Goal: Task Accomplishment & Management: Manage account settings

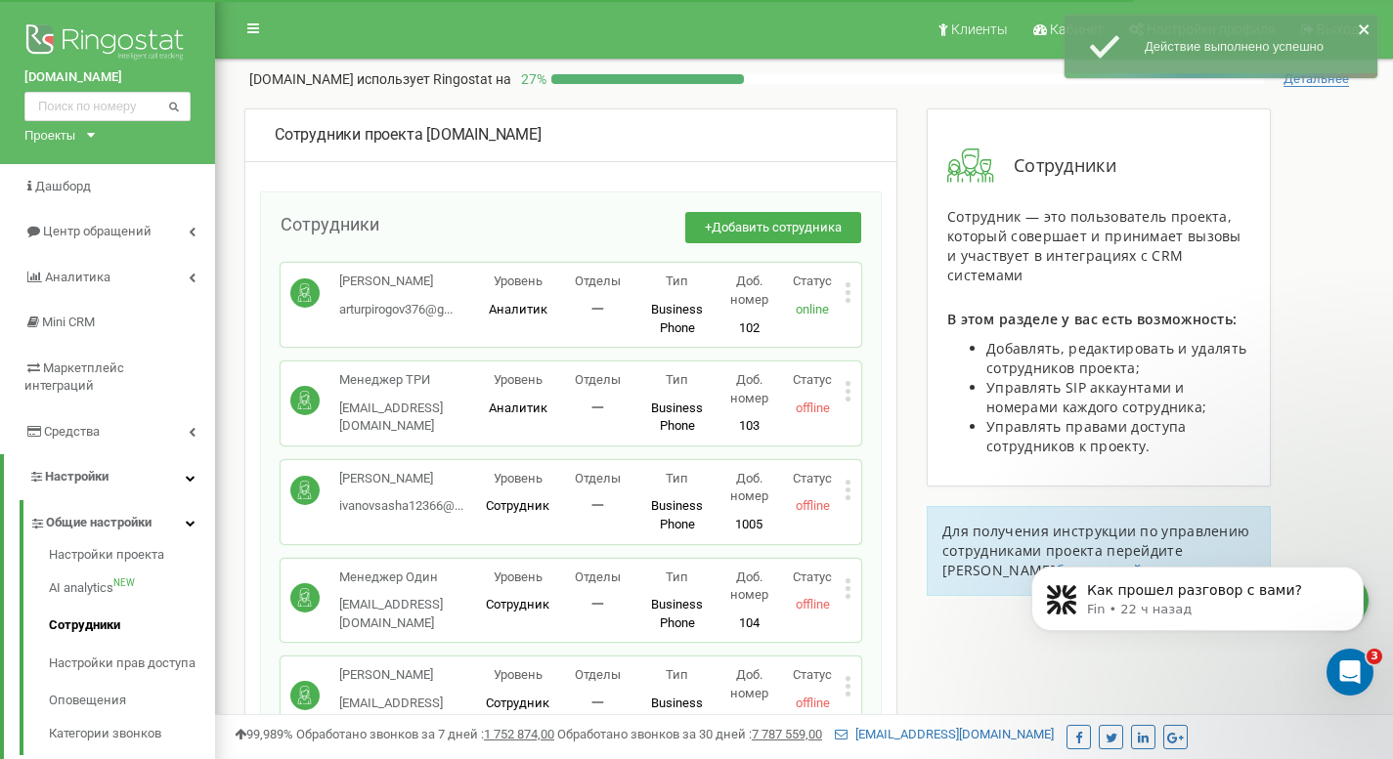
click at [780, 225] on span "Добавить сотрудника" at bounding box center [777, 227] width 130 height 15
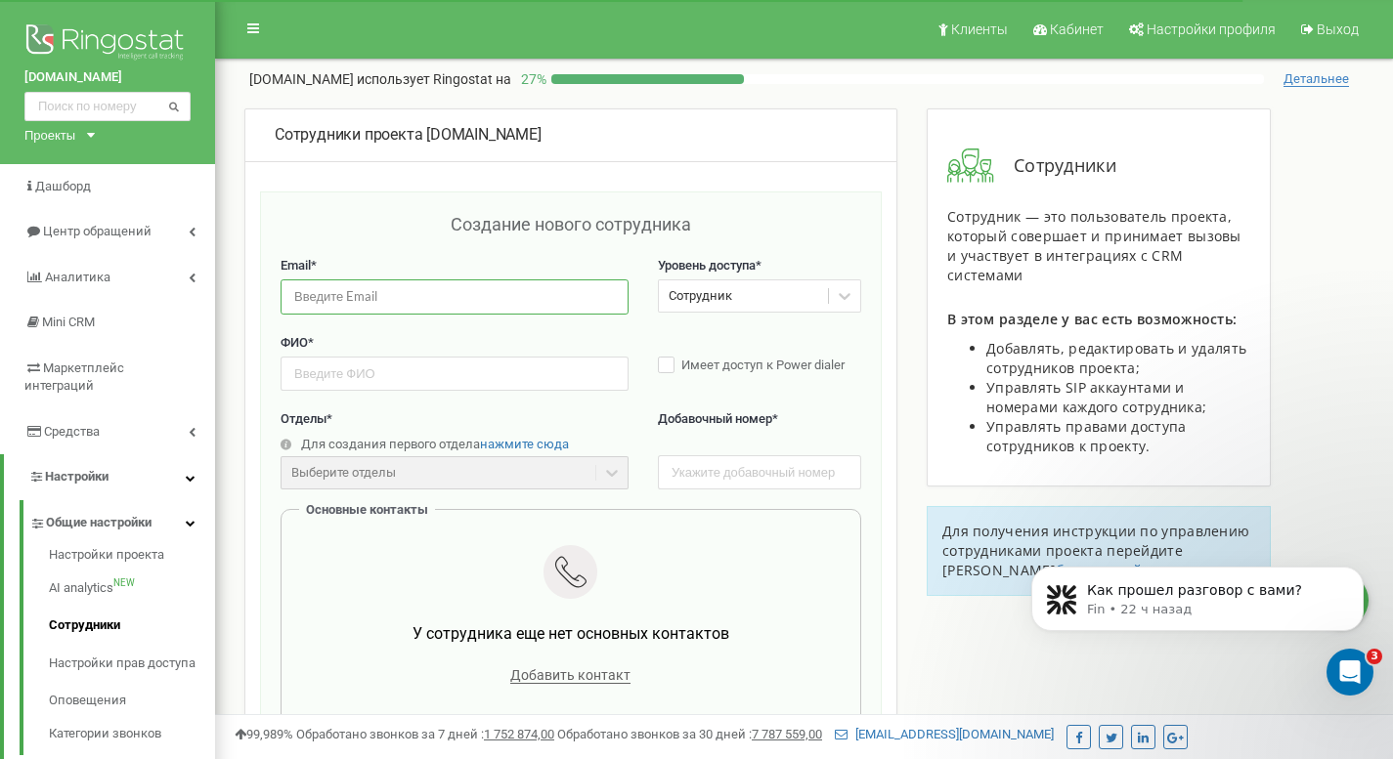
click at [422, 285] on input "email" at bounding box center [455, 297] width 348 height 34
paste input "bikmullin81@gmail.com"
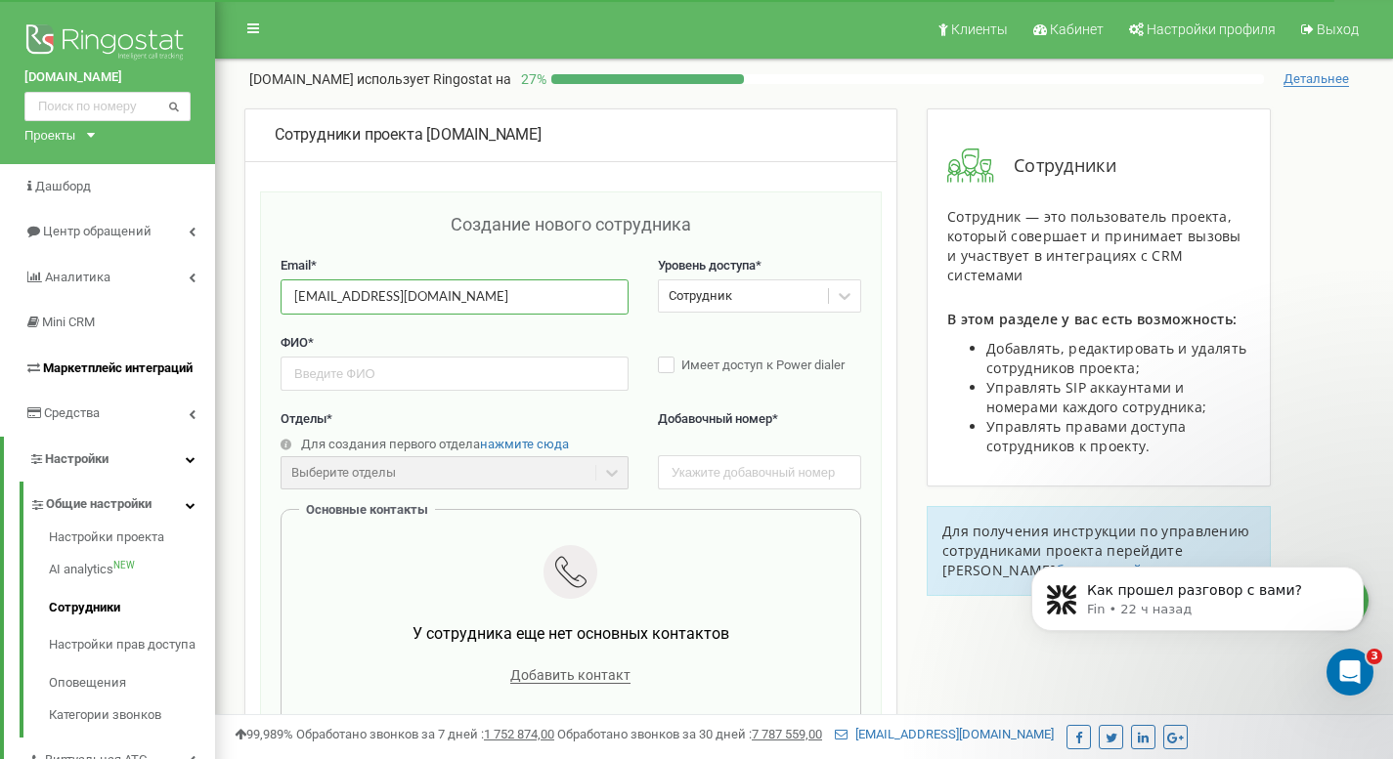
type input "bikmullin81@gmail.com"
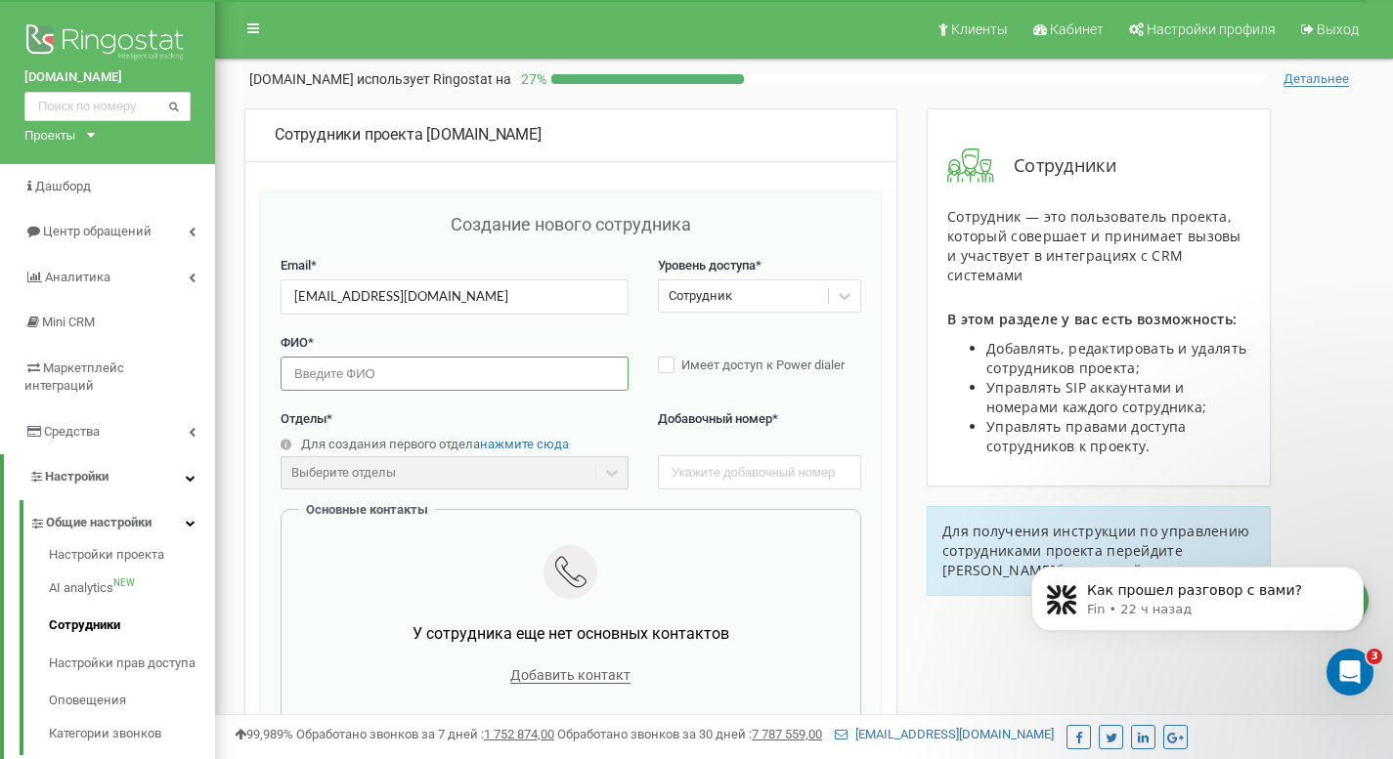
paste input "Айрат"
click at [364, 366] on input "Айрат" at bounding box center [455, 374] width 348 height 34
click at [362, 362] on input "Айрат" at bounding box center [455, 374] width 348 height 34
paste input "Бикмулин"
type input "[PERSON_NAME]"
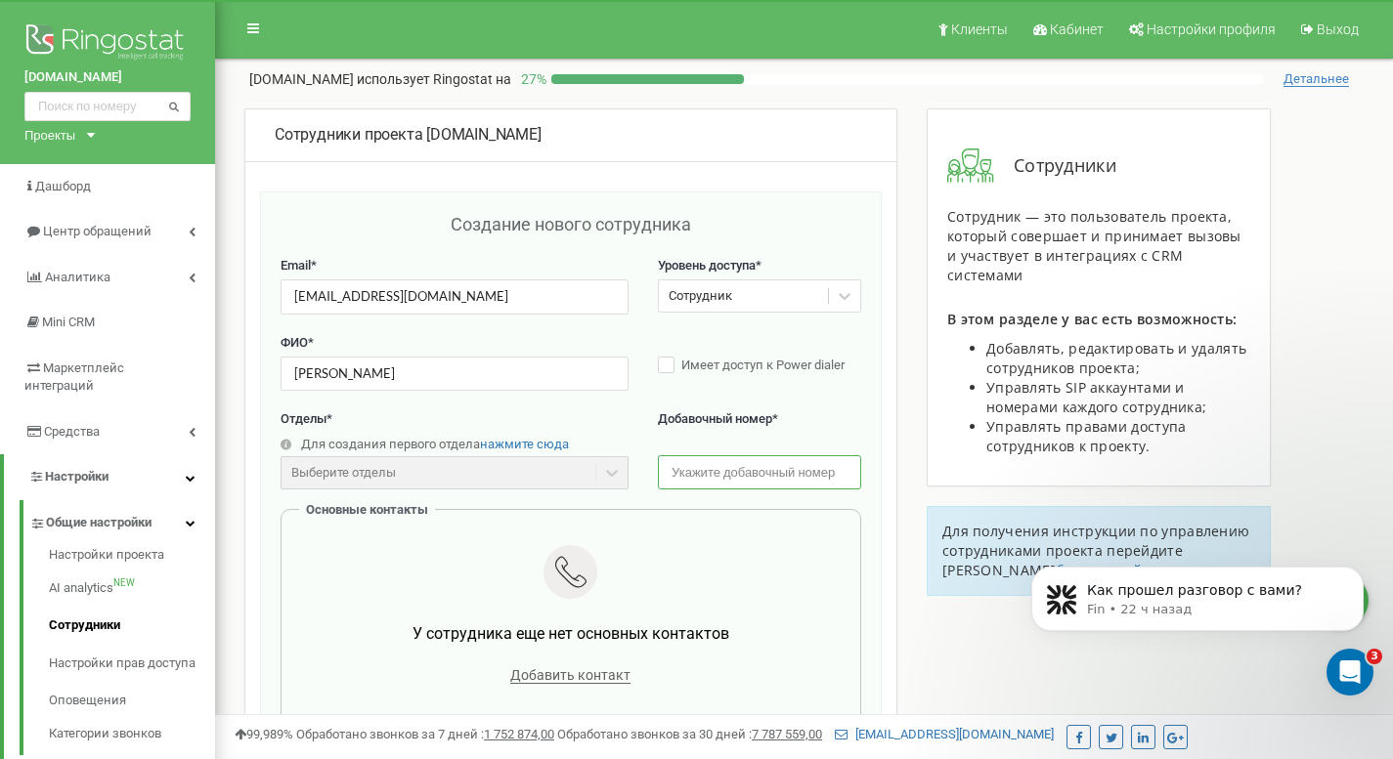
click at [708, 477] on input "text" at bounding box center [759, 472] width 203 height 34
type input "138"
click at [550, 672] on span "Добавить контакт" at bounding box center [570, 676] width 120 height 17
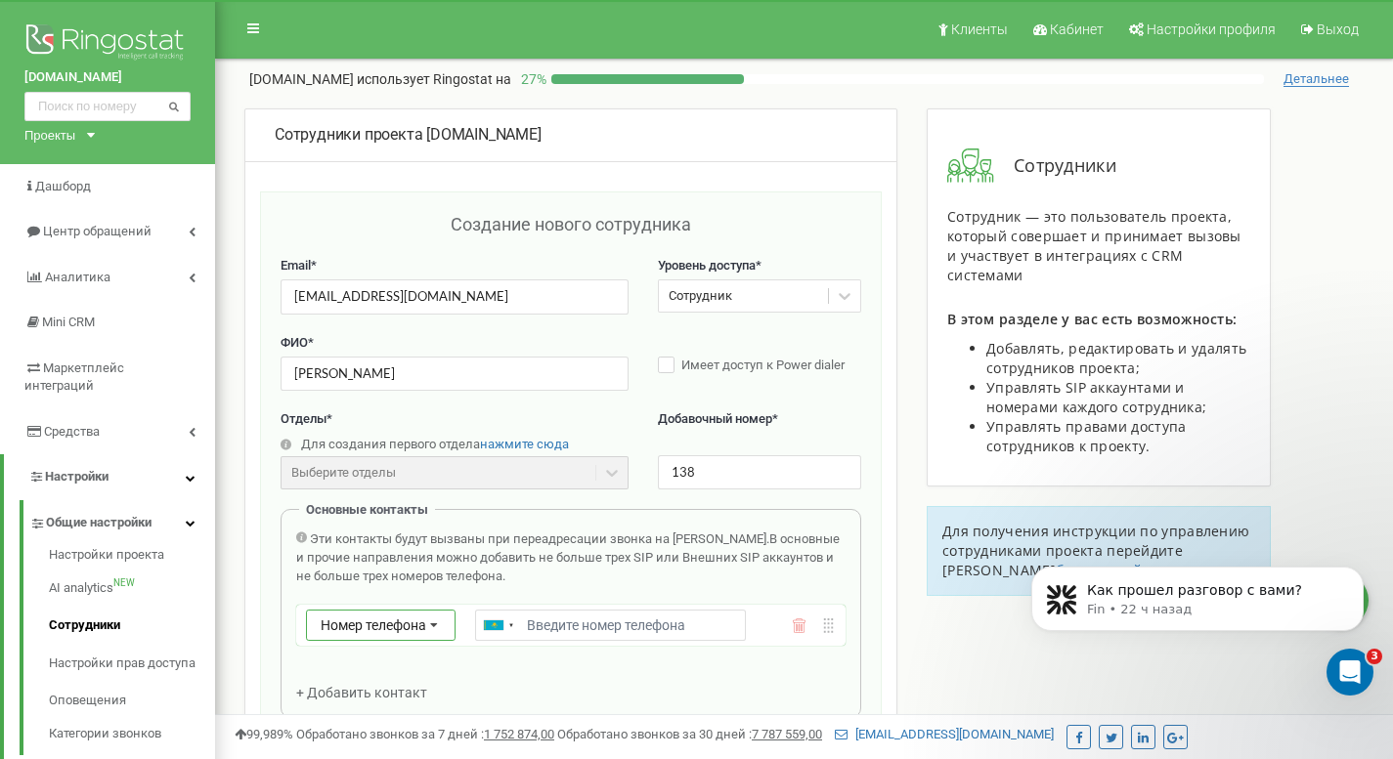
click at [427, 624] on icon at bounding box center [433, 626] width 37 height 31
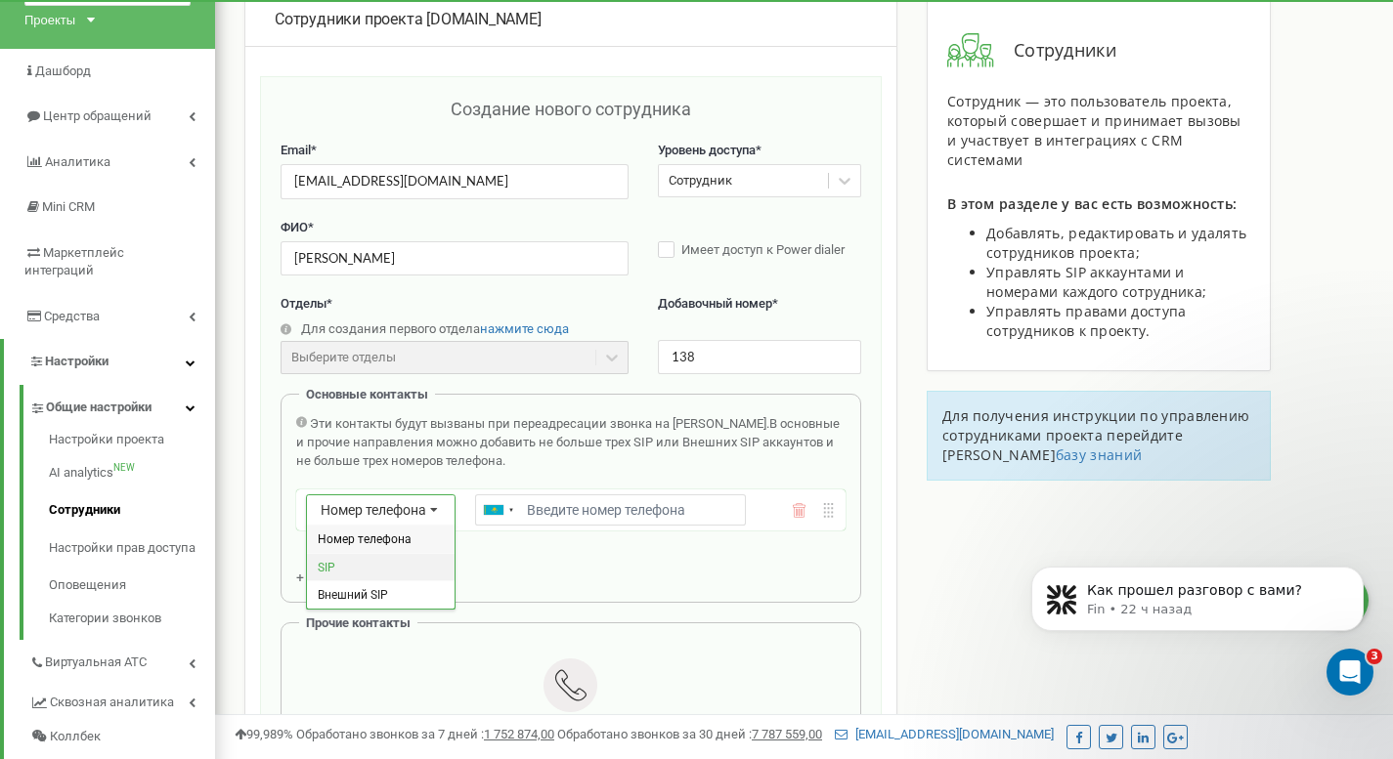
scroll to position [116, 0]
click at [383, 565] on div "SIP" at bounding box center [381, 566] width 148 height 28
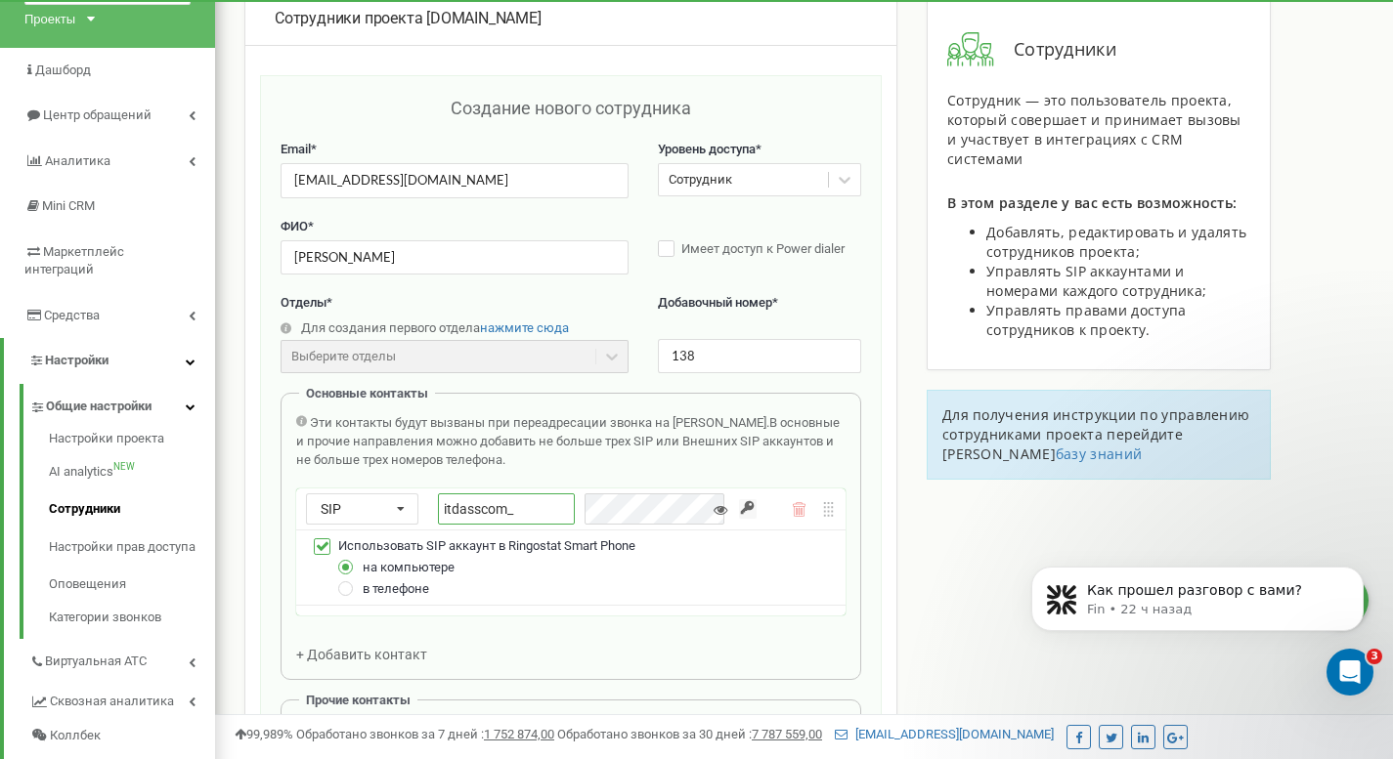
click at [552, 514] on input "itdasscom_" at bounding box center [506, 509] width 136 height 31
type input "itdasscom_138"
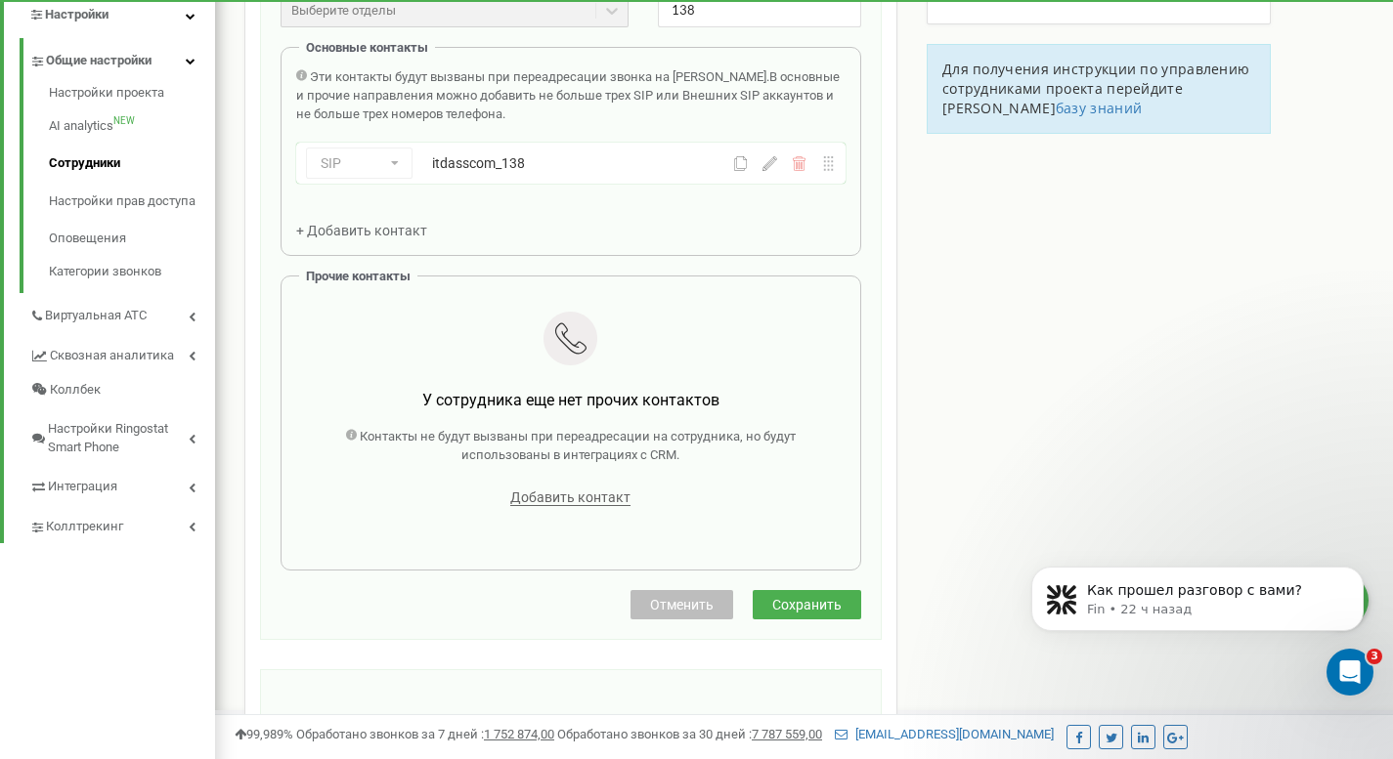
click at [797, 617] on button "Сохранить" at bounding box center [807, 604] width 108 height 29
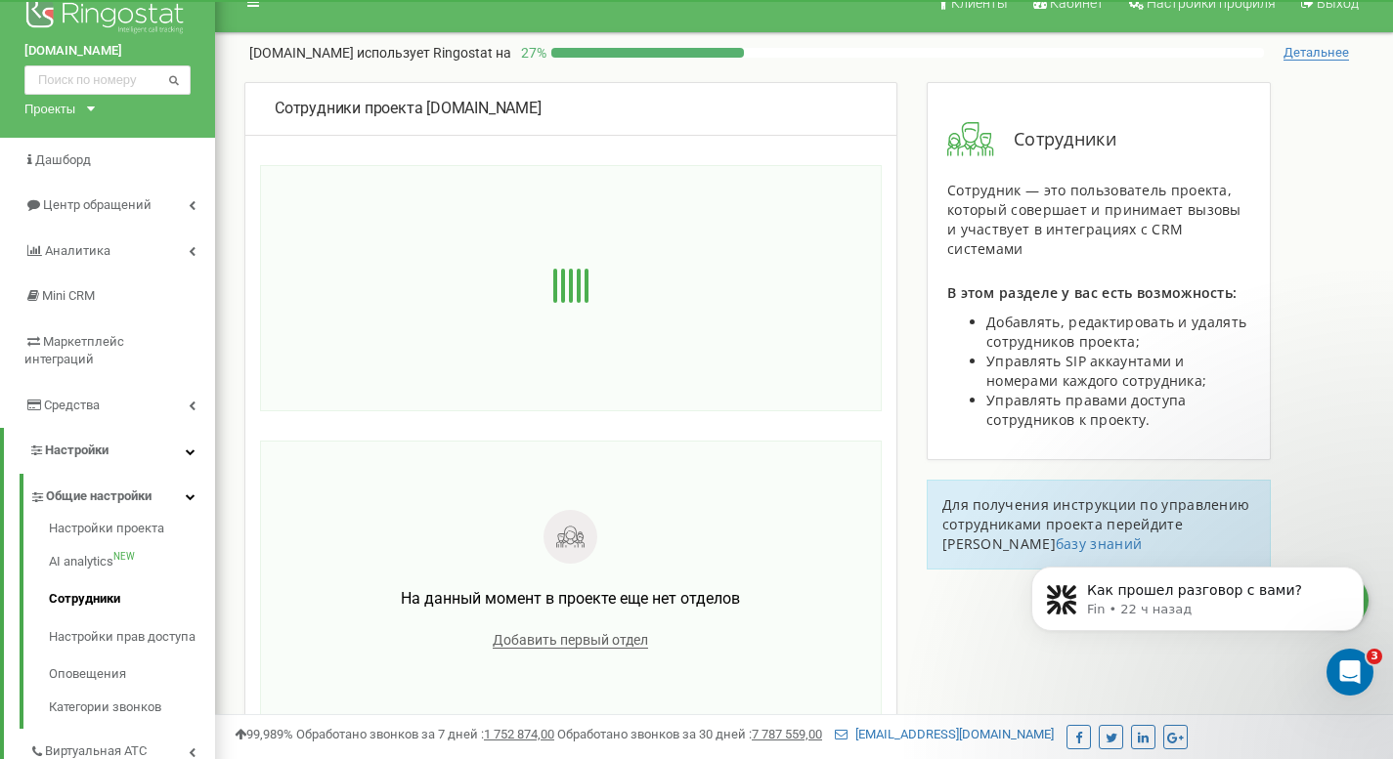
scroll to position [0, 0]
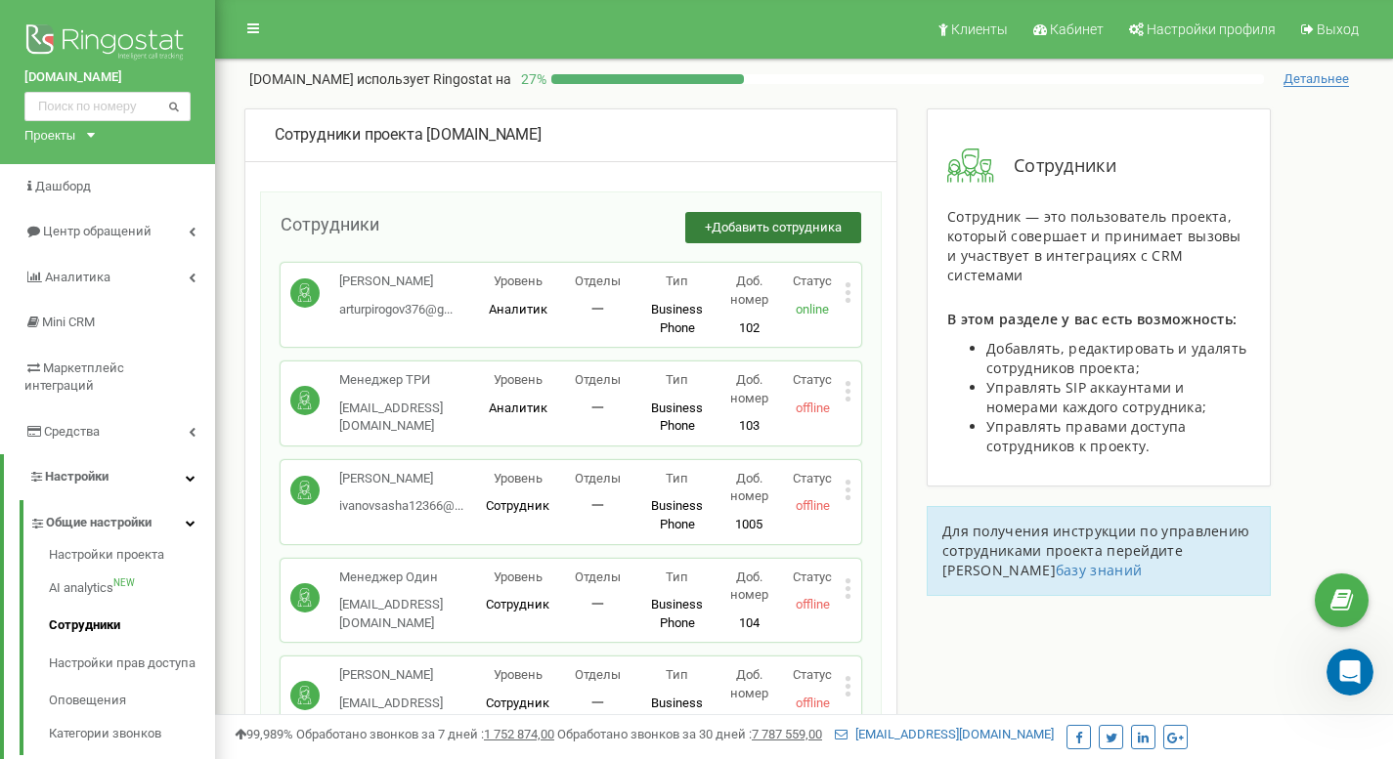
click at [757, 227] on span "Добавить сотрудника" at bounding box center [777, 227] width 130 height 15
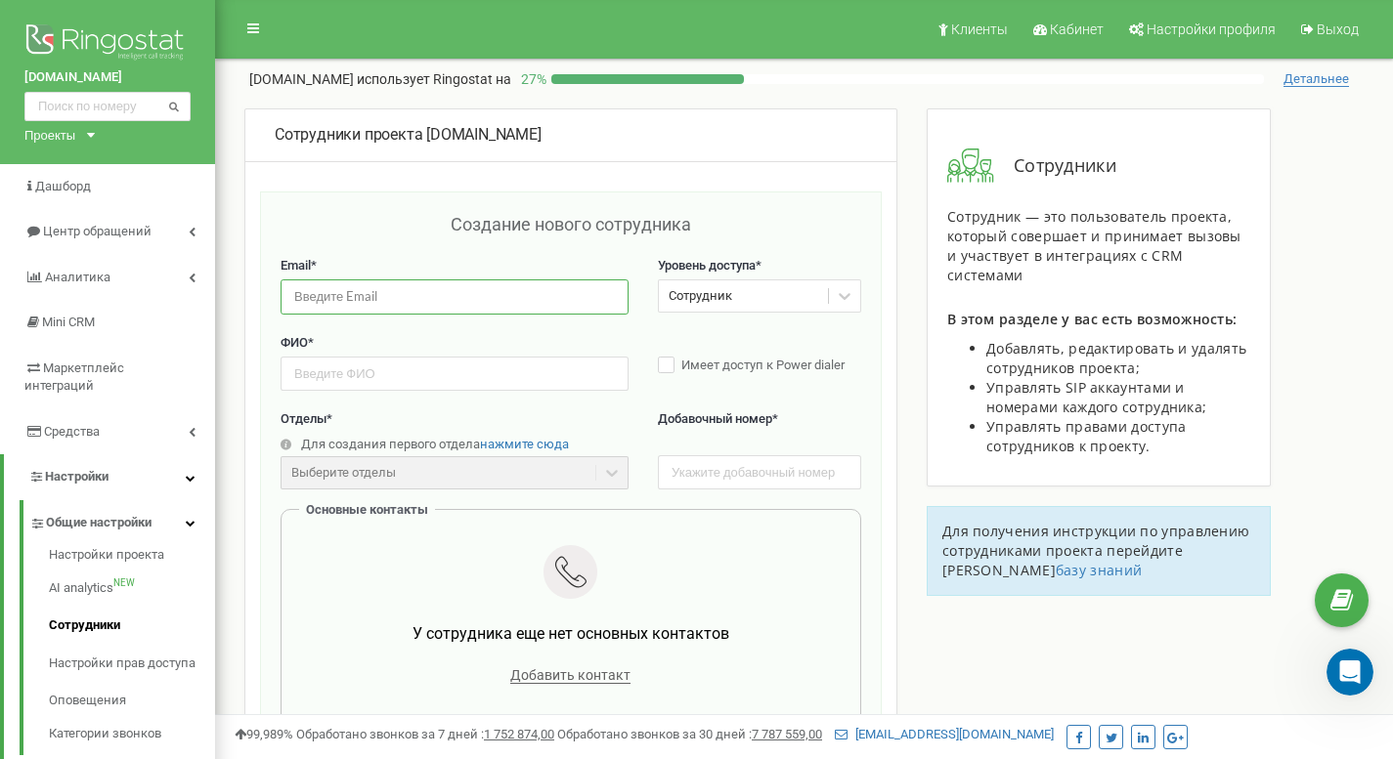
paste input "Khabitovael@gmail.com"
click at [361, 305] on input "Khabitovael@gmail.com" at bounding box center [455, 297] width 348 height 34
type input "Khabitovael@gmail.com"
click at [349, 384] on input "text" at bounding box center [455, 374] width 348 height 34
type input "[PERSON_NAME]"
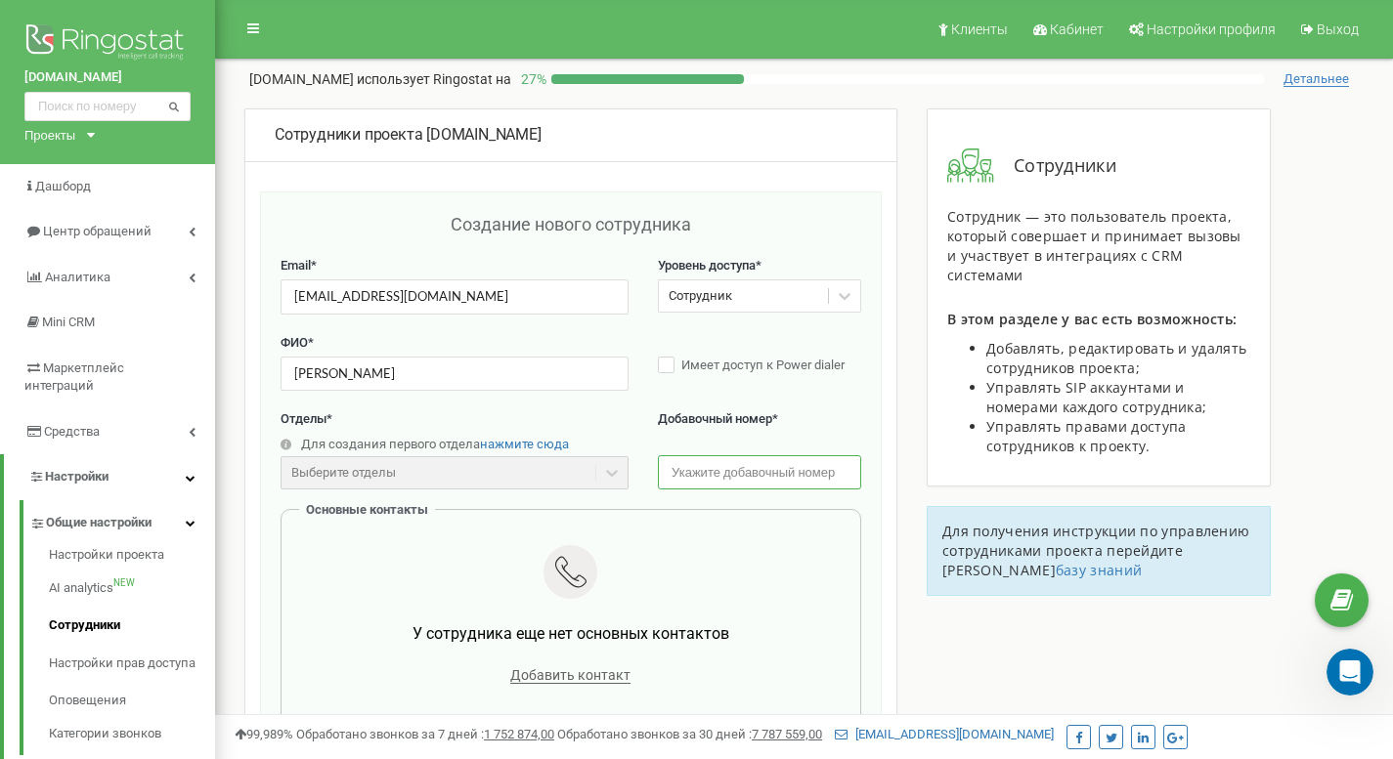
click at [691, 471] on input "text" at bounding box center [759, 472] width 203 height 34
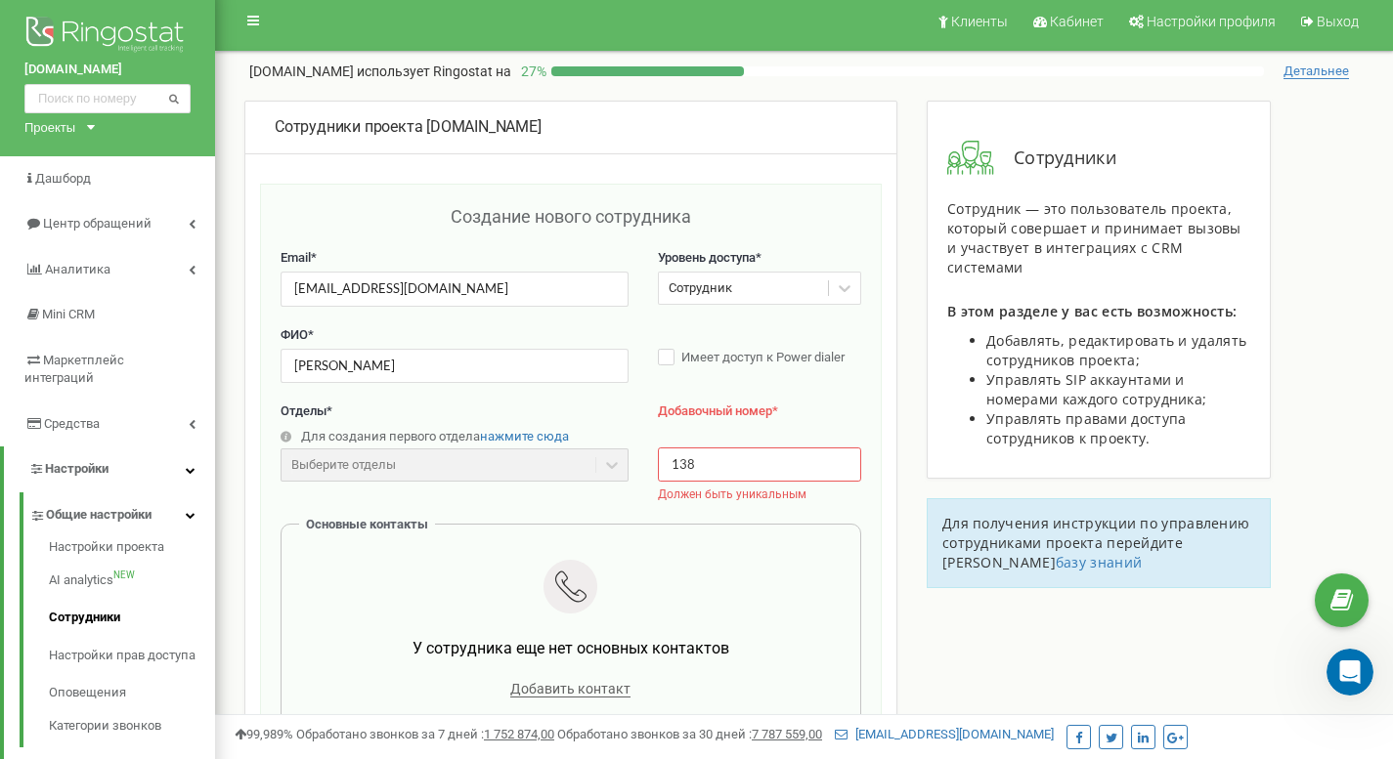
scroll to position [9, 0]
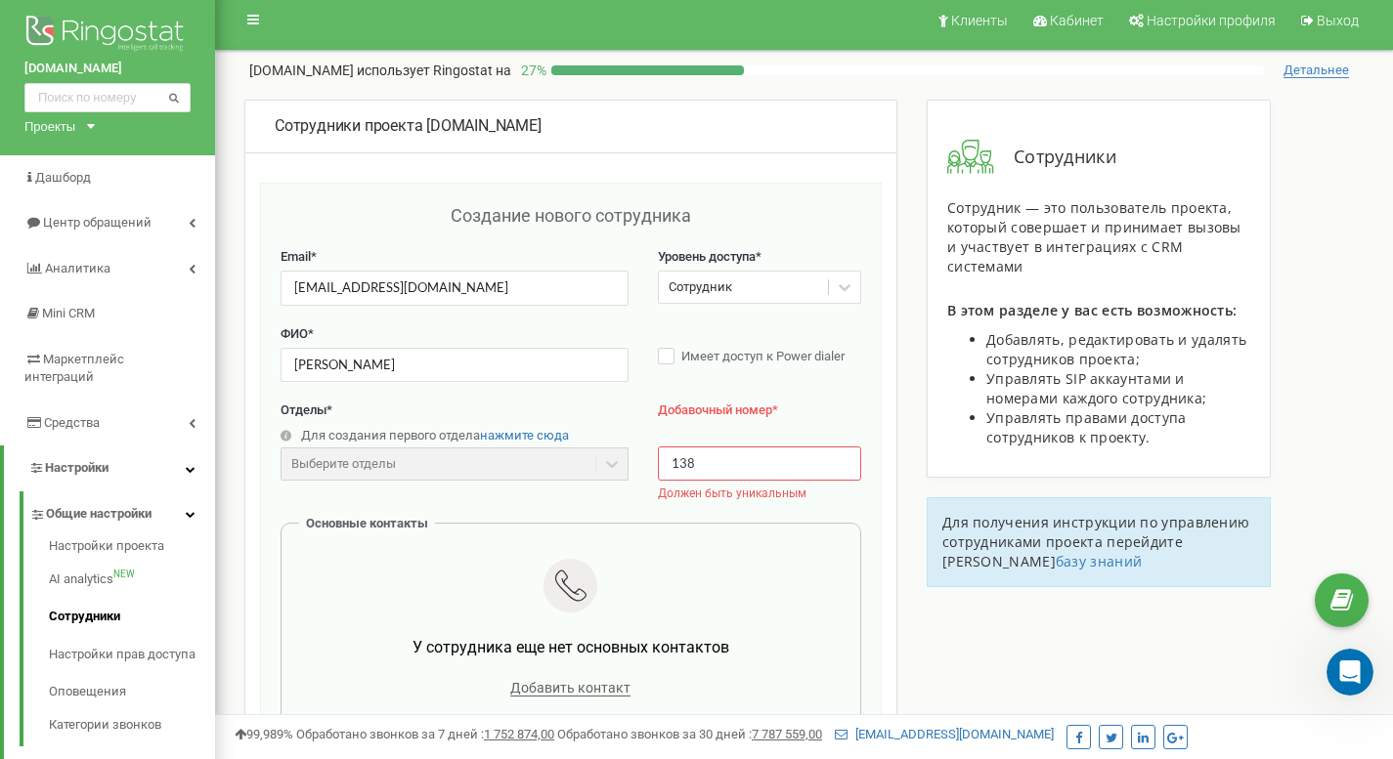
click at [724, 465] on input "138" at bounding box center [759, 464] width 203 height 34
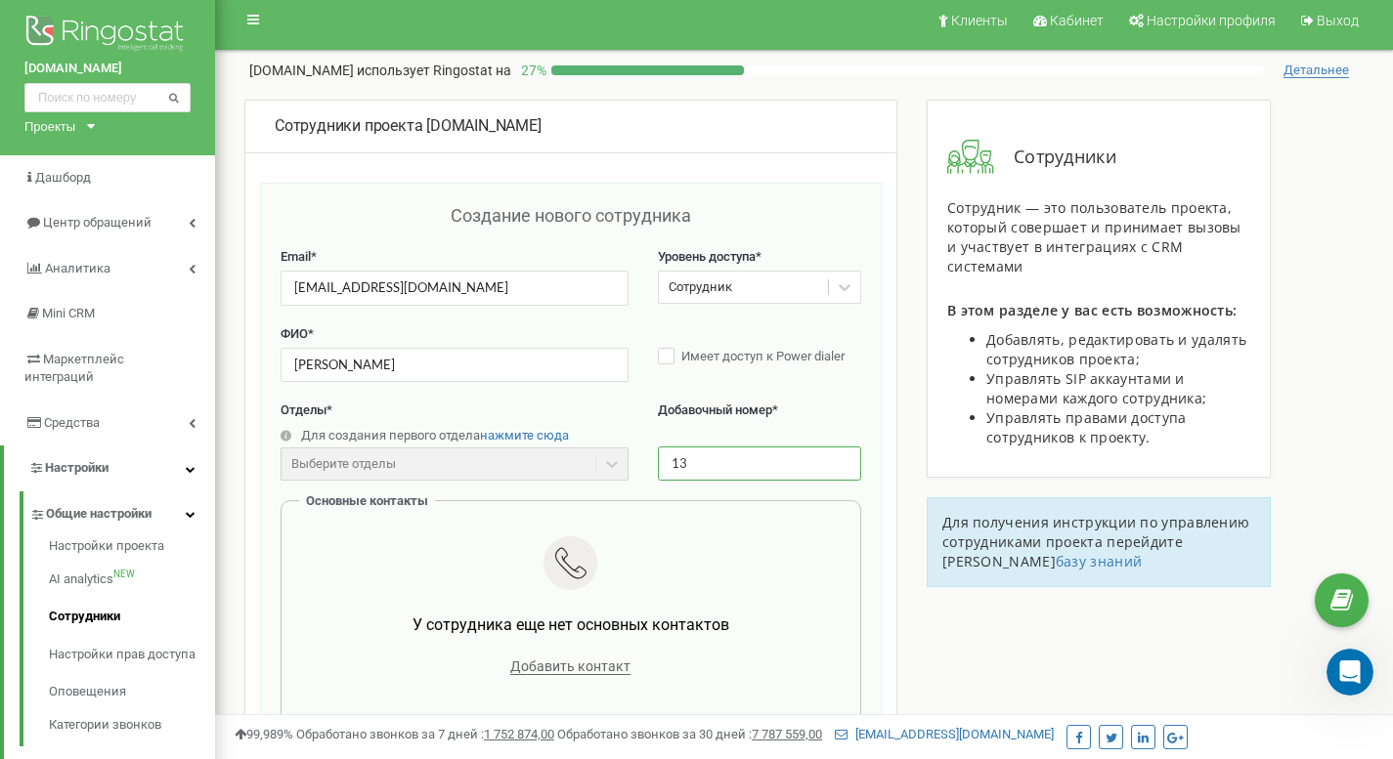
type input "1"
type input "139"
click at [563, 664] on span "Добавить контакт" at bounding box center [570, 667] width 120 height 17
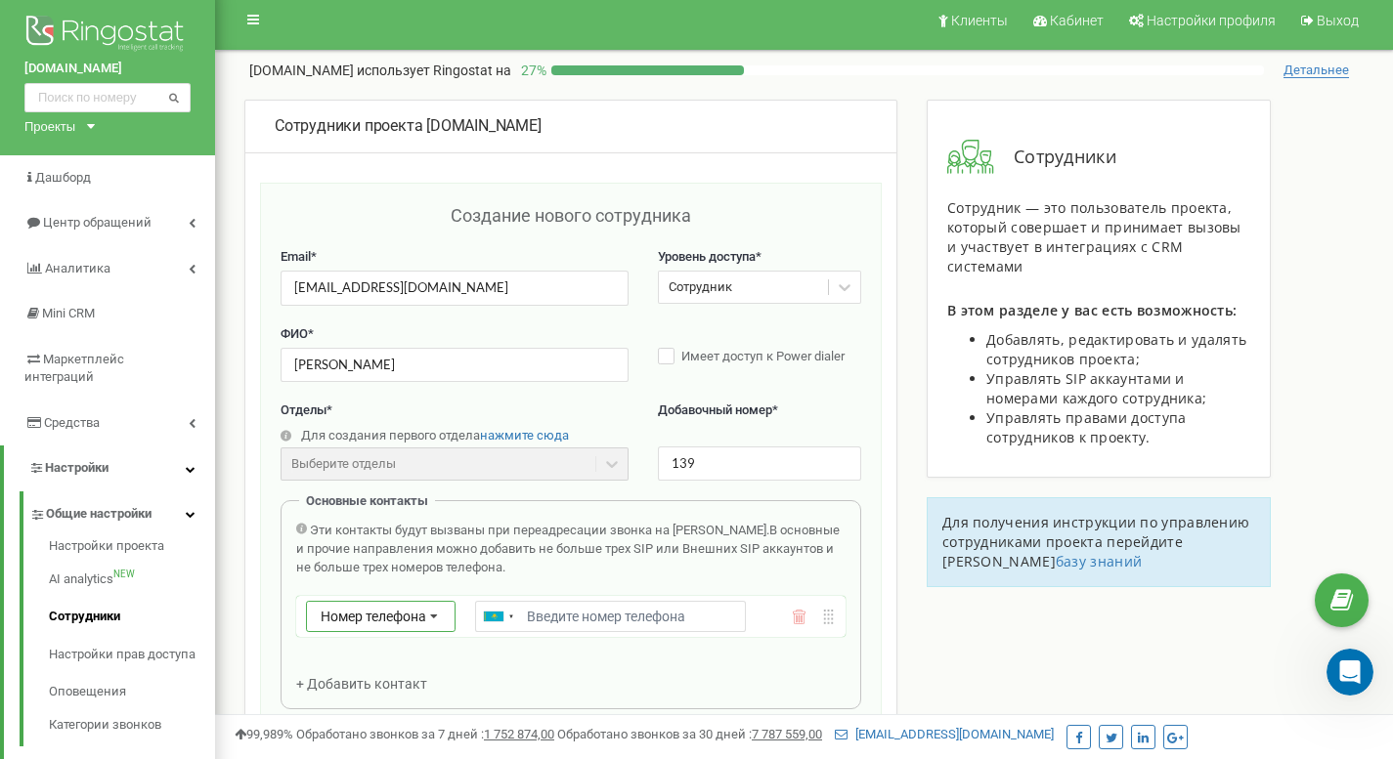
click at [445, 614] on icon at bounding box center [433, 617] width 37 height 31
click at [381, 674] on div "SIP" at bounding box center [381, 674] width 148 height 28
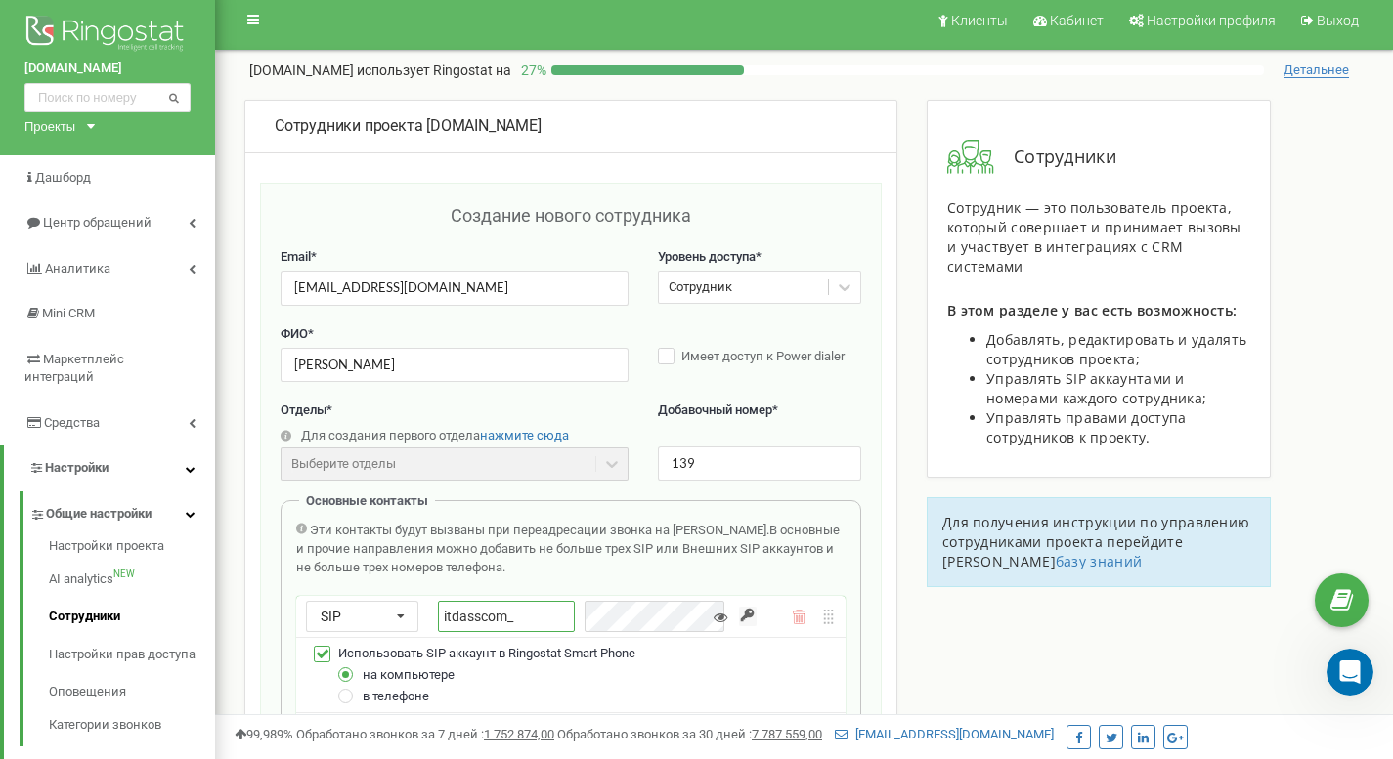
click at [543, 623] on input "itdasscom_" at bounding box center [506, 616] width 136 height 31
type input "itdasscom_139"
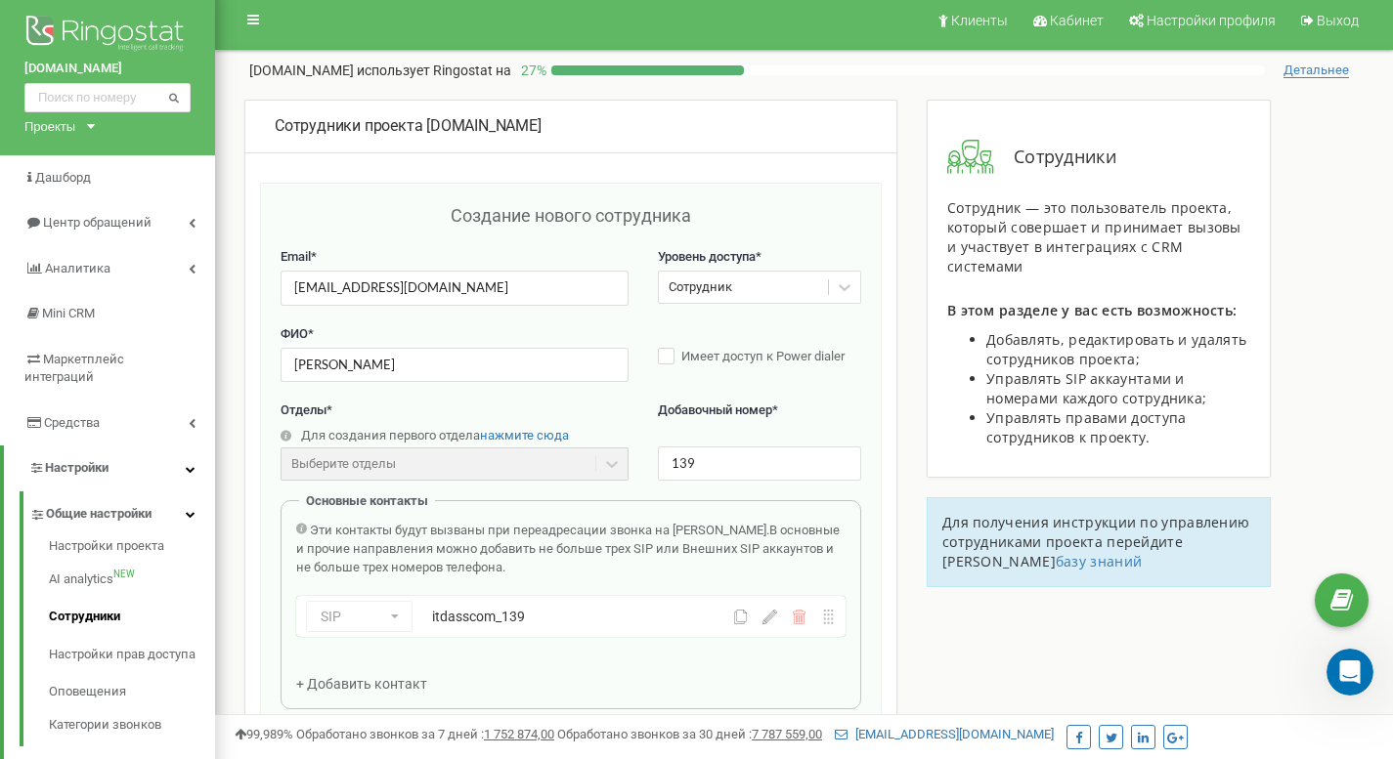
click at [585, 566] on div "Эти контакты будут вызваны при переадресации звонка на Сотрудника. В основные и…" at bounding box center [570, 549] width 549 height 55
click at [771, 617] on icon at bounding box center [769, 617] width 15 height 15
click at [725, 618] on icon at bounding box center [721, 618] width 14 height 14
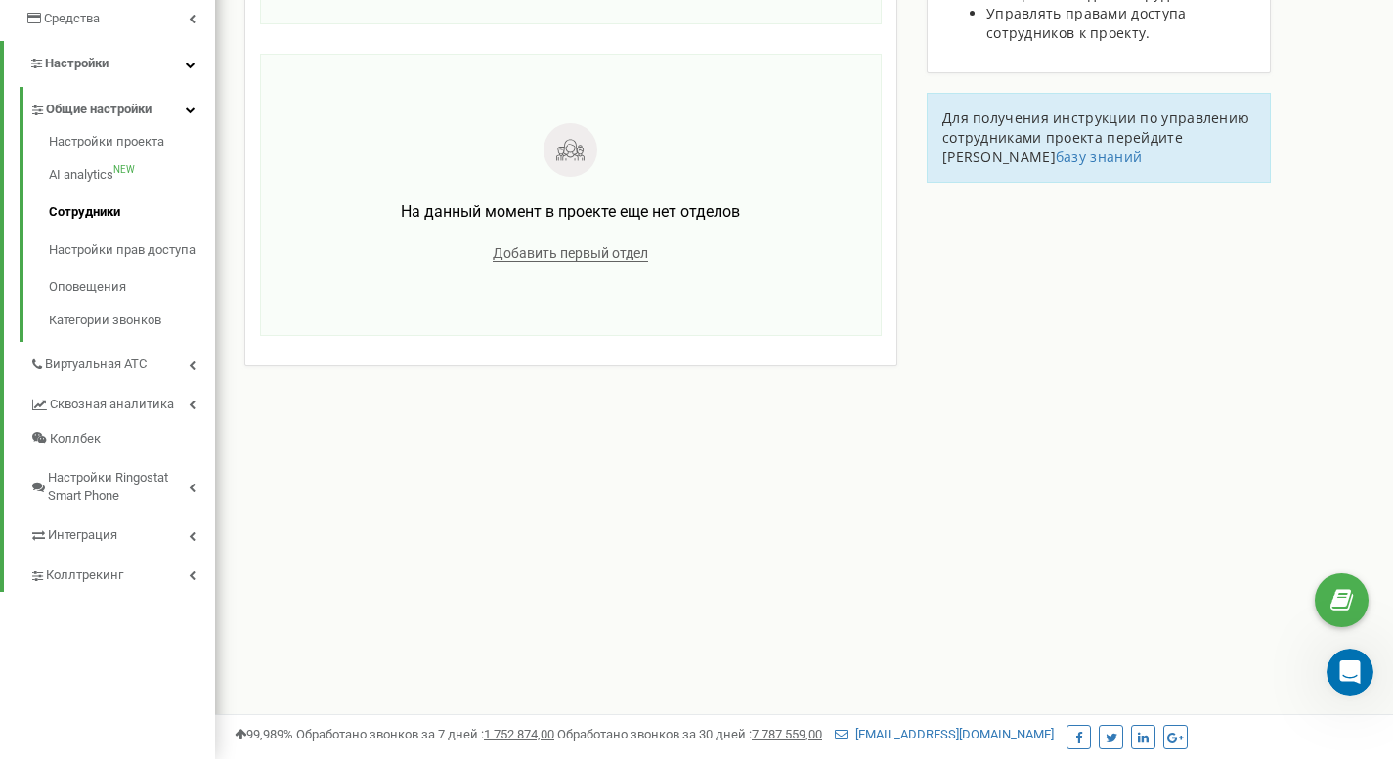
scroll to position [0, 0]
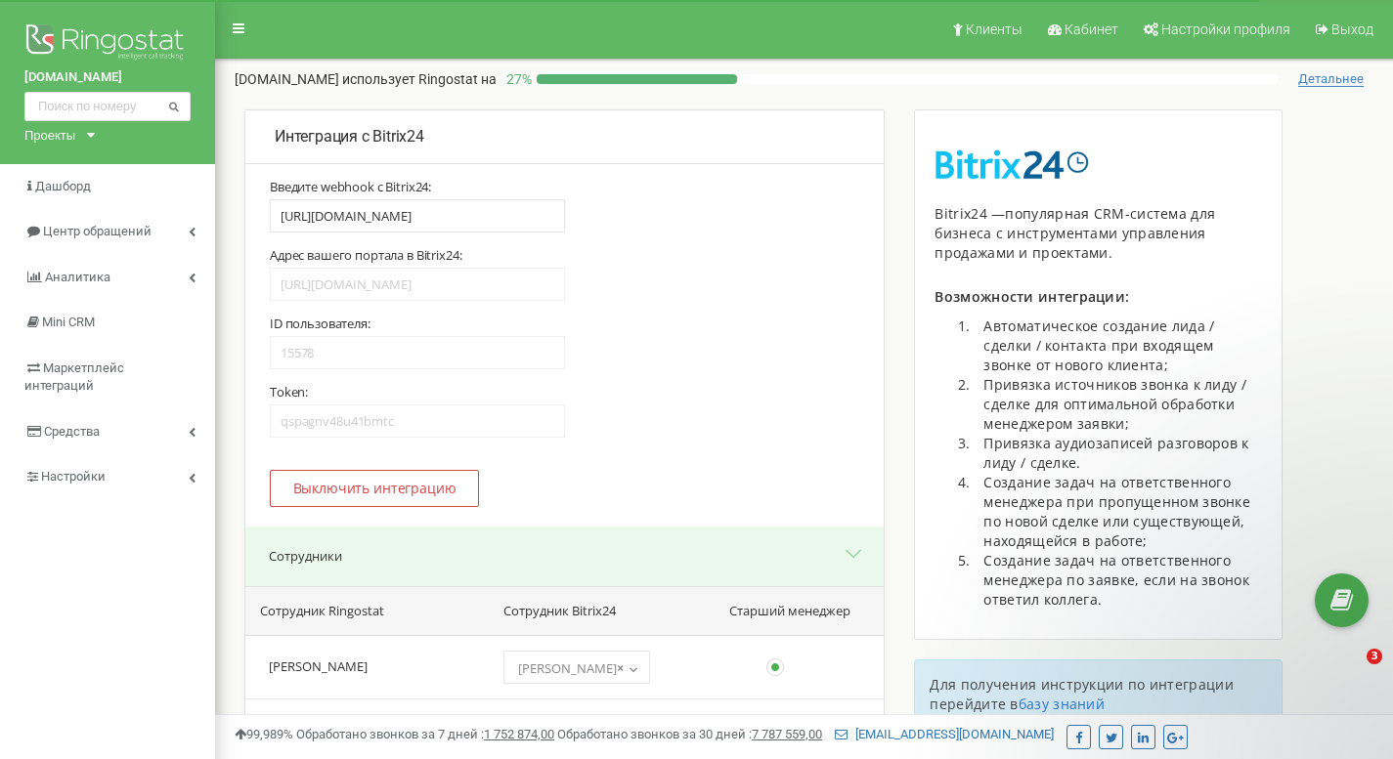
select select "27252"
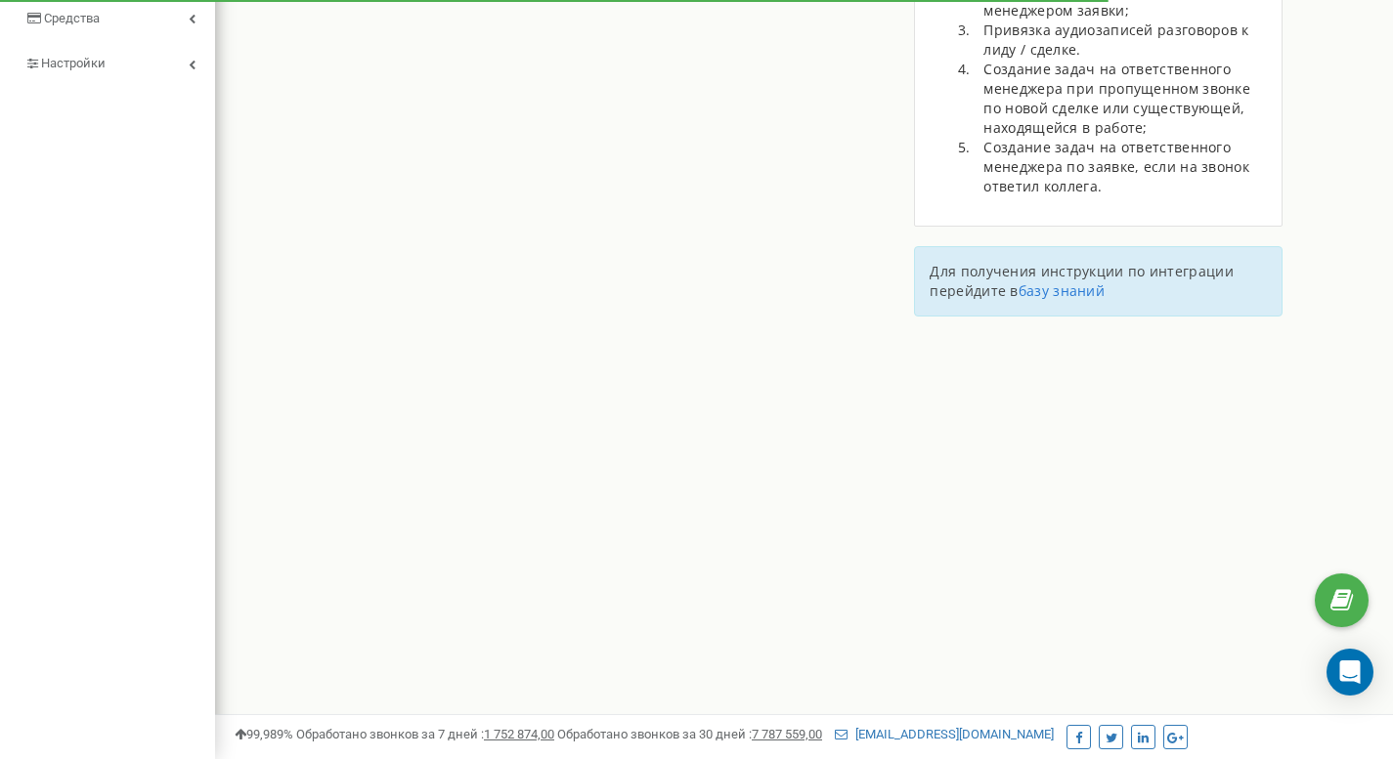
type input "[URL][DOMAIN_NAME]"
type input "15578"
type input "qspagnv48u41bmtc"
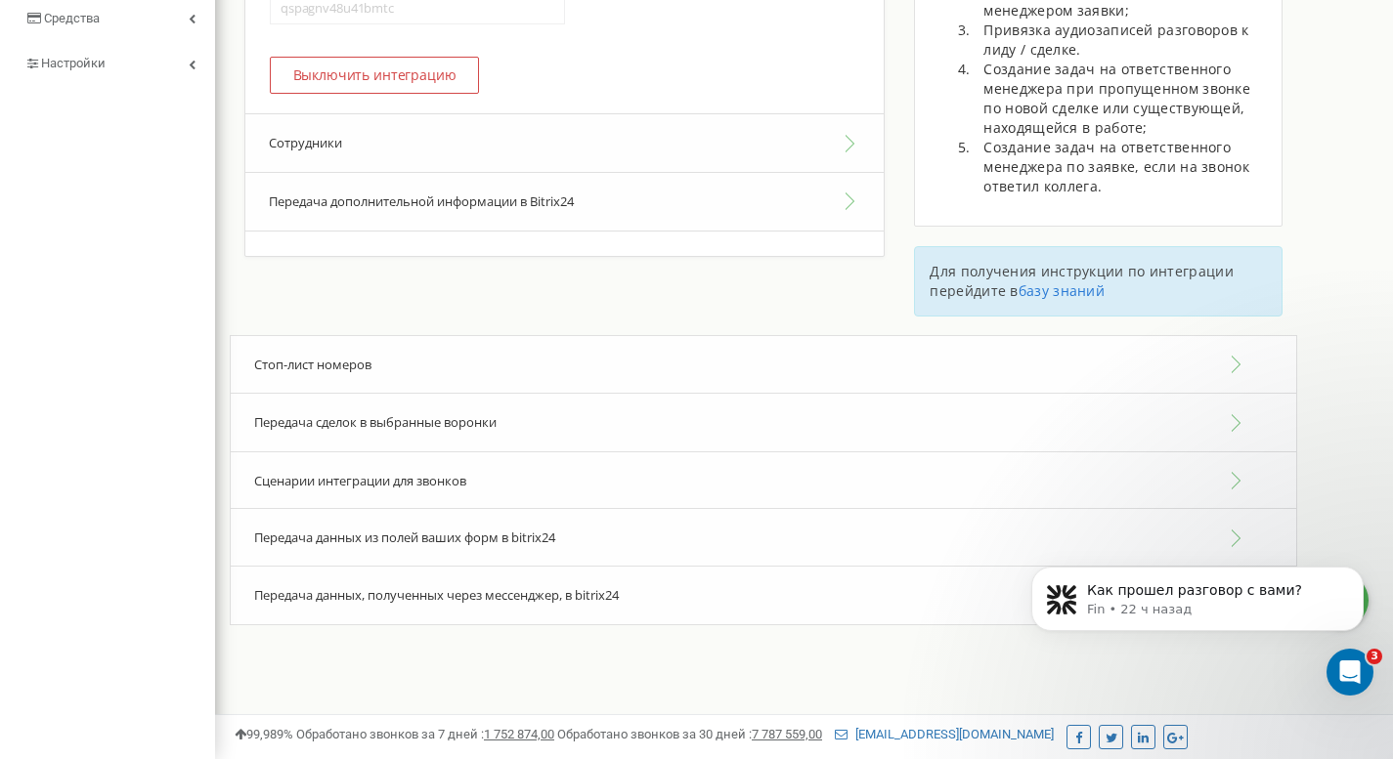
click at [397, 156] on button "Сотрудники" at bounding box center [564, 143] width 638 height 60
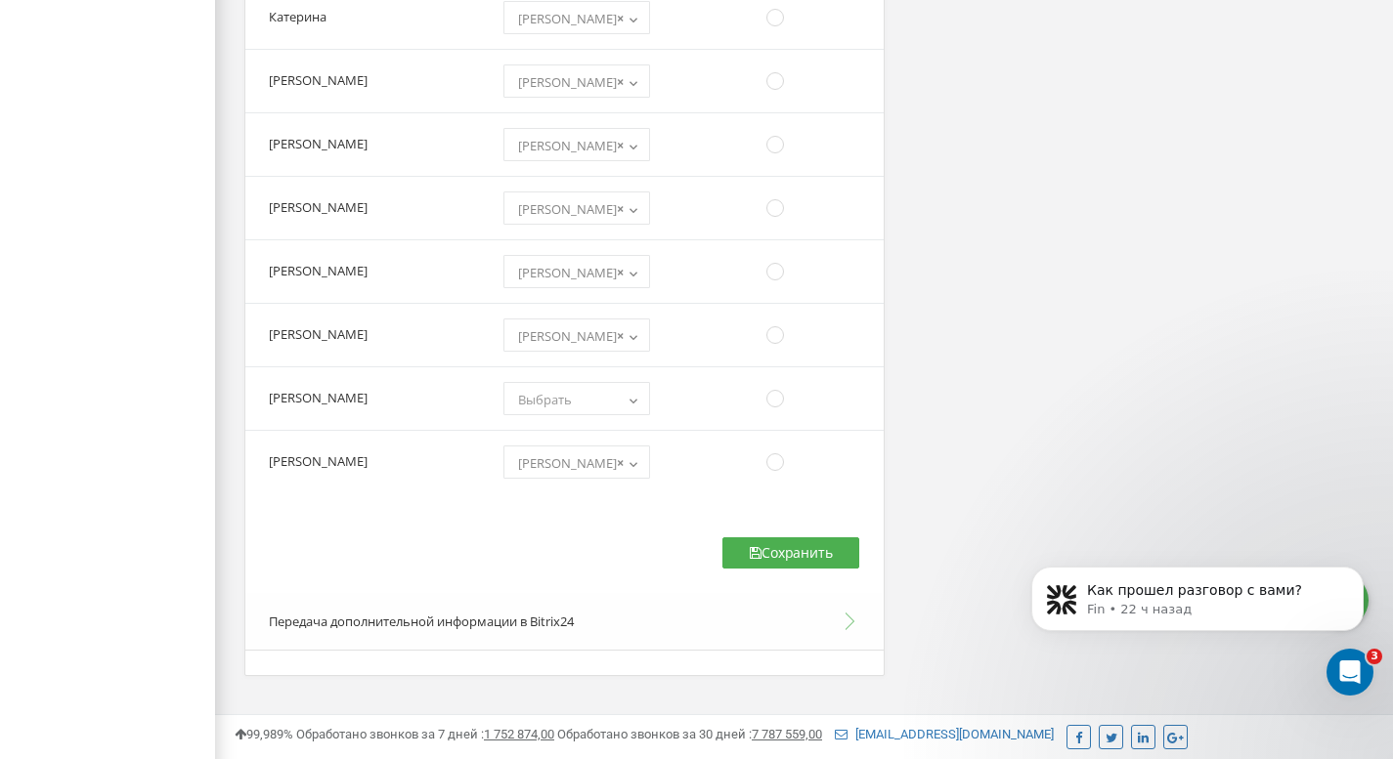
scroll to position [2430, 0]
click at [605, 411] on span "Выбрать" at bounding box center [576, 398] width 133 height 27
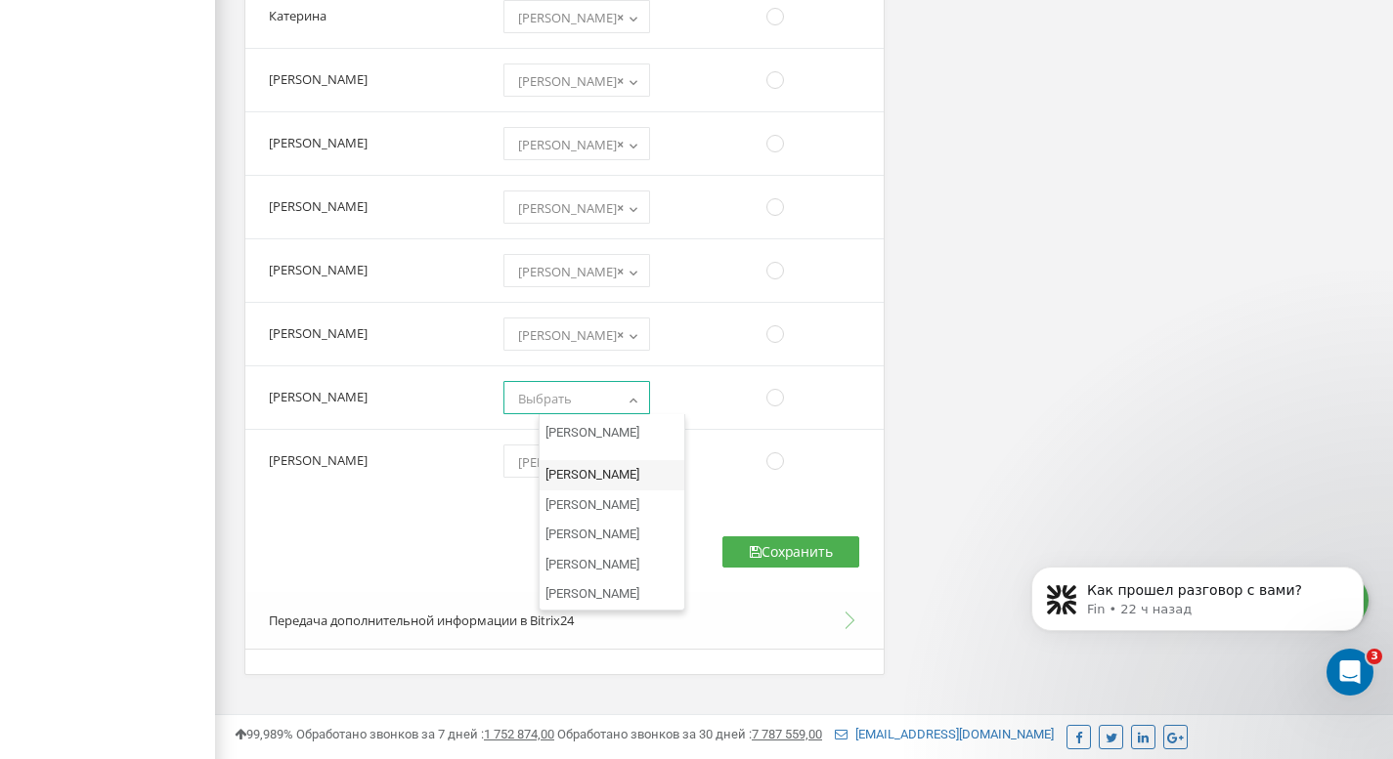
scroll to position [8583, 0]
select select "27260"
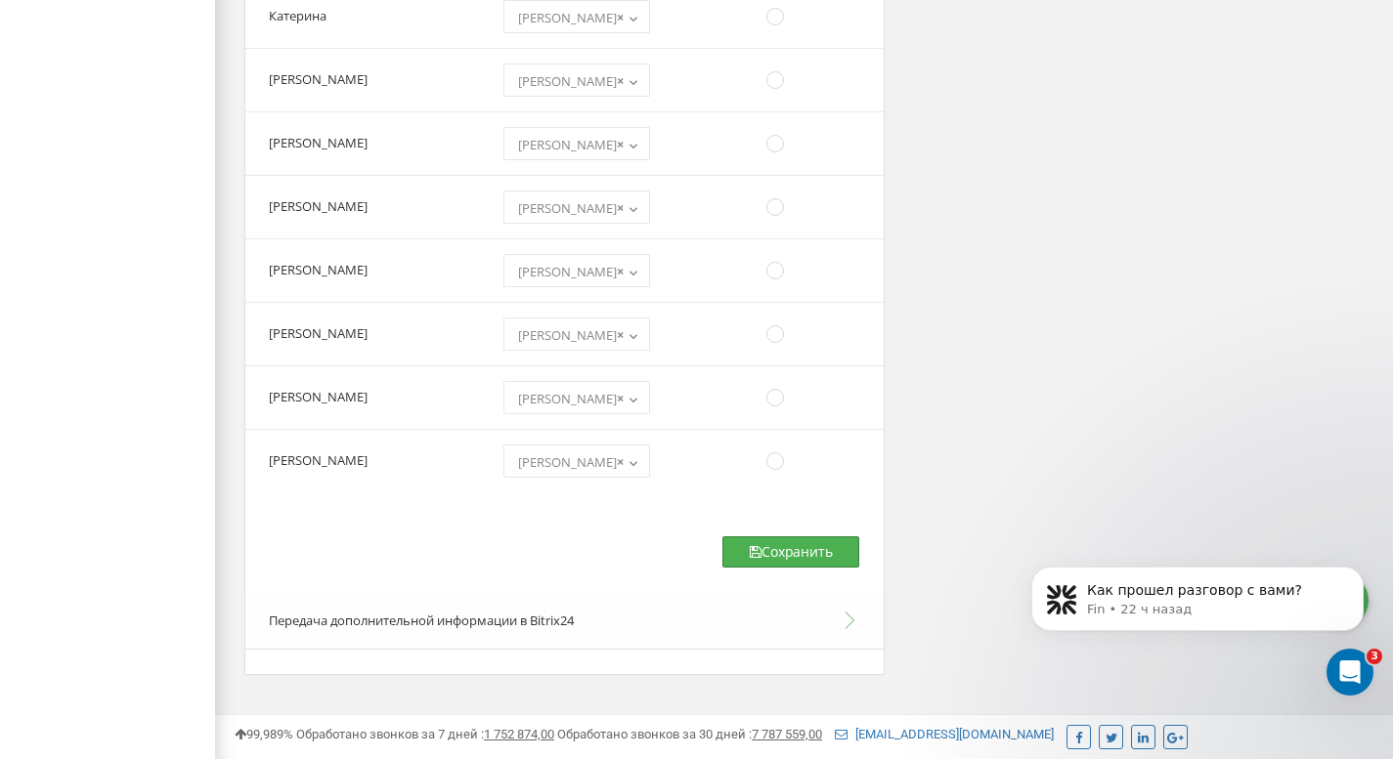
click at [778, 554] on button "Сохранить" at bounding box center [790, 552] width 137 height 31
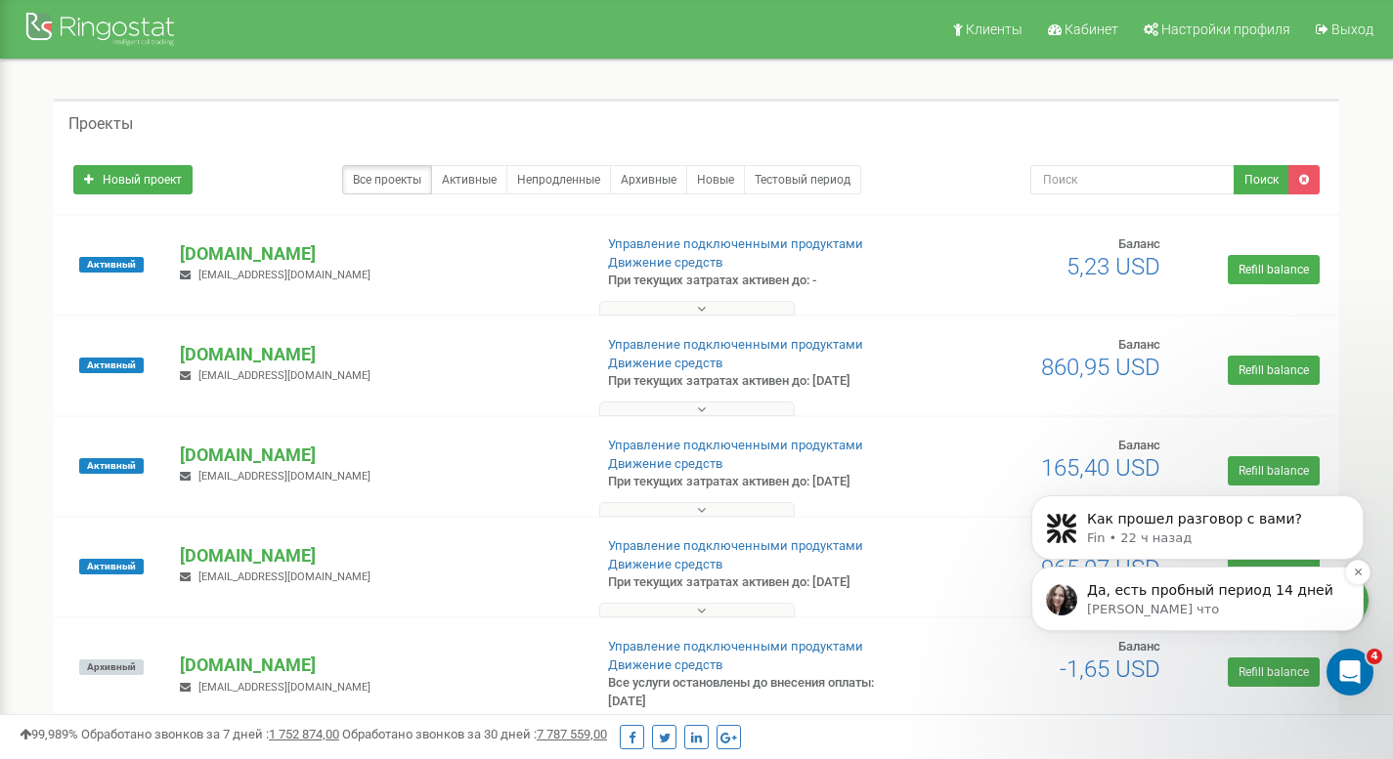
click at [1285, 610] on p "[PERSON_NAME] что" at bounding box center [1213, 610] width 252 height 18
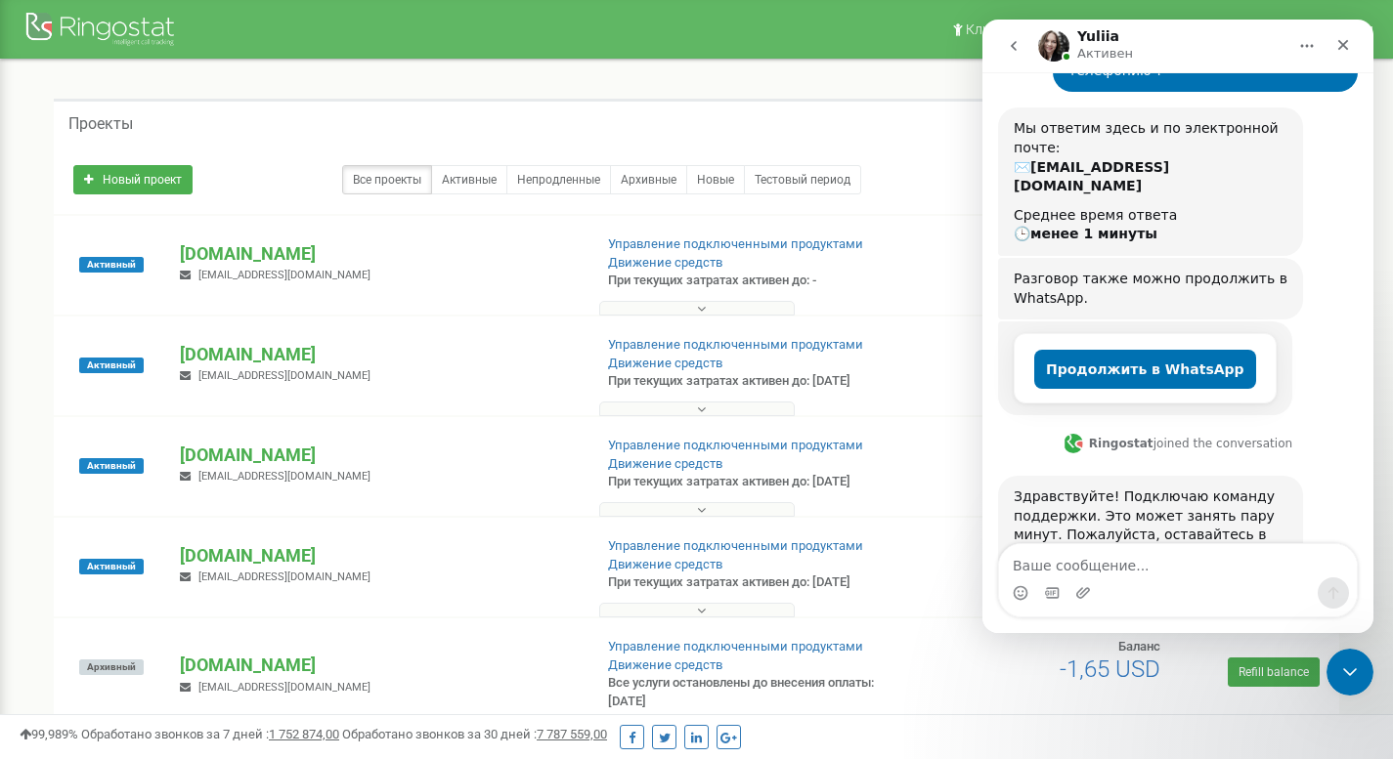
scroll to position [376, 0]
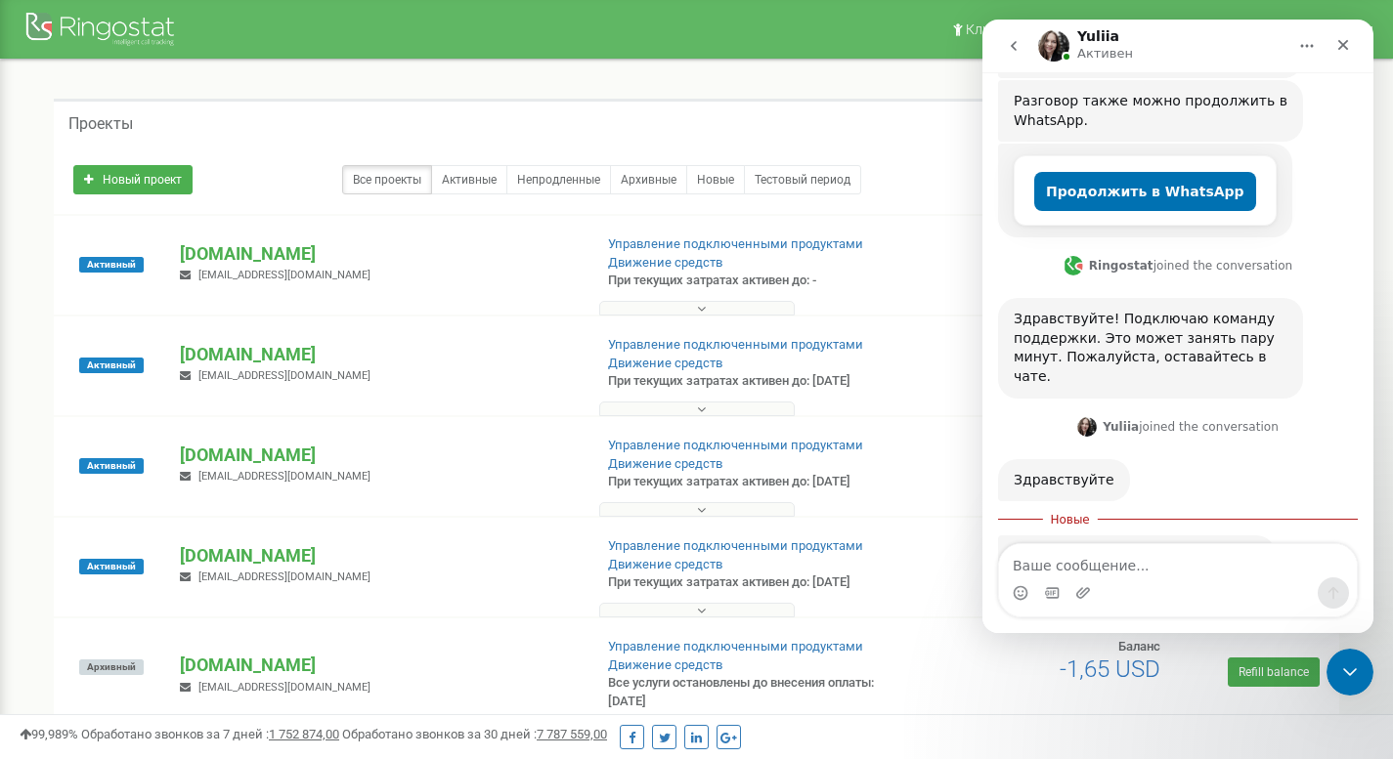
click at [1138, 573] on textarea "Ваше сообщение..." at bounding box center [1178, 560] width 358 height 33
type textarea "n"
type textarea "т"
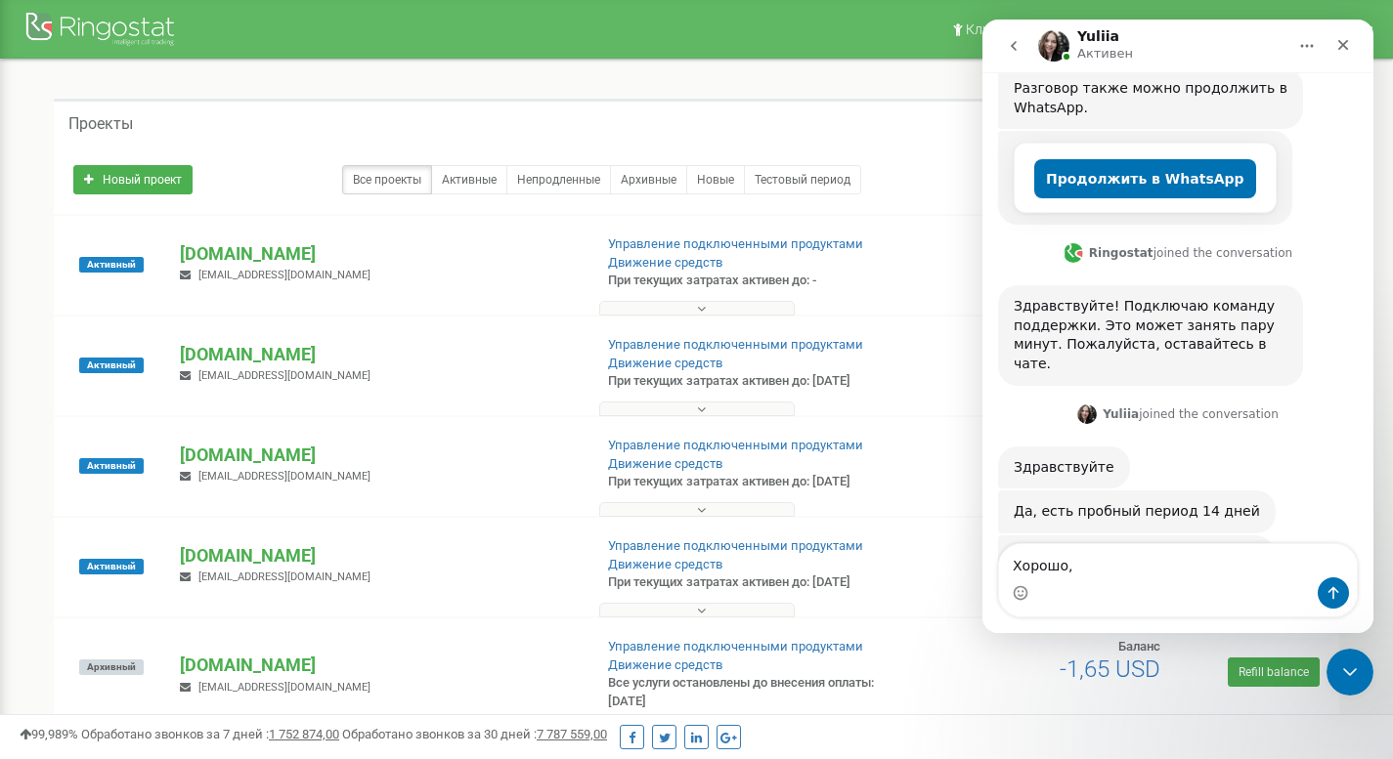
scroll to position [389, 0]
click at [1110, 557] on textarea "Хорошо," at bounding box center [1178, 560] width 358 height 33
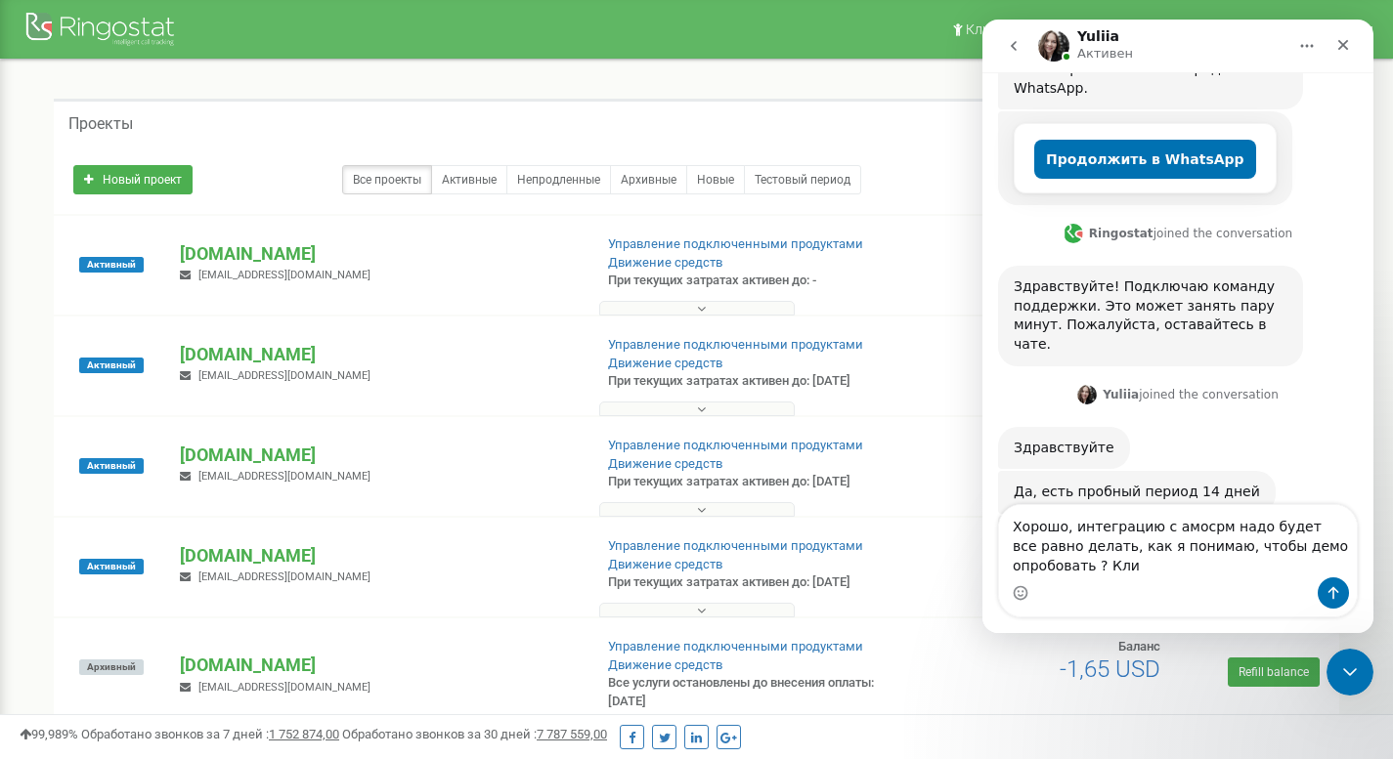
scroll to position [428, 0]
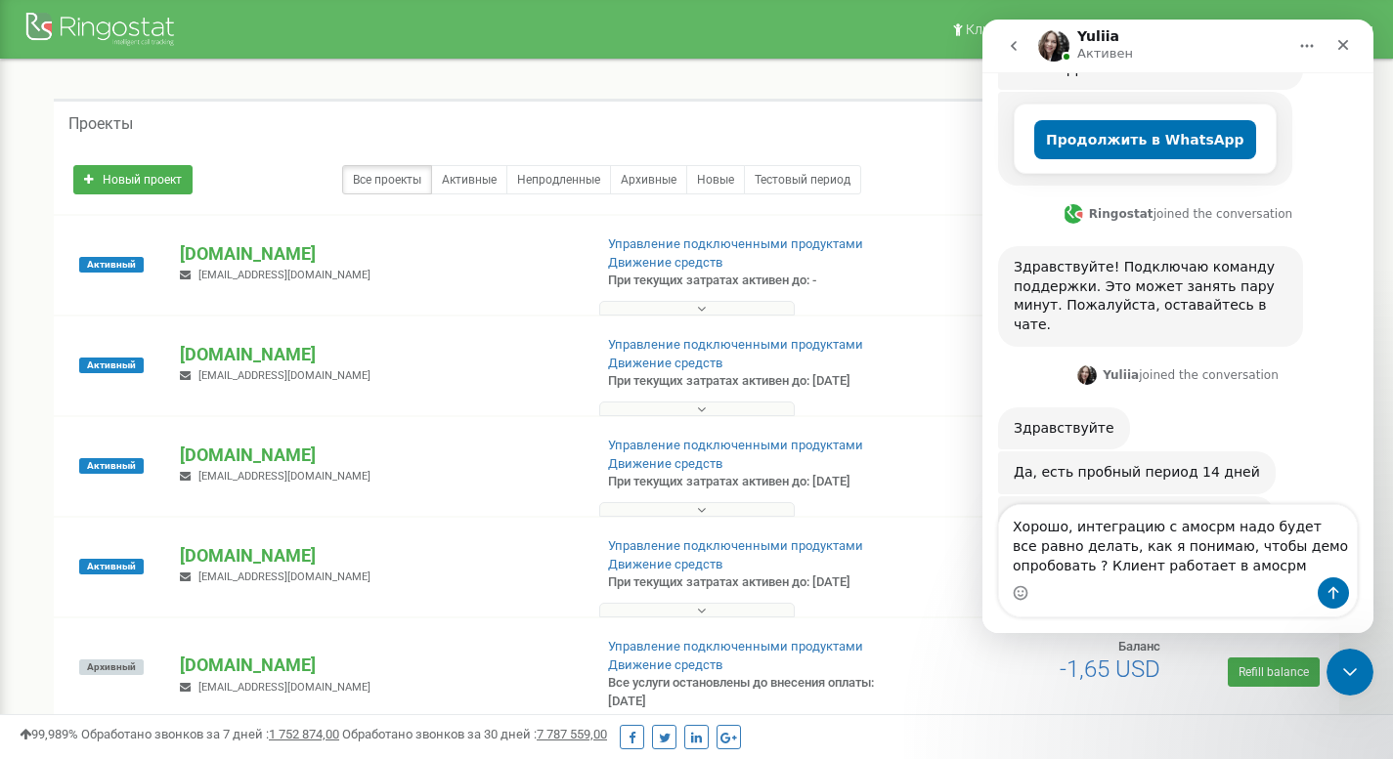
type textarea "Хорошо, интеграцию с амосрм надо будет все равно делать, как я понимаю, чтобы д…"
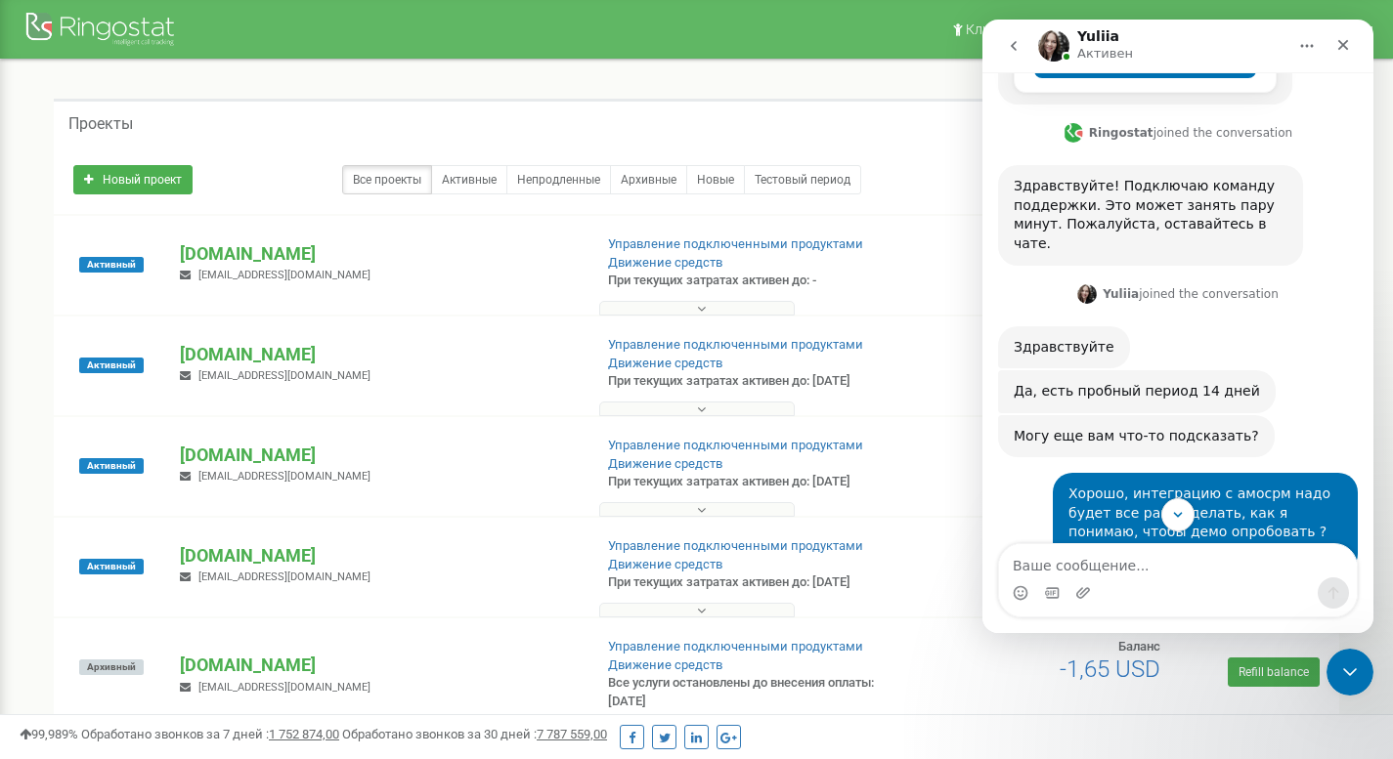
scroll to position [508, 0]
drag, startPoint x: 1039, startPoint y: 314, endPoint x: 1224, endPoint y: 312, distance: 184.7
click at [1224, 383] on div "Да, есть пробный период 14 дней" at bounding box center [1137, 393] width 246 height 20
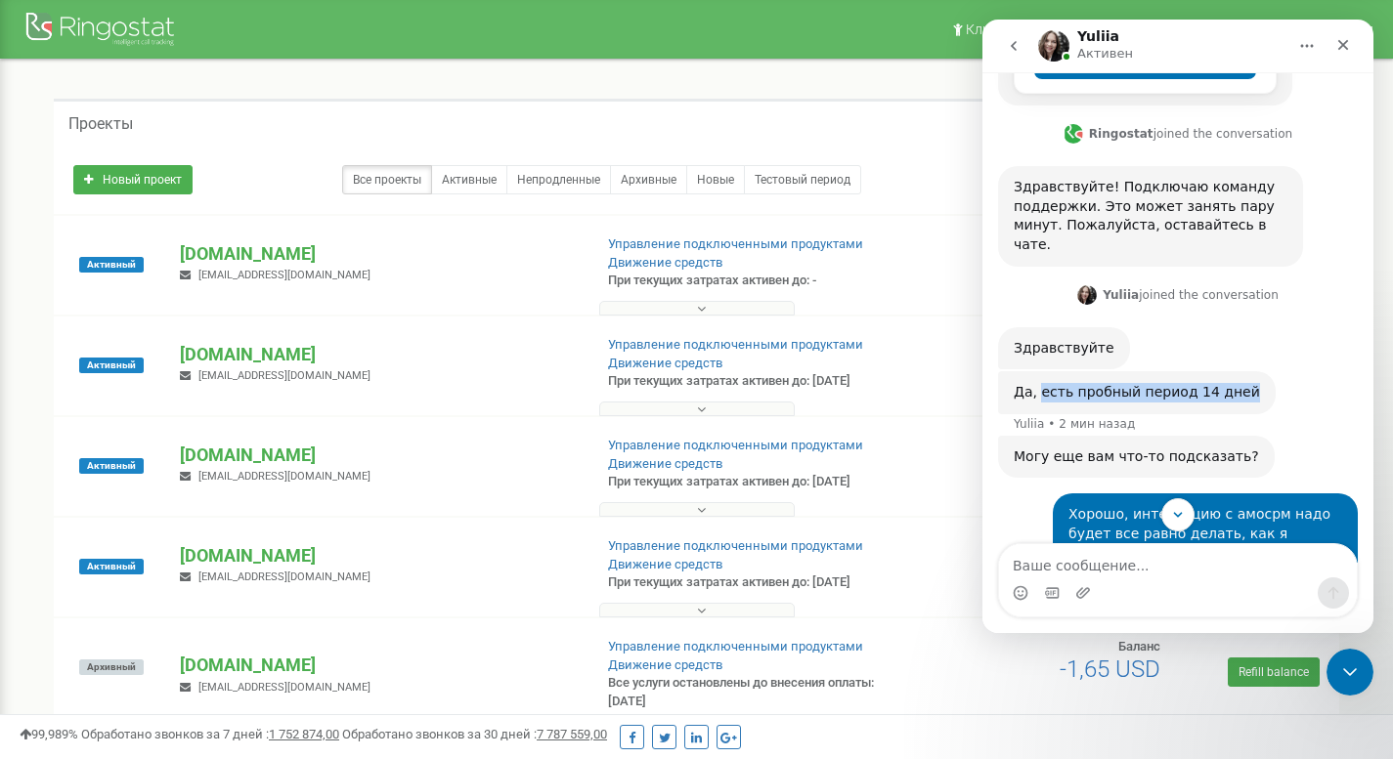
copy div "есть пробный период 14 дней"
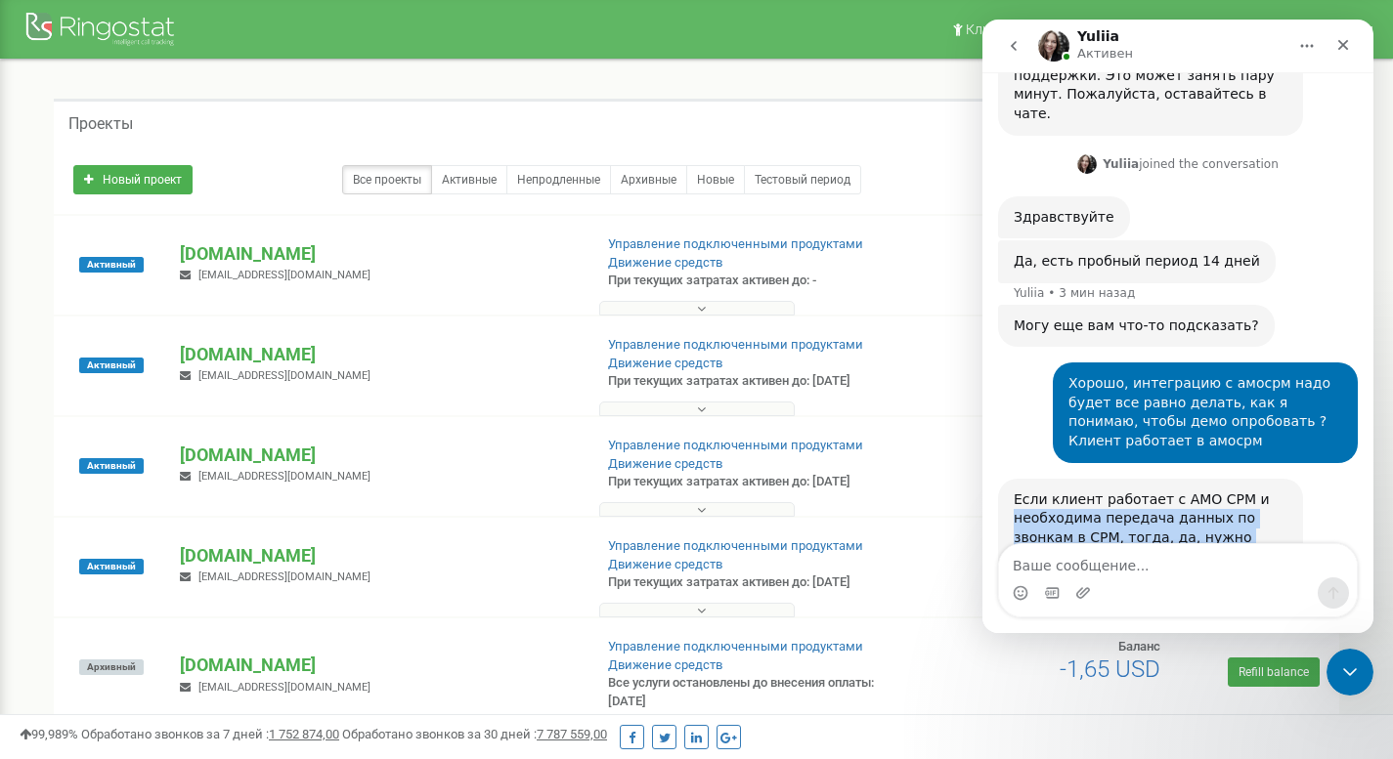
drag, startPoint x: 1015, startPoint y: 441, endPoint x: 1095, endPoint y: 473, distance: 86.4
click at [1095, 491] on div "Если клиент работает с АМО СРМ и необходима передача данных по звонкам в СРМ, т…" at bounding box center [1151, 529] width 274 height 76
copy div "необходима передача данных по звонкам в СРМ, тогда, да, нужно будет настраивать…"
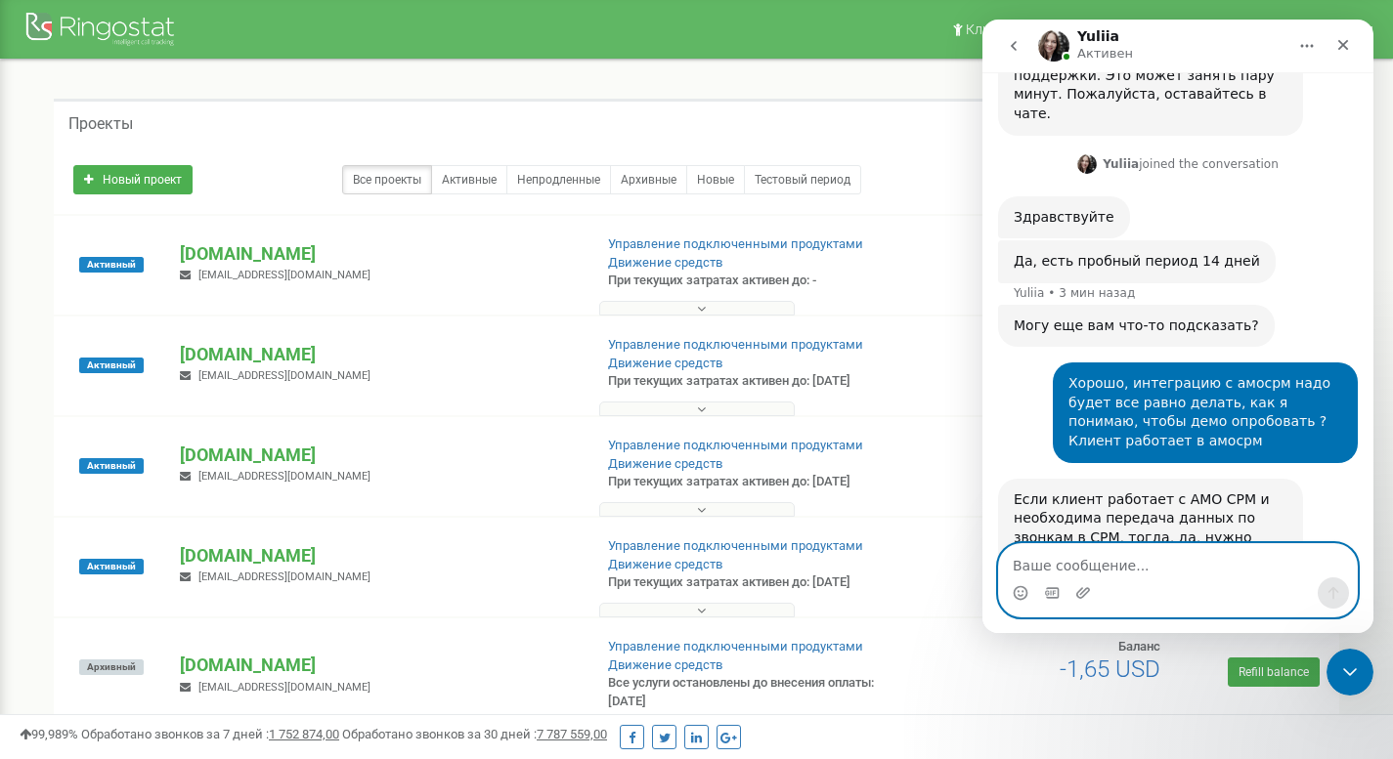
click at [1062, 557] on textarea "Ваше сообщение..." at bounding box center [1178, 560] width 358 height 33
type textarea "Хорошо, спасибо"
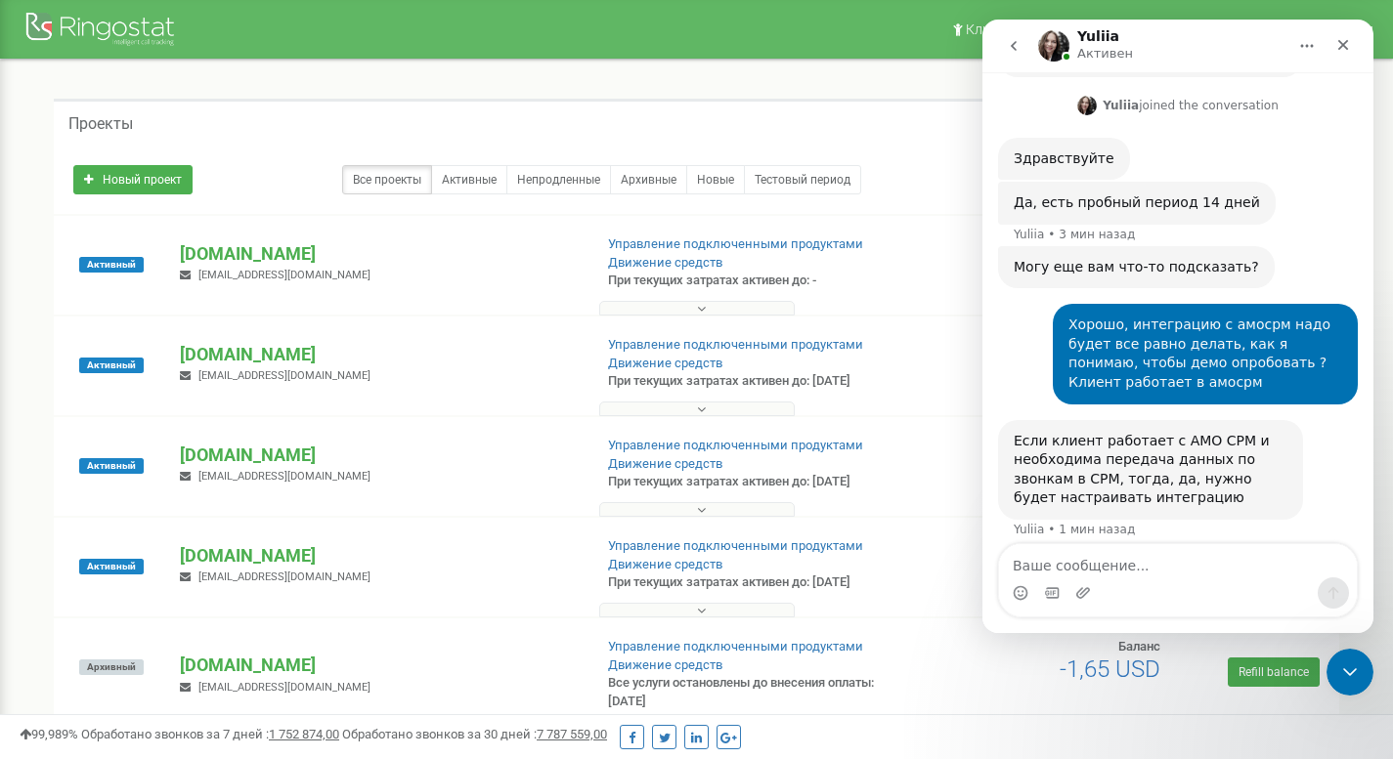
click at [1019, 50] on icon "go back" at bounding box center [1014, 46] width 16 height 16
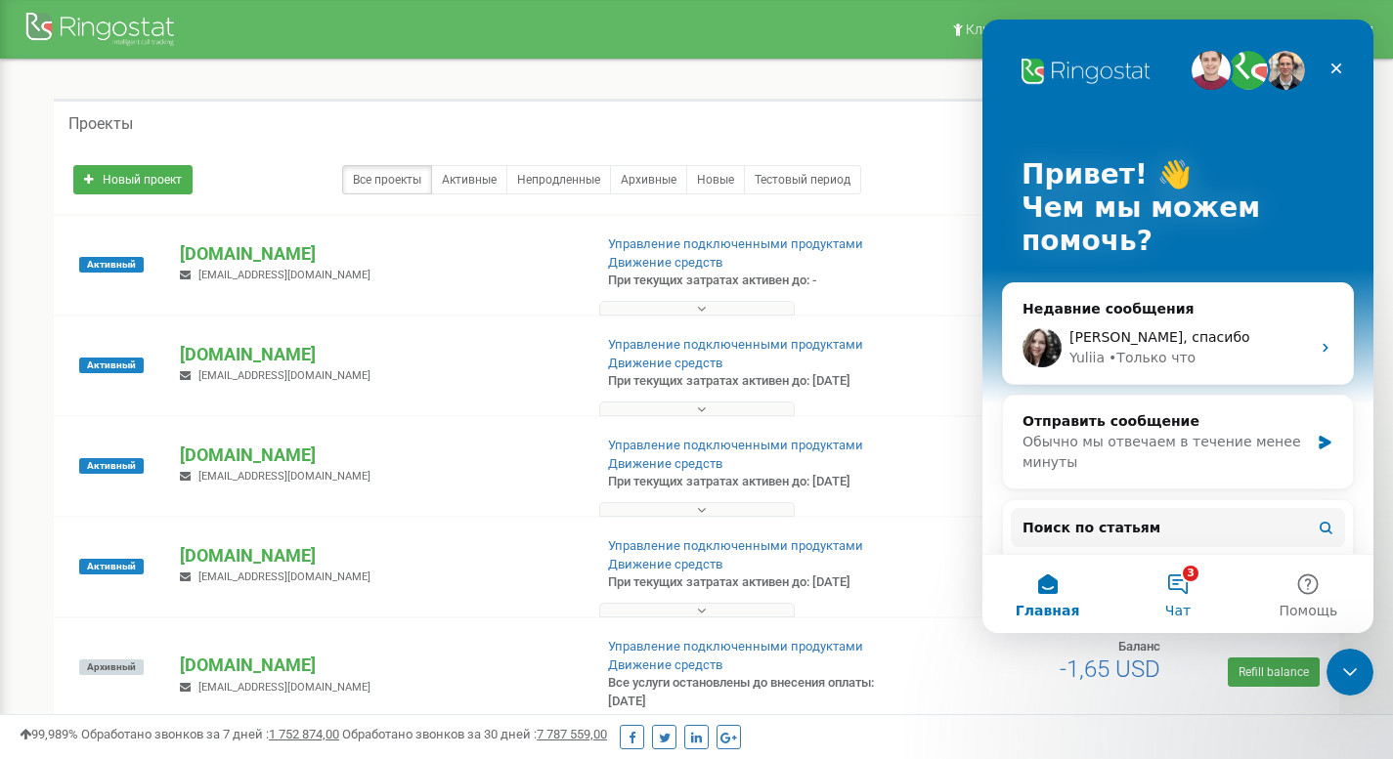
click at [1179, 589] on button "3 Чат" at bounding box center [1177, 594] width 130 height 78
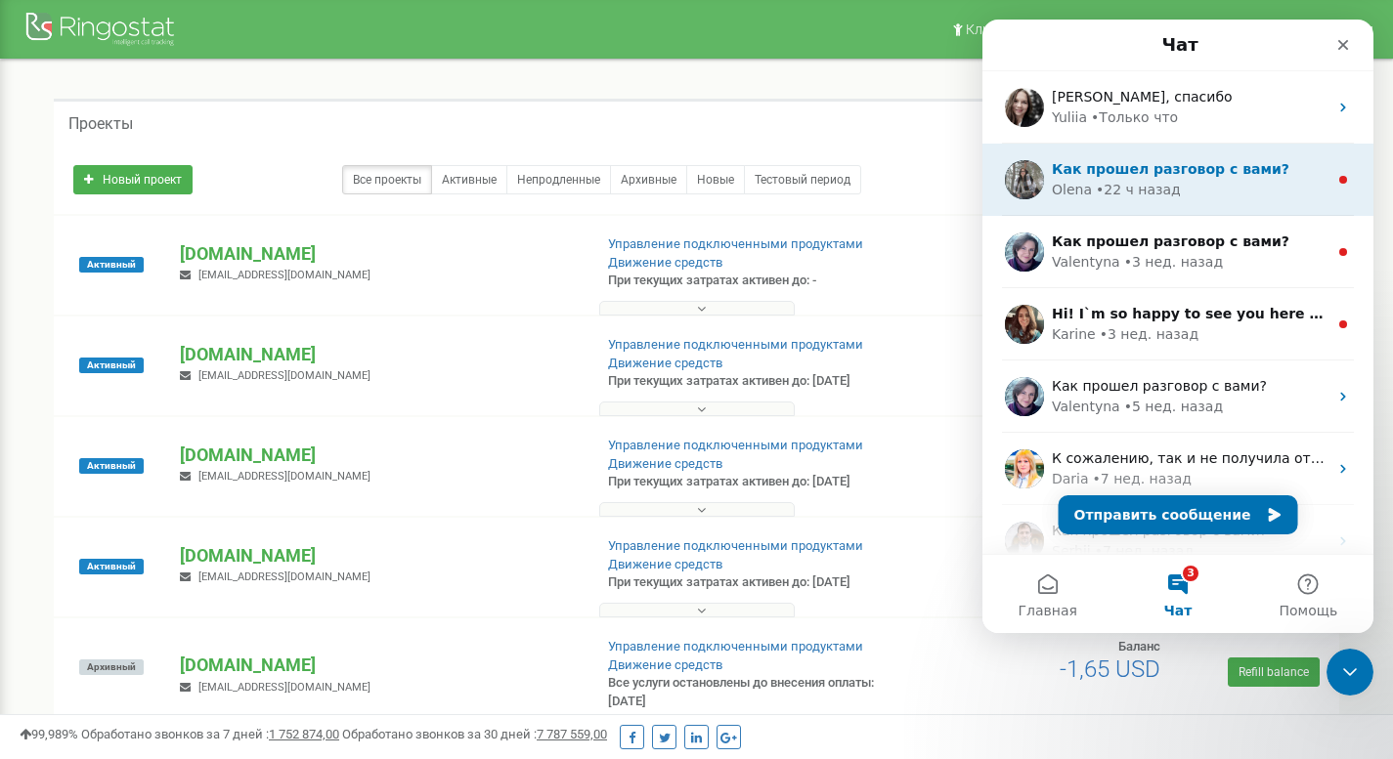
click at [1173, 200] on div "Как прошел разговор с вами? Olena • 22 ч назад" at bounding box center [1177, 180] width 391 height 72
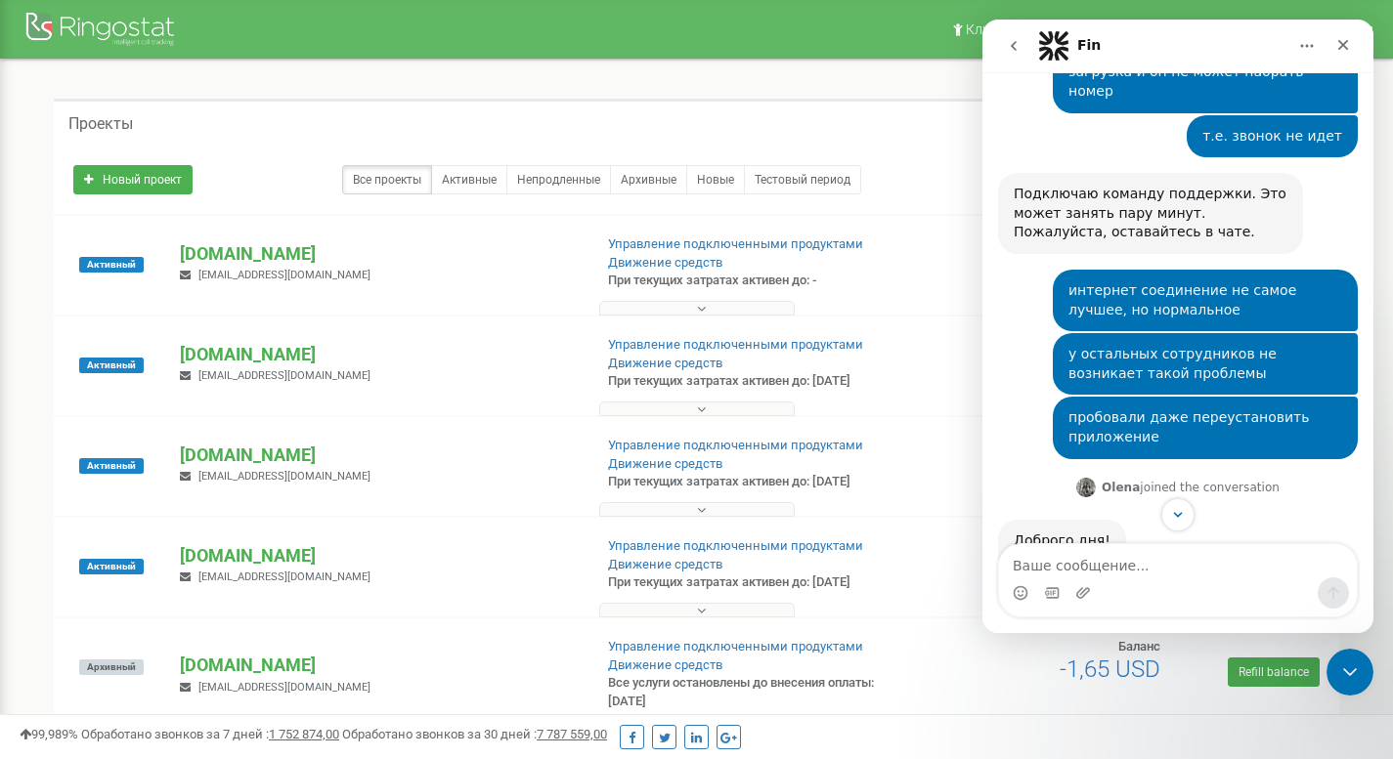
scroll to position [872, 0]
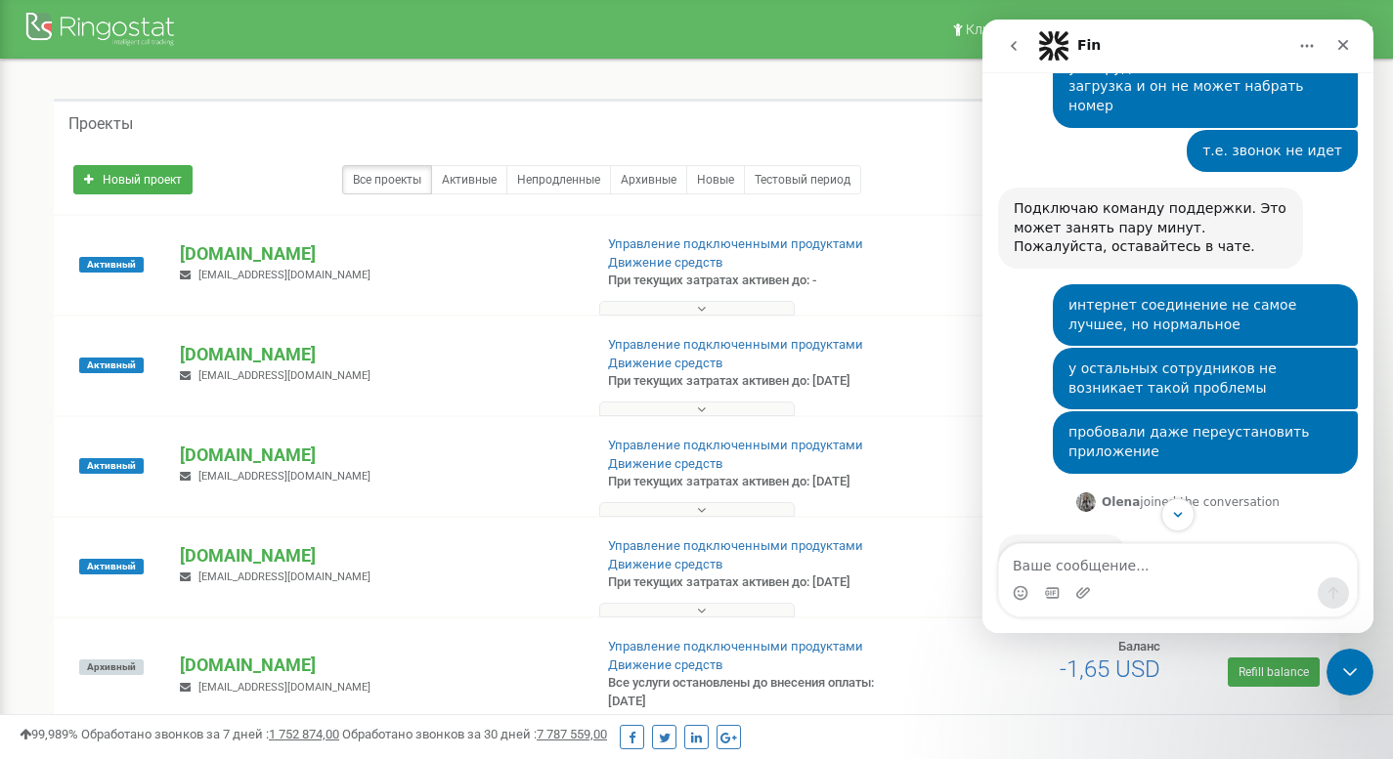
click at [1015, 59] on button "go back" at bounding box center [1013, 45] width 37 height 37
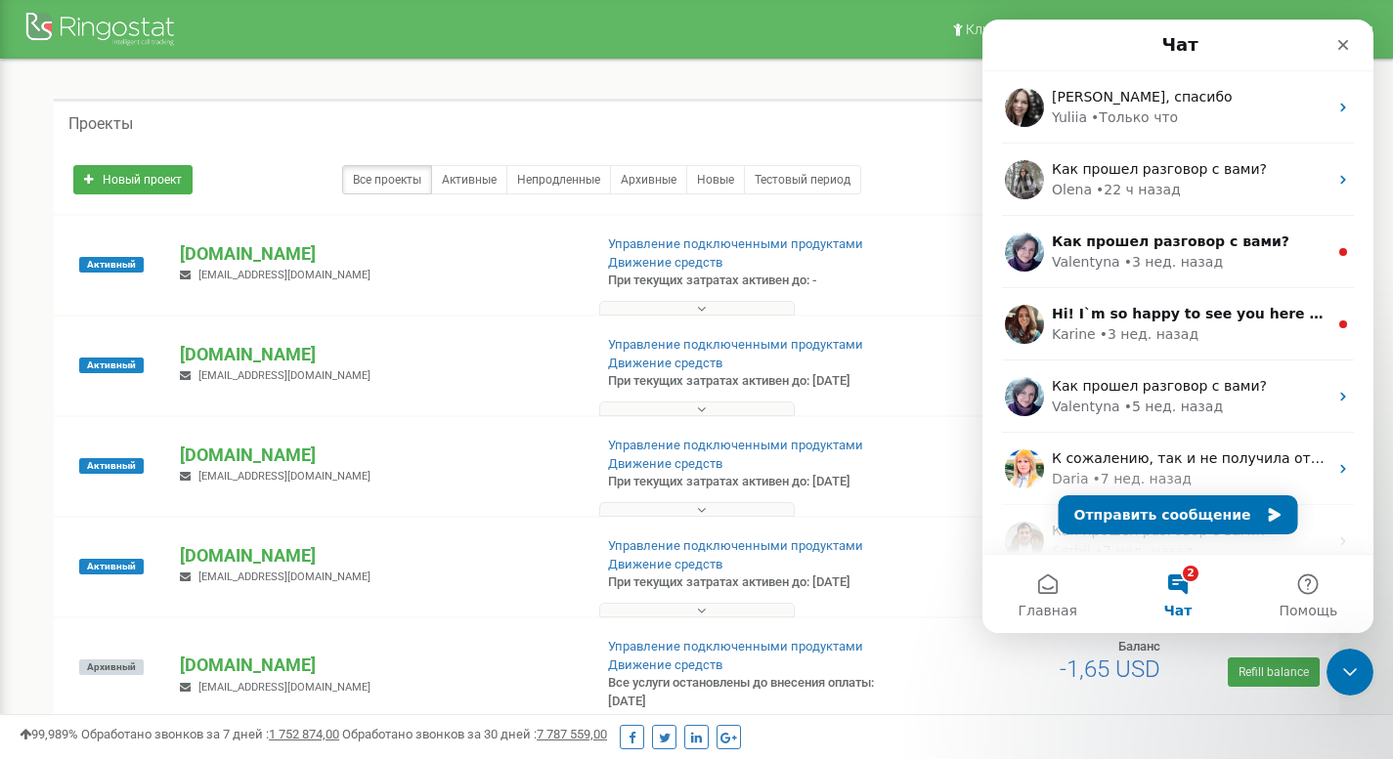
scroll to position [0, 0]
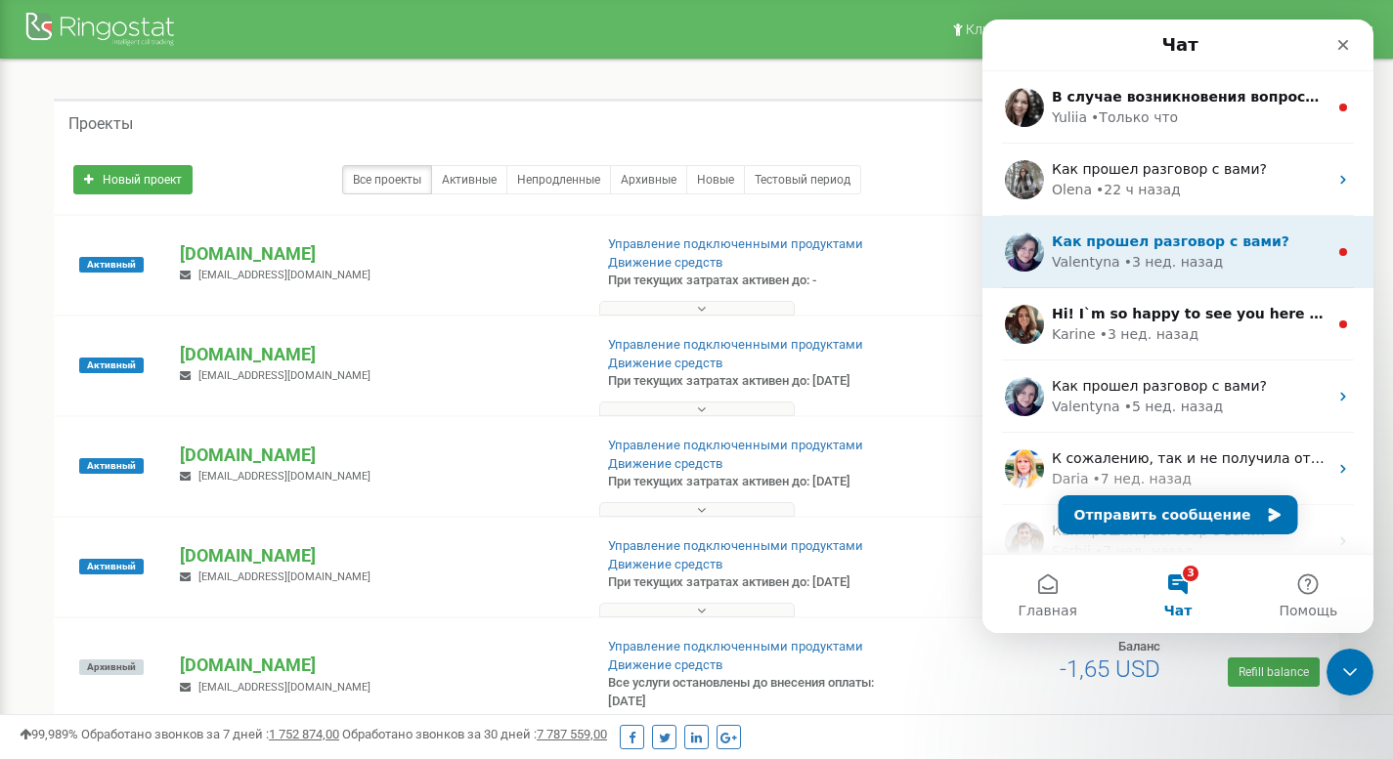
click at [1158, 280] on div "Как прошел разговор с вами? Valentyna • 3 нед. назад" at bounding box center [1177, 252] width 391 height 72
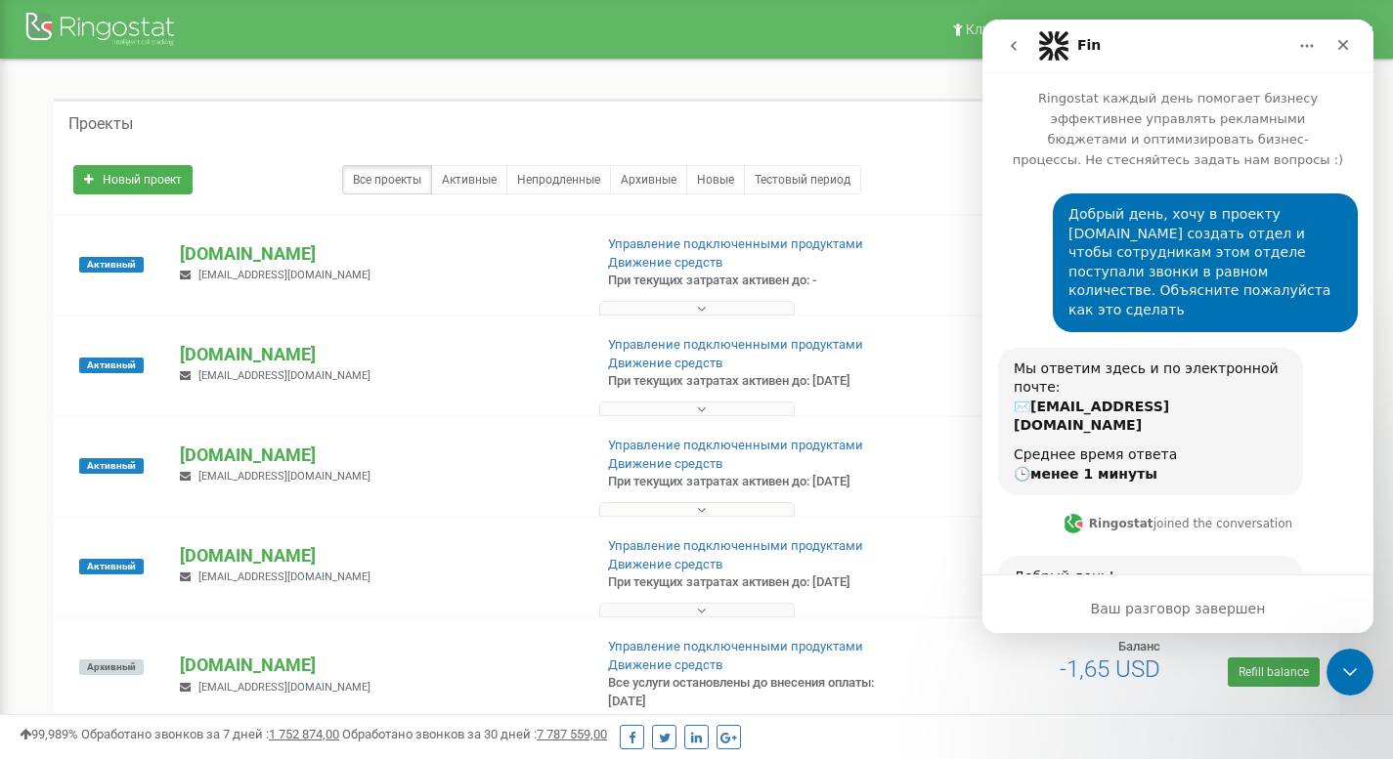
scroll to position [94, 0]
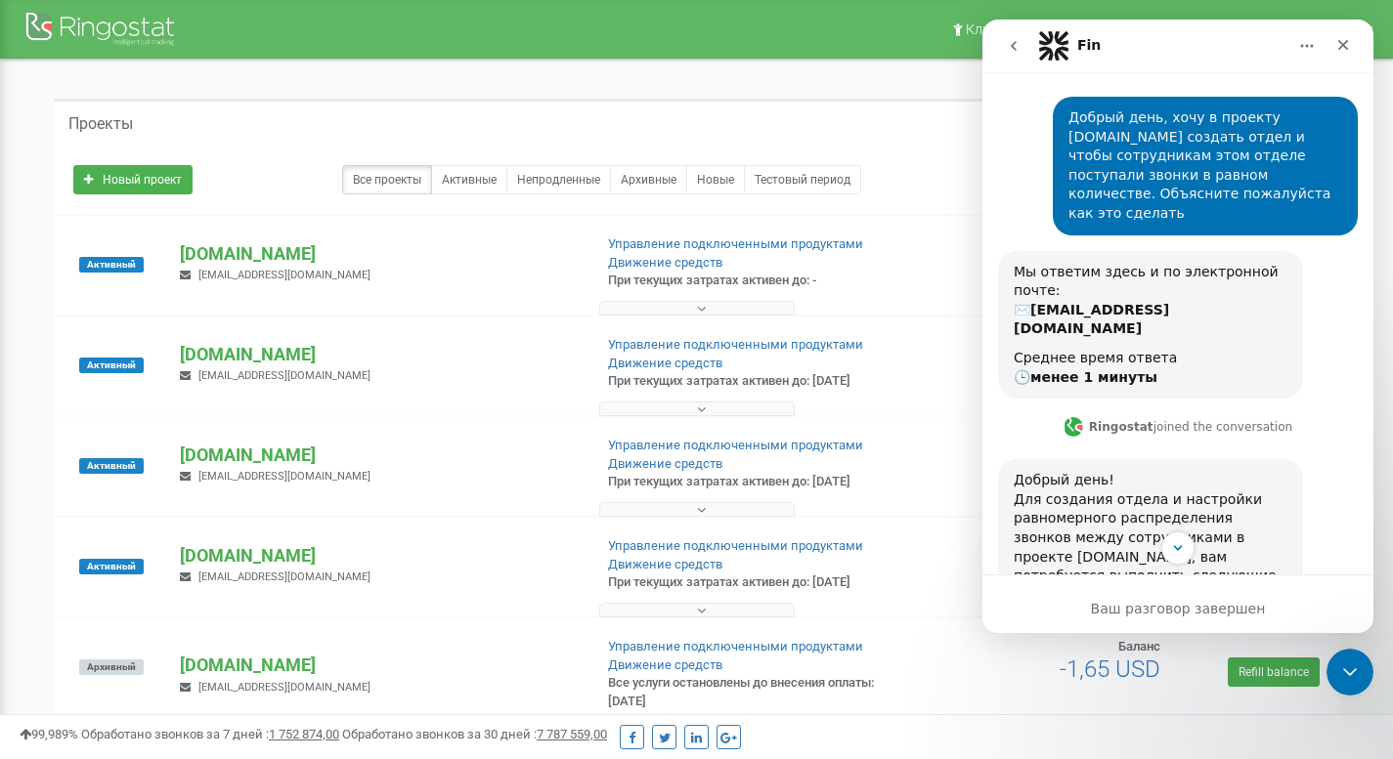
click at [1021, 40] on button "go back" at bounding box center [1013, 45] width 37 height 37
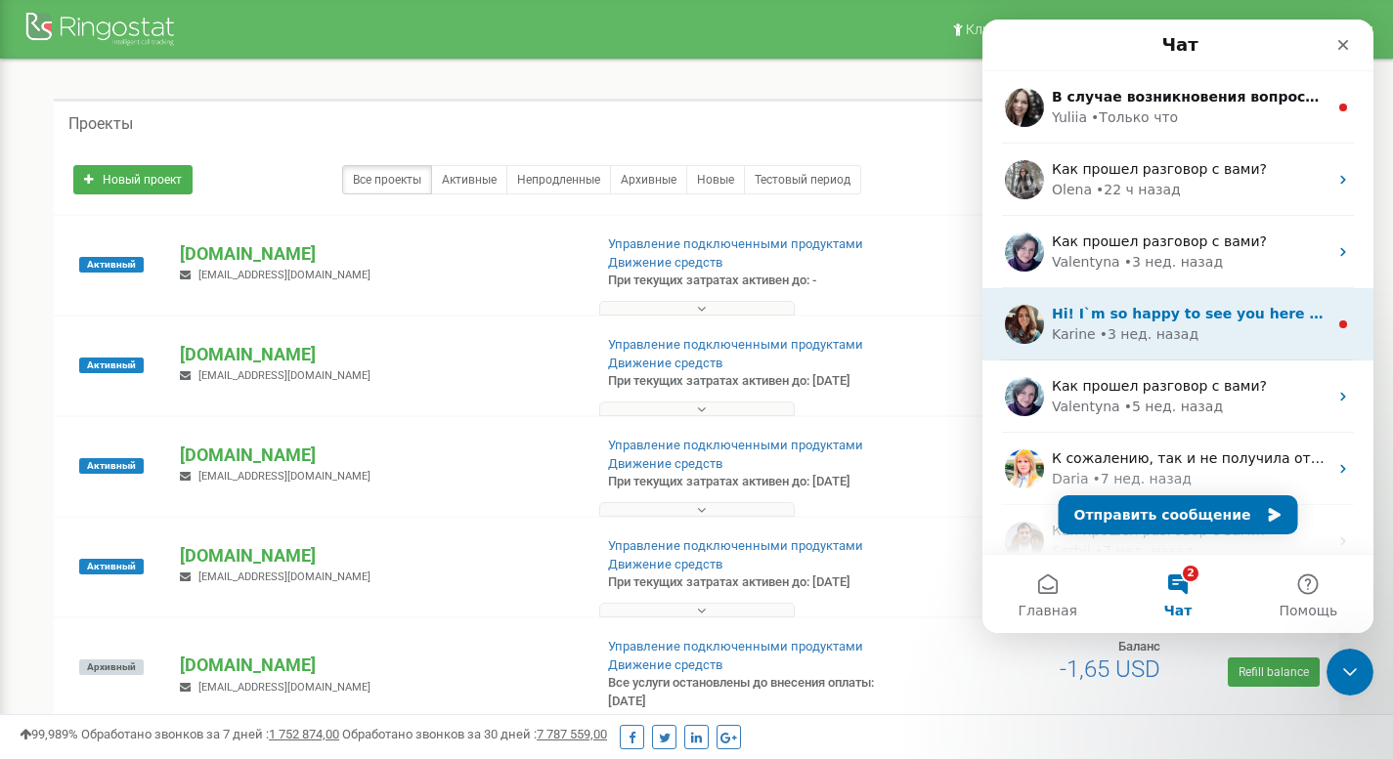
click at [1175, 344] on div "• 3 нед. назад" at bounding box center [1149, 335] width 99 height 21
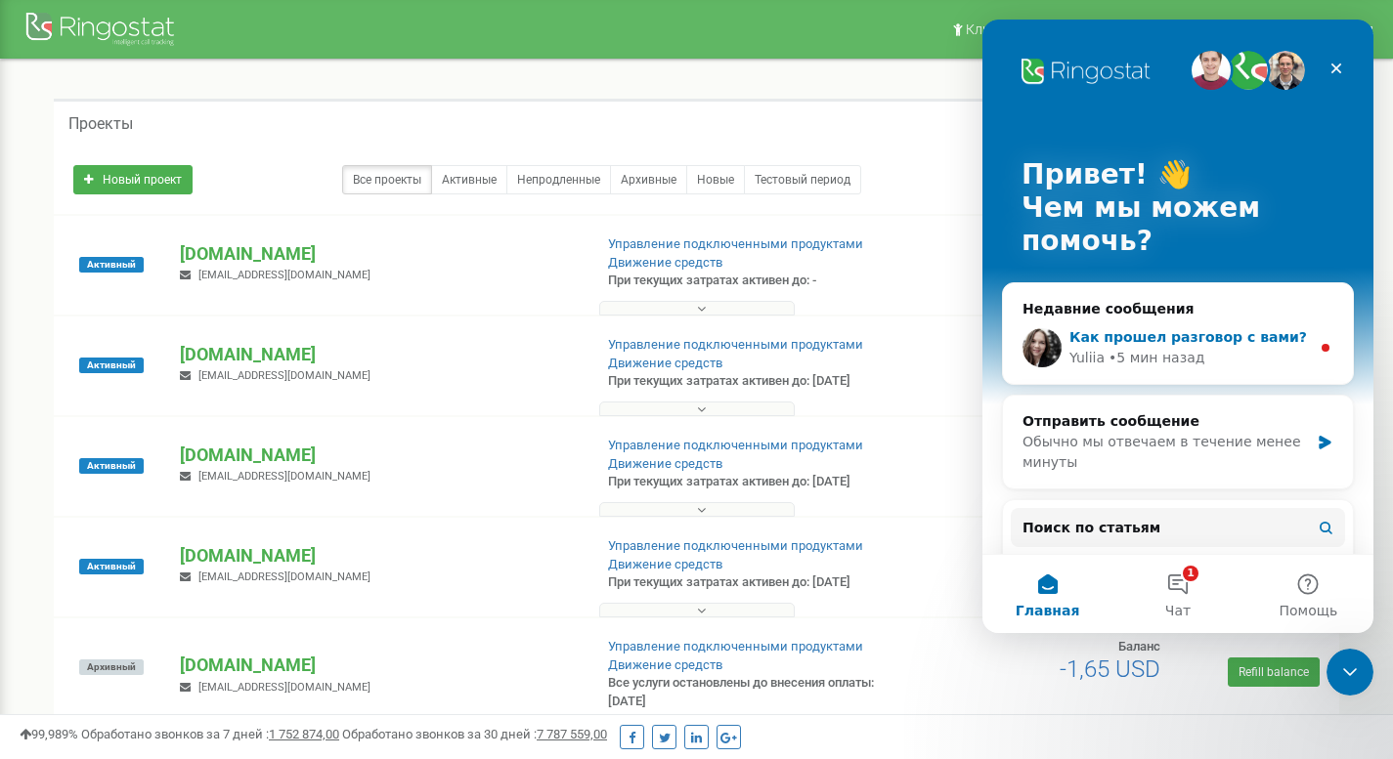
click at [1172, 368] on div "• 5 мин назад" at bounding box center [1156, 358] width 96 height 21
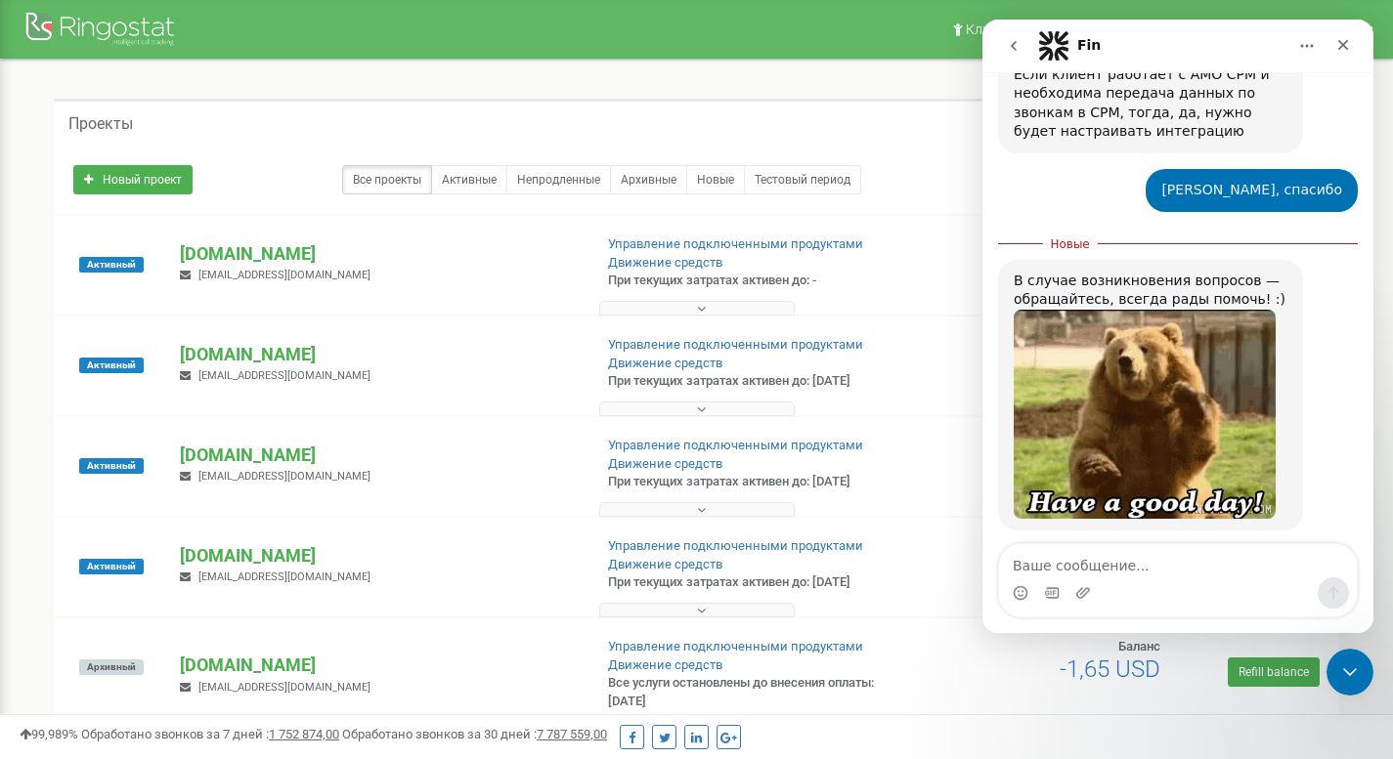
scroll to position [1131, 0]
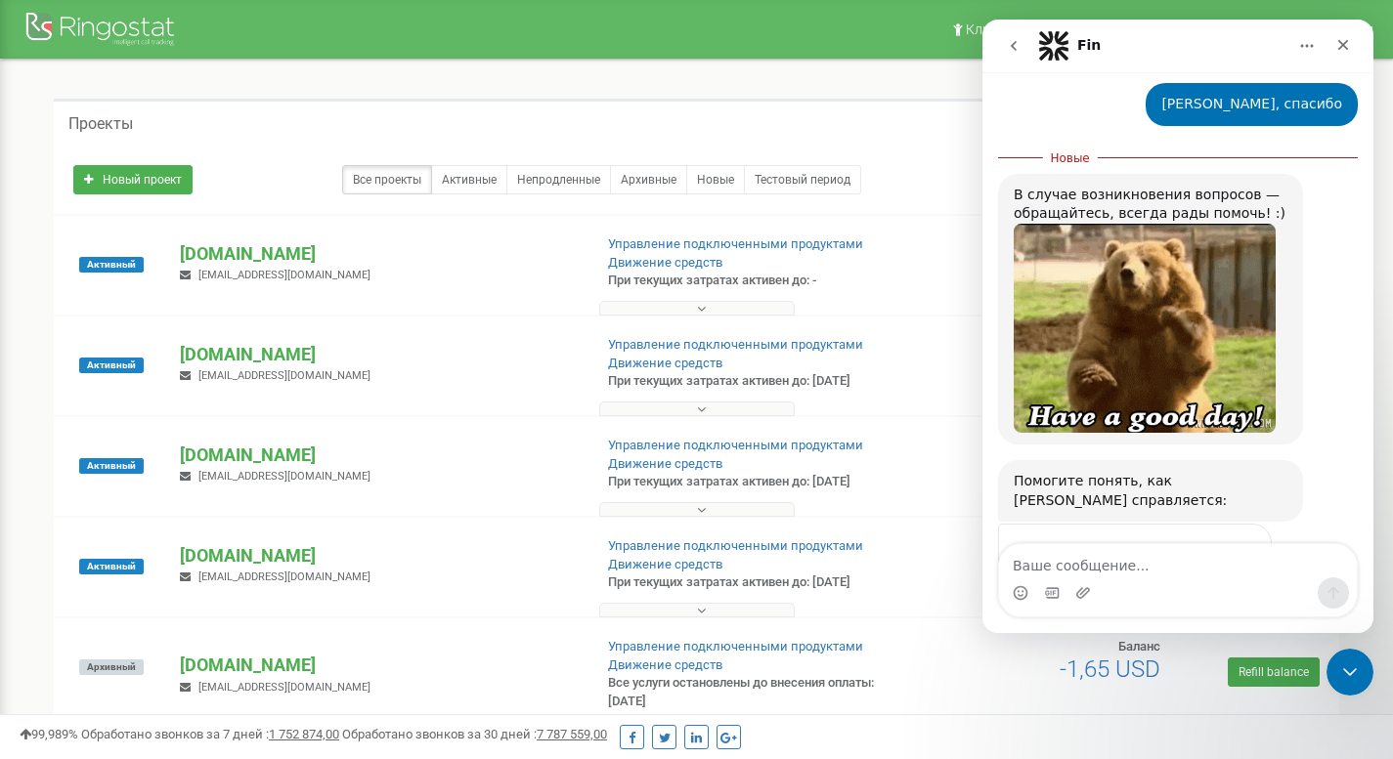
click at [1087, 566] on textarea "Ваше сообщение..." at bounding box center [1178, 560] width 358 height 33
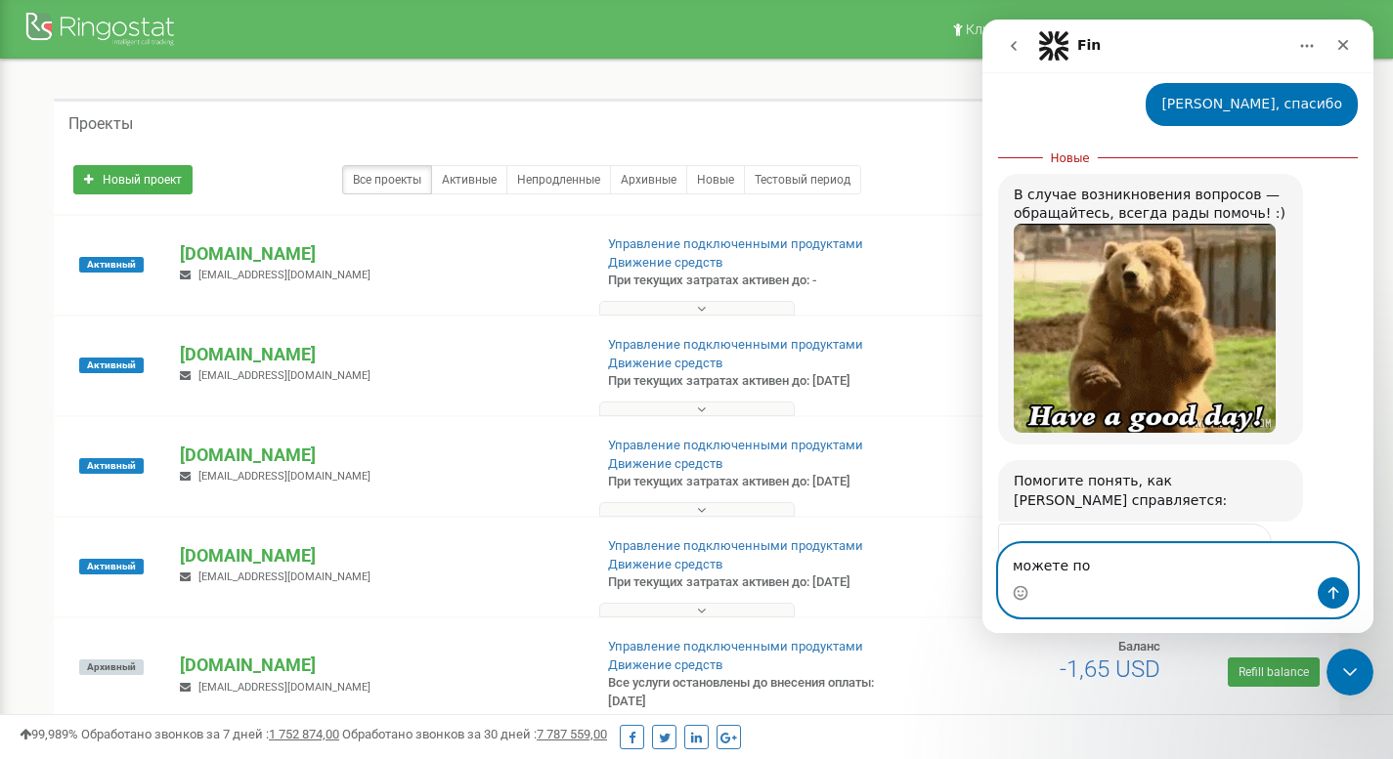
click at [1121, 572] on textarea "можете по" at bounding box center [1178, 560] width 358 height 33
click at [1107, 573] on textarea "можете по" at bounding box center [1178, 560] width 358 height 33
drag, startPoint x: 1107, startPoint y: 573, endPoint x: 1014, endPoint y: 570, distance: 93.9
click at [1014, 570] on textarea "можете по" at bounding box center [1178, 560] width 358 height 33
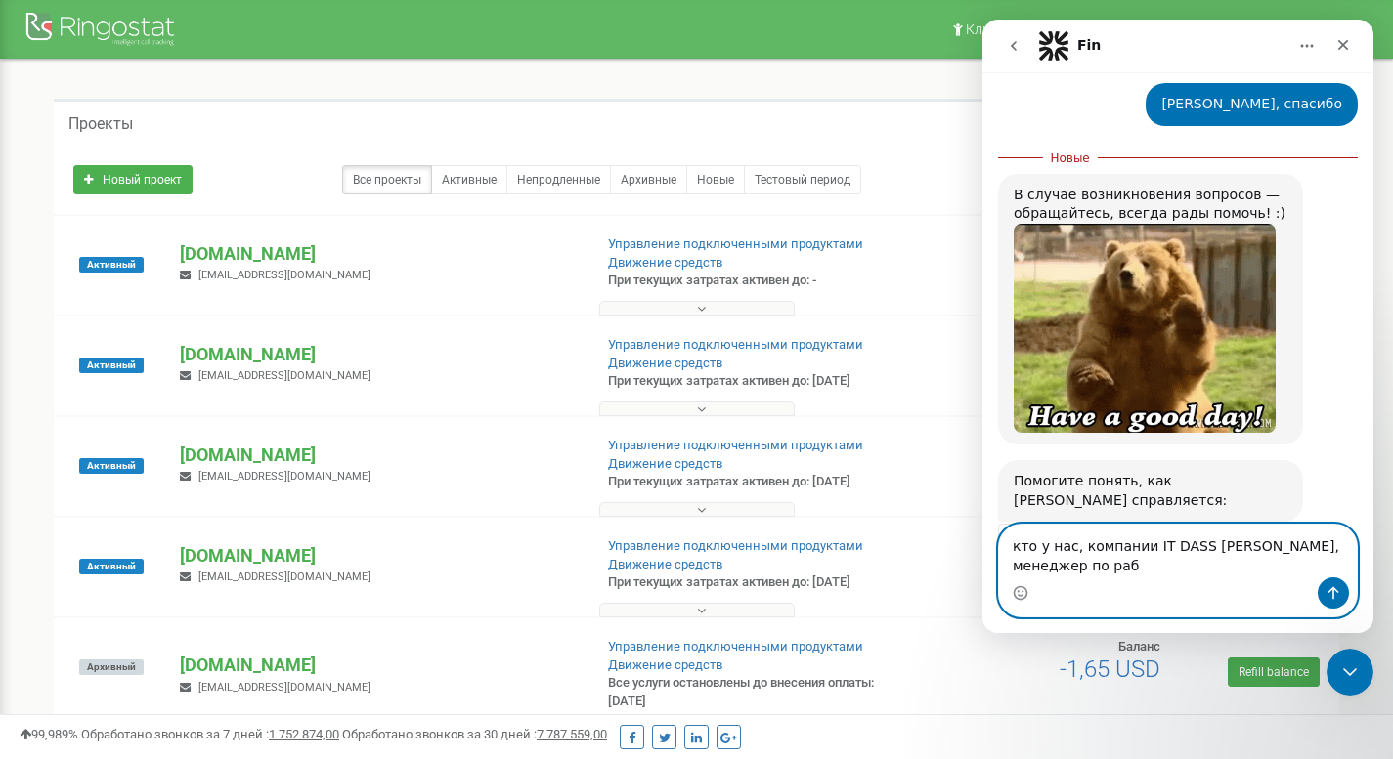
scroll to position [1128, 0]
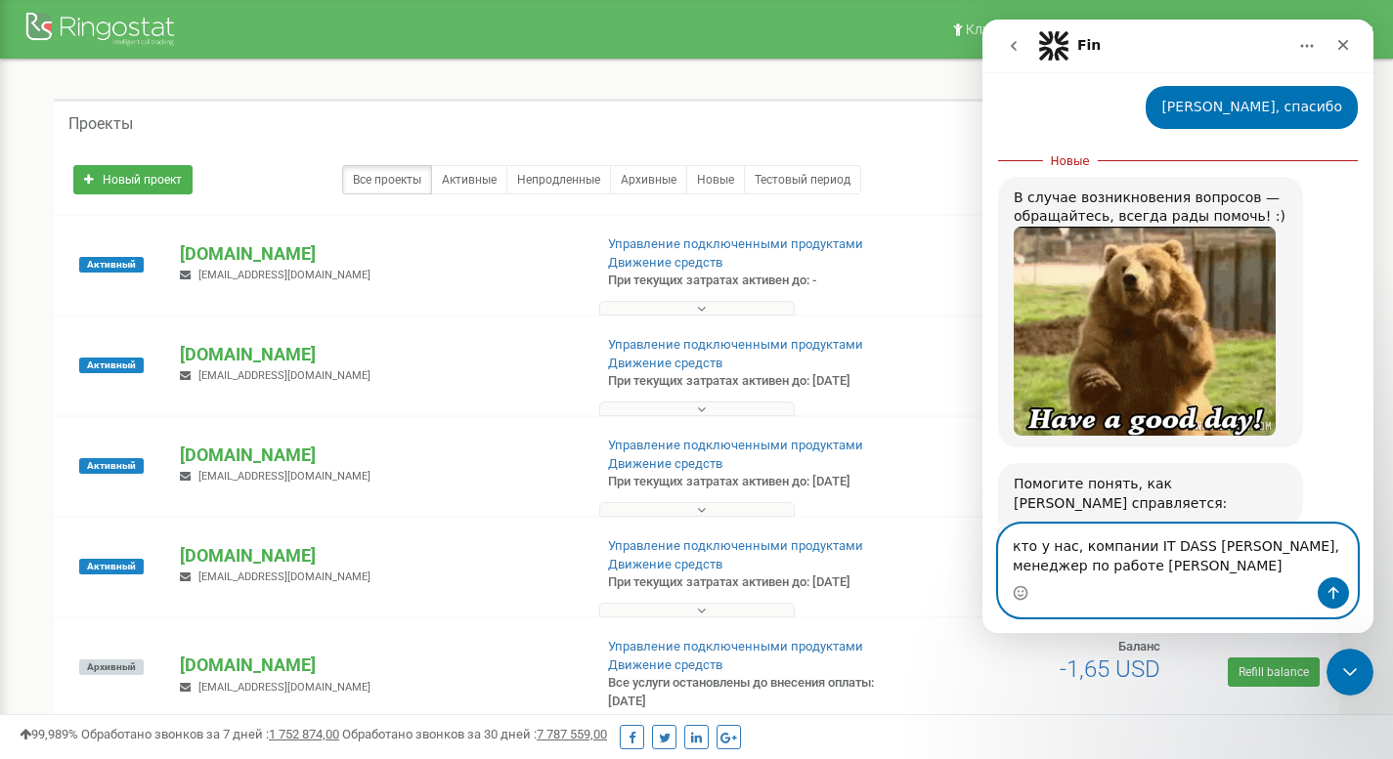
click at [1105, 569] on textarea "кто у нас, компании IT DASS Solutons, менеджер по работе с" at bounding box center [1178, 551] width 358 height 53
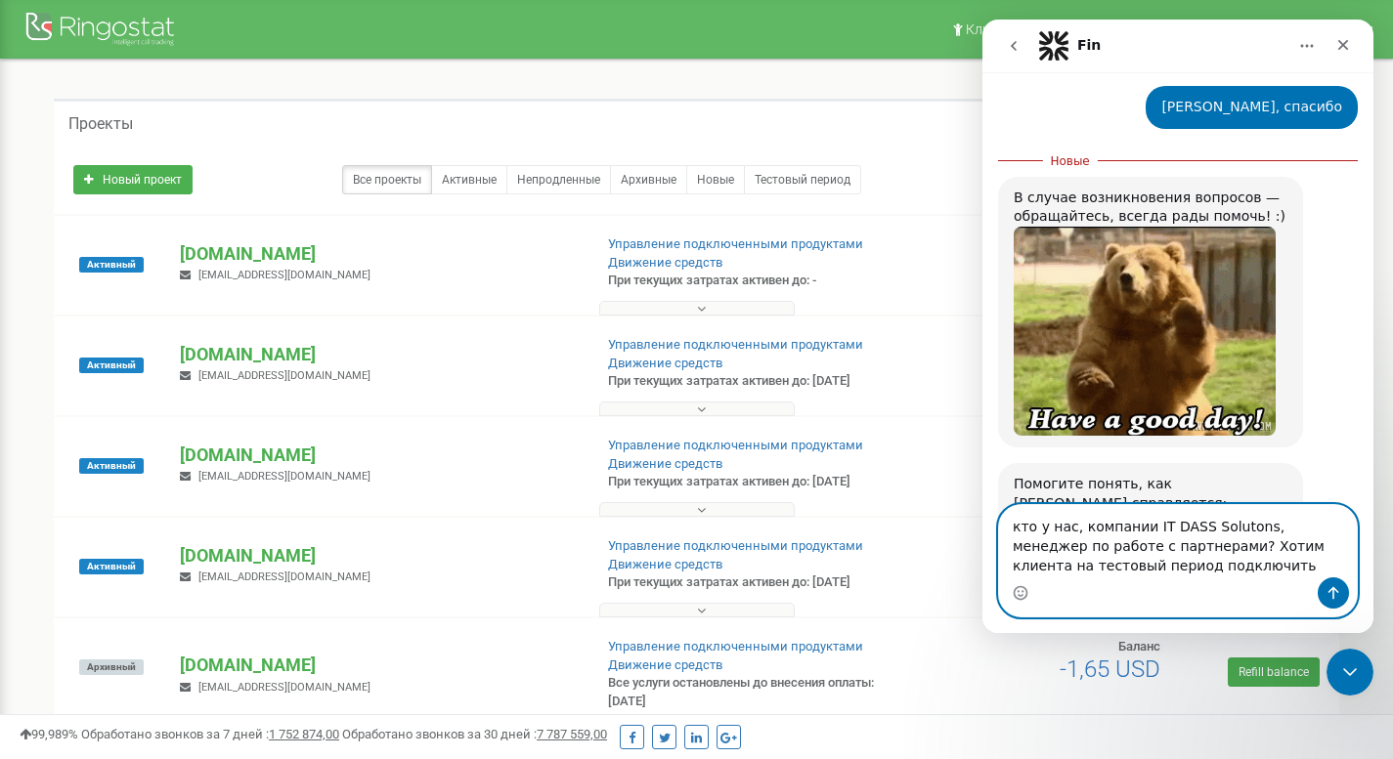
type textarea "кто у нас, компании IT DASS Solutons, менеджер по работе с партнерами? Хотим кл…"
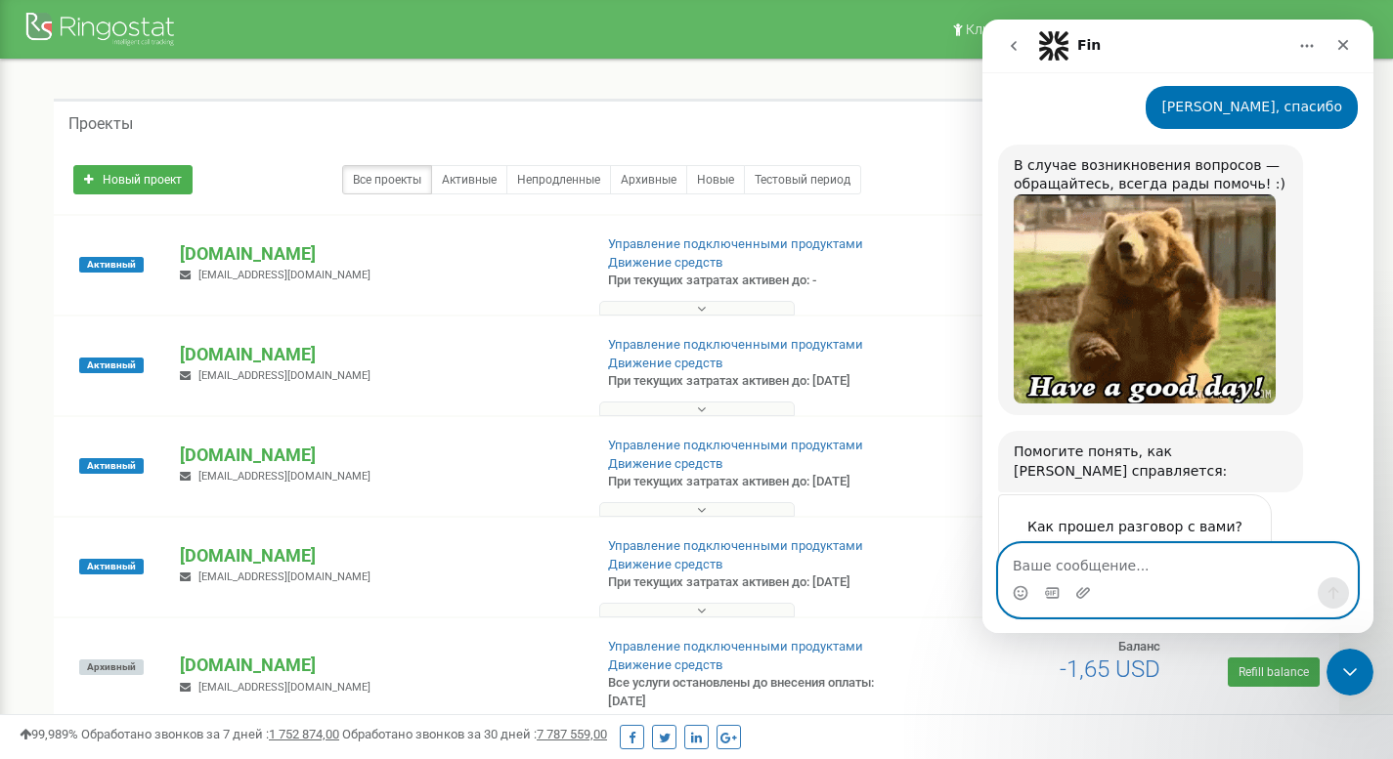
scroll to position [1218, 0]
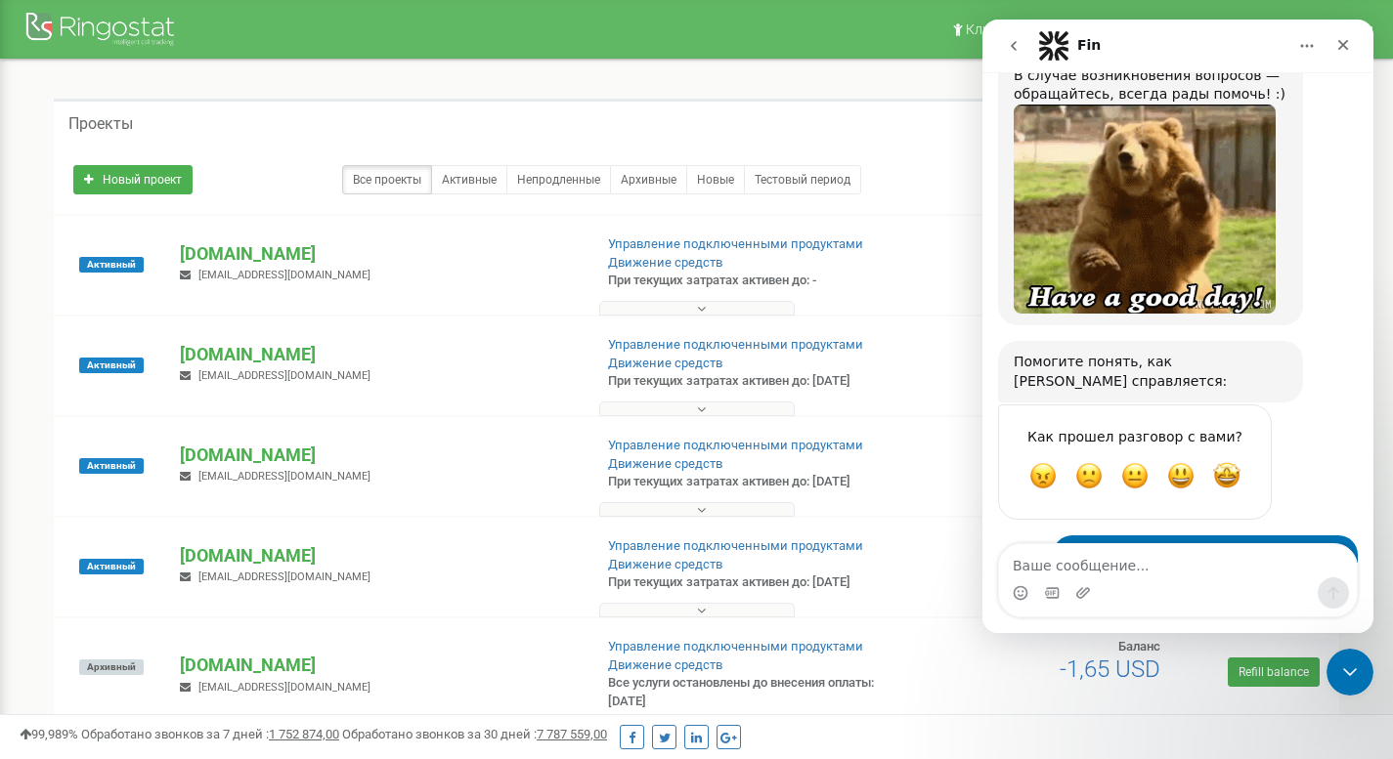
drag, startPoint x: 1059, startPoint y: 461, endPoint x: 1317, endPoint y: 494, distance: 260.1
click at [1317, 547] on div "кто у нас, компании IT DASS Solutons, менеджер по работе с партнерами? Хотим кл…" at bounding box center [1205, 585] width 274 height 76
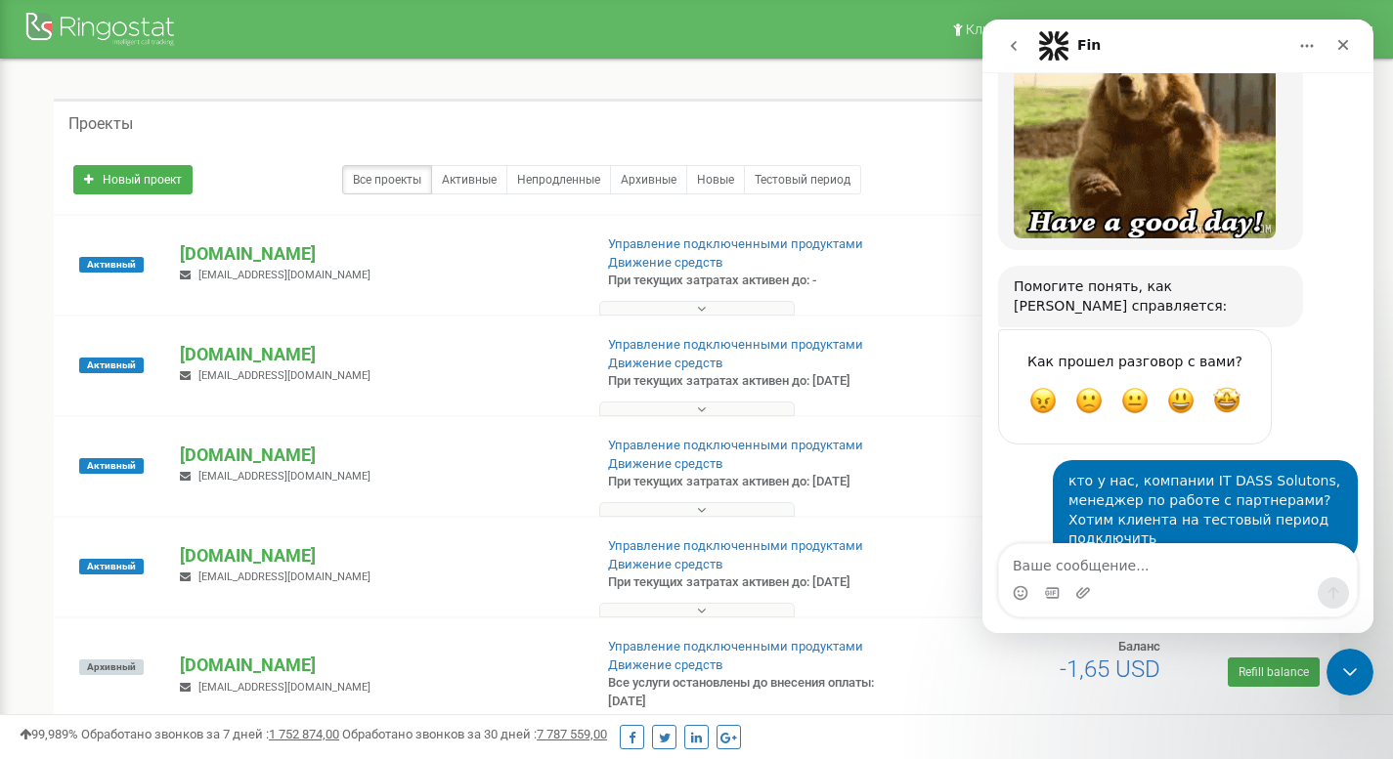
click at [1103, 577] on div "Дмитрий • Только что" at bounding box center [1159, 577] width 182 height 0
click at [1294, 329] on div "Как прошел разговор с вами? Ужасно Плохо OK Отлично Великолепно" at bounding box center [1178, 394] width 360 height 131
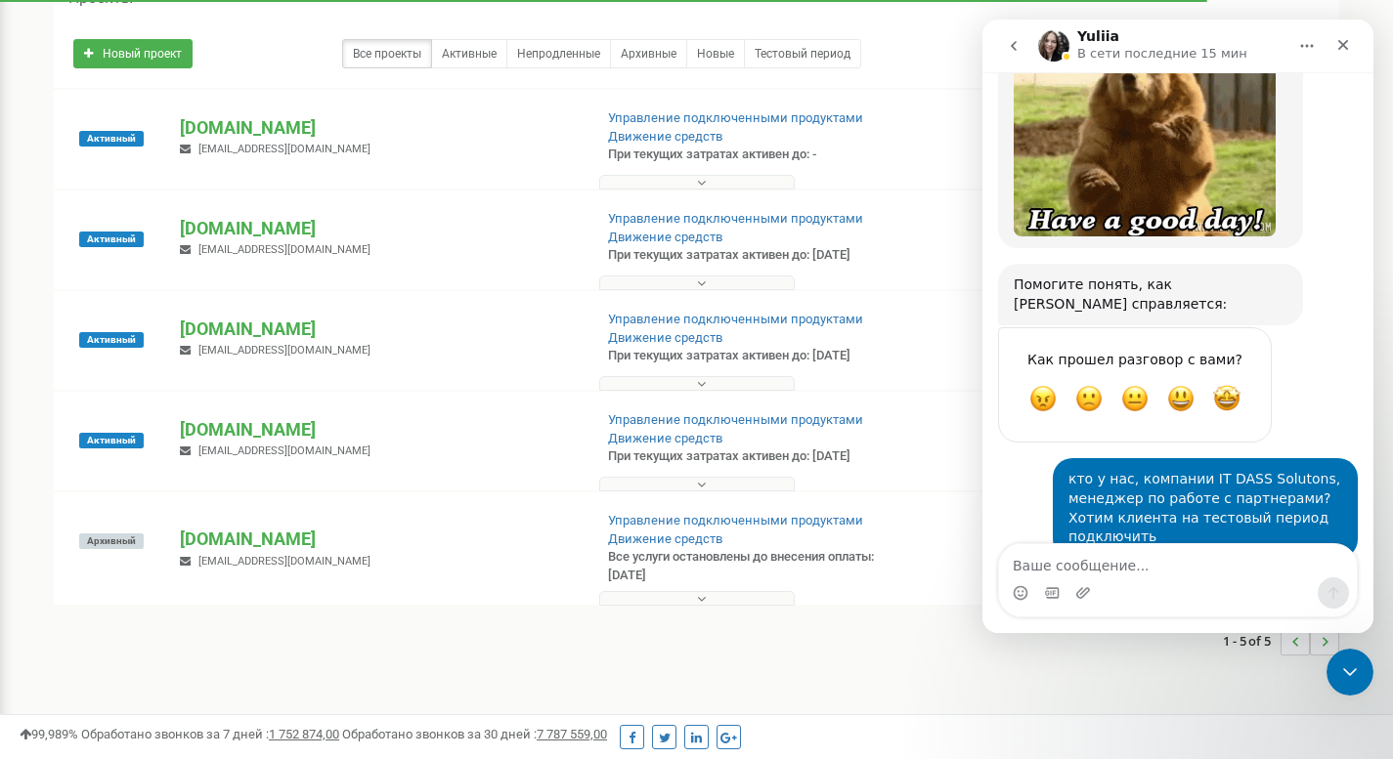
scroll to position [1184, 0]
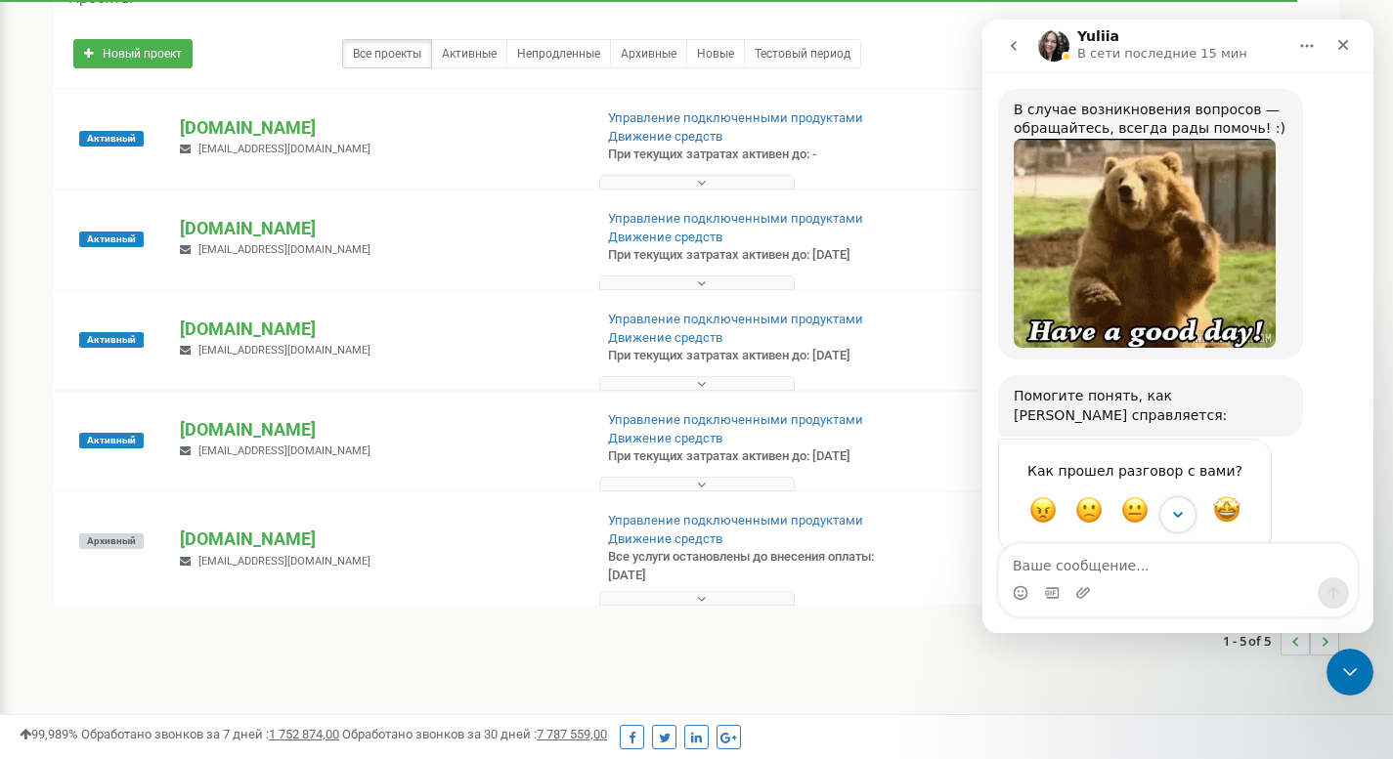
click at [1173, 519] on icon "Scroll to bottom" at bounding box center [1178, 515] width 18 height 18
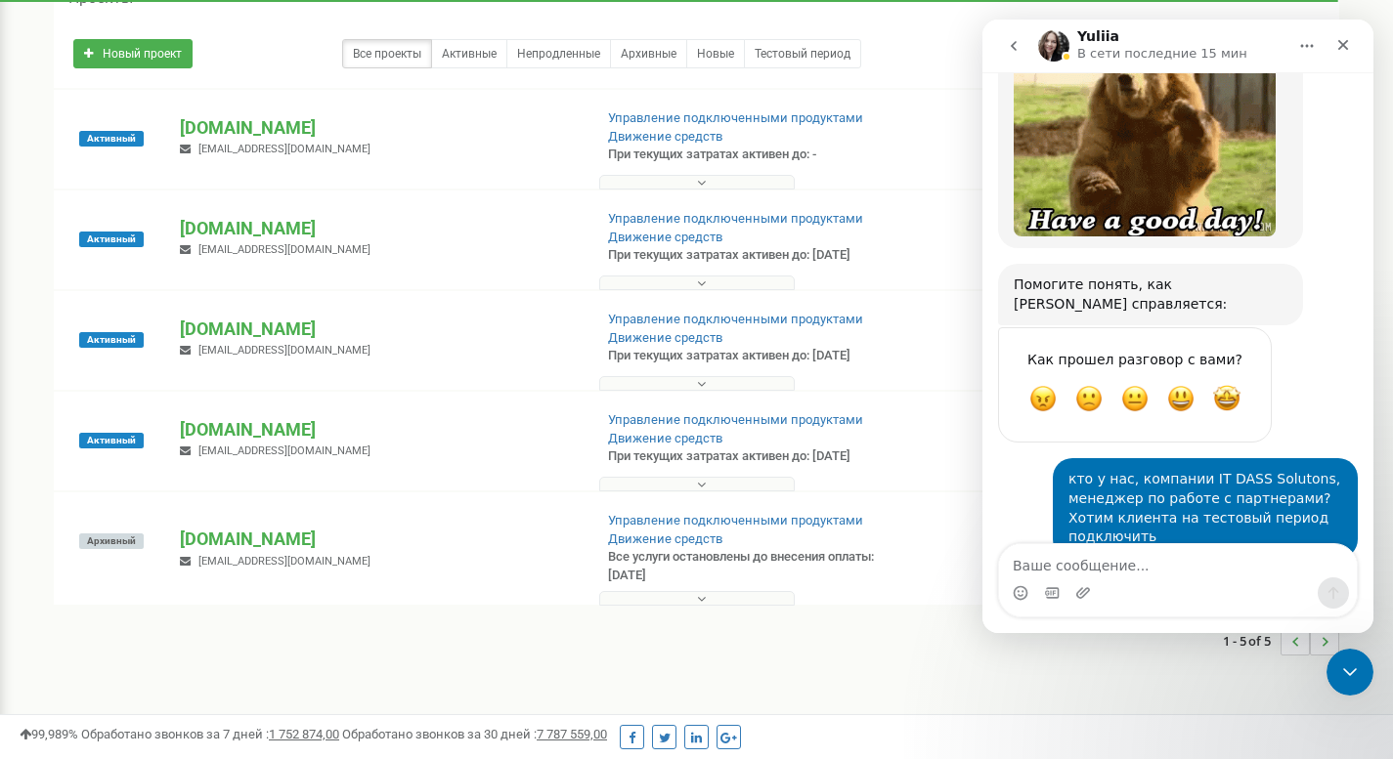
click at [1011, 45] on icon "go back" at bounding box center [1014, 46] width 16 height 16
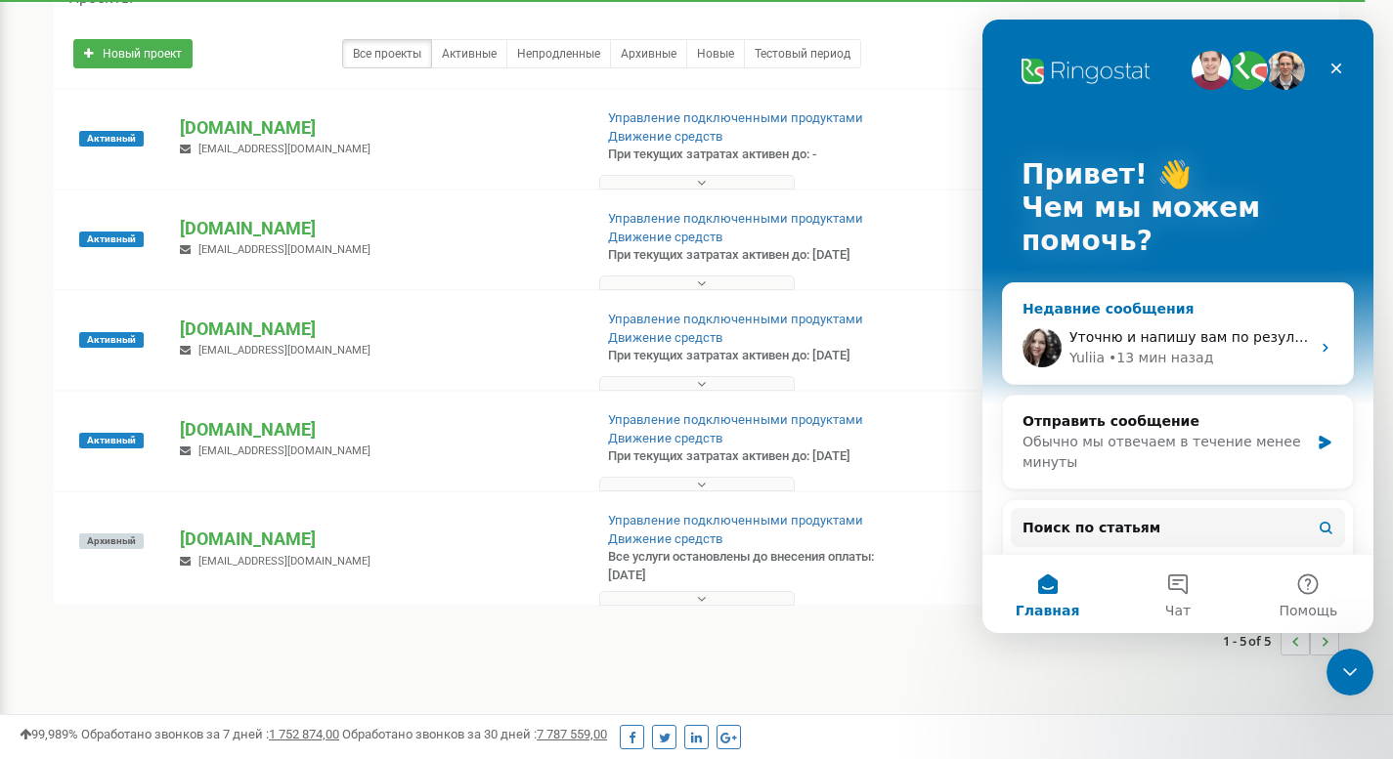
click at [1158, 357] on div "• 13 мин назад" at bounding box center [1160, 358] width 105 height 21
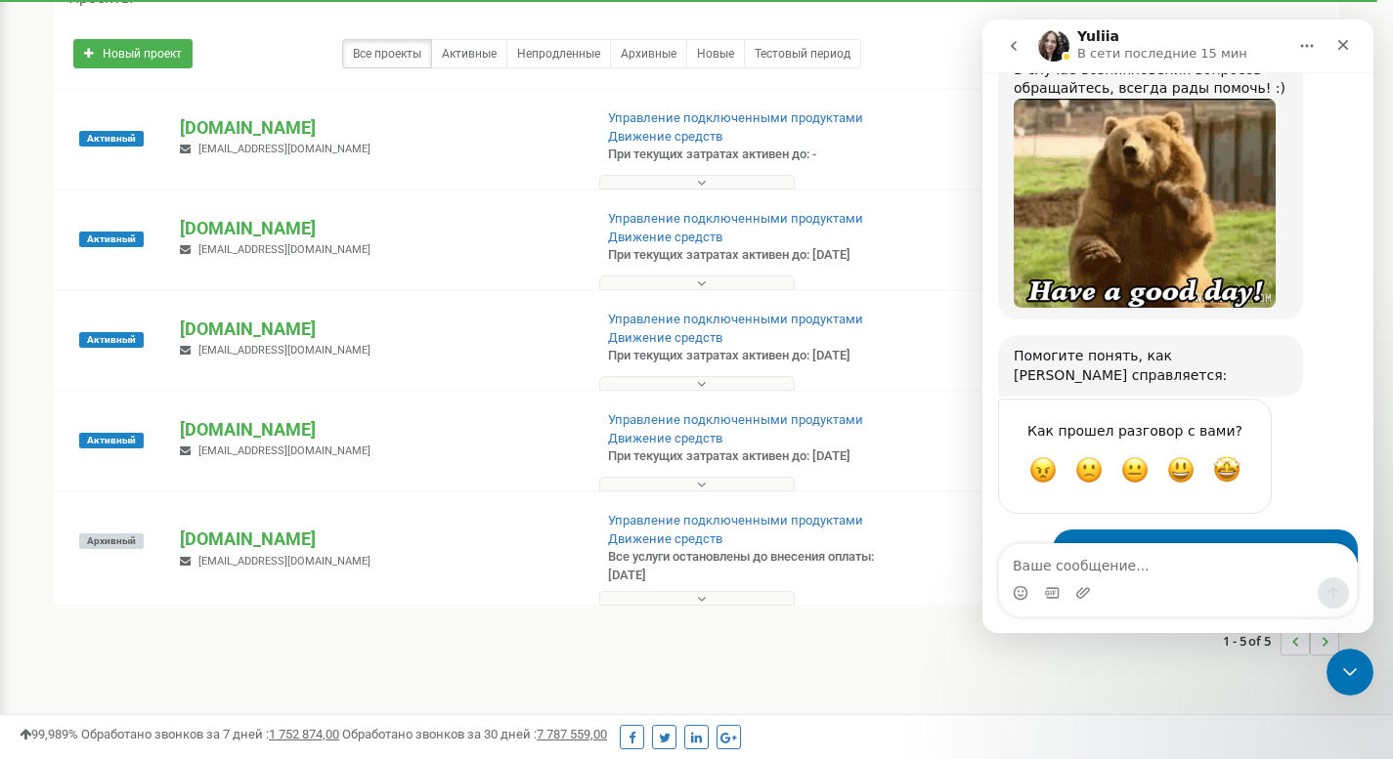
scroll to position [1295, 0]
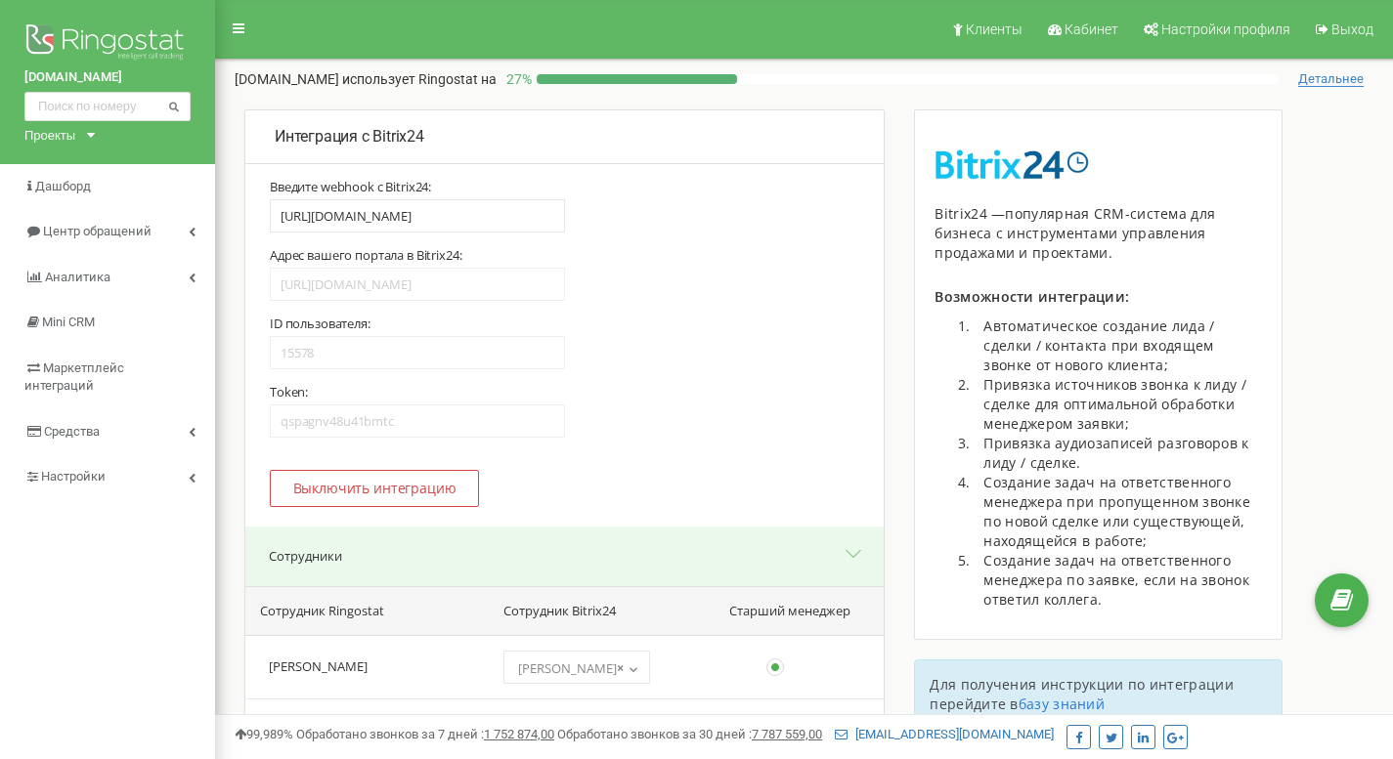
select select "27260"
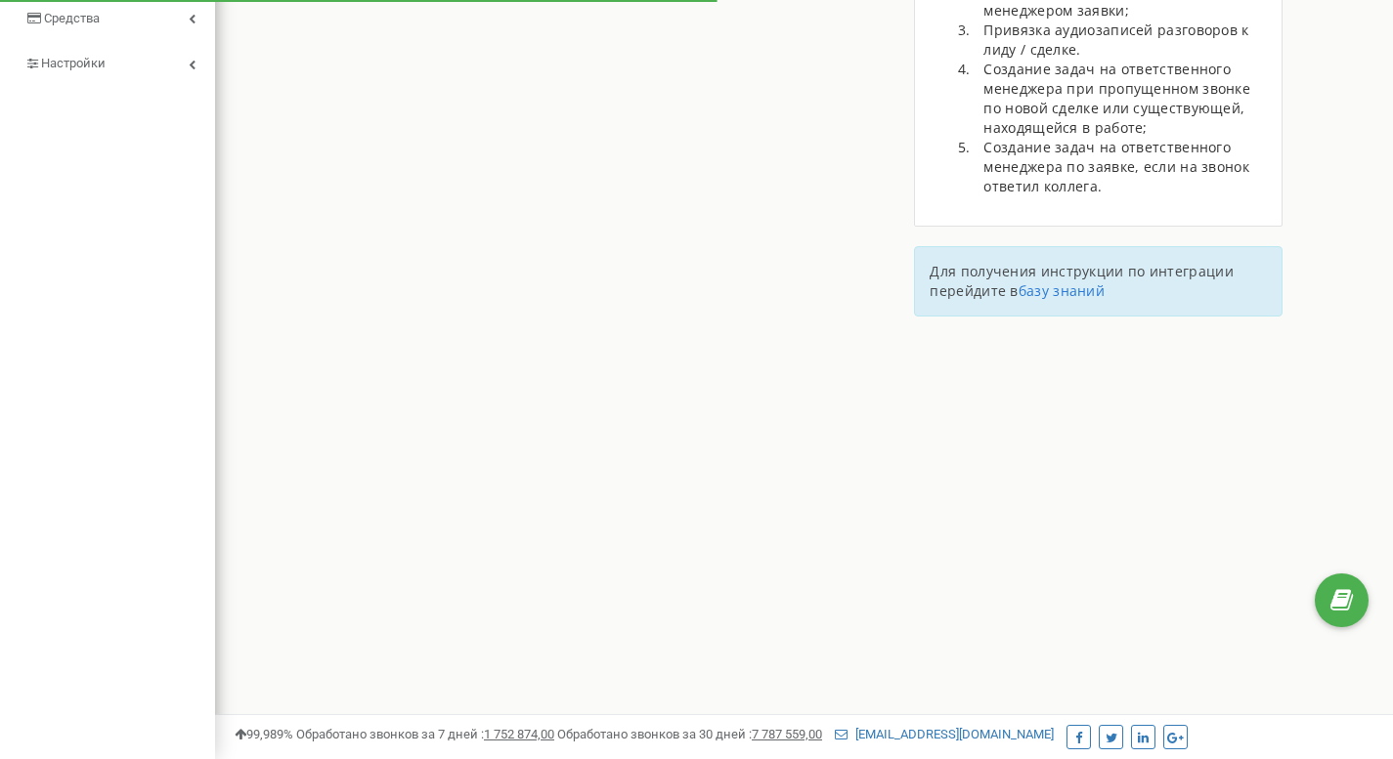
scroll to position [413, 0]
type input "[URL][DOMAIN_NAME]"
type input "15578"
type input "qspagnv48u41bmtc"
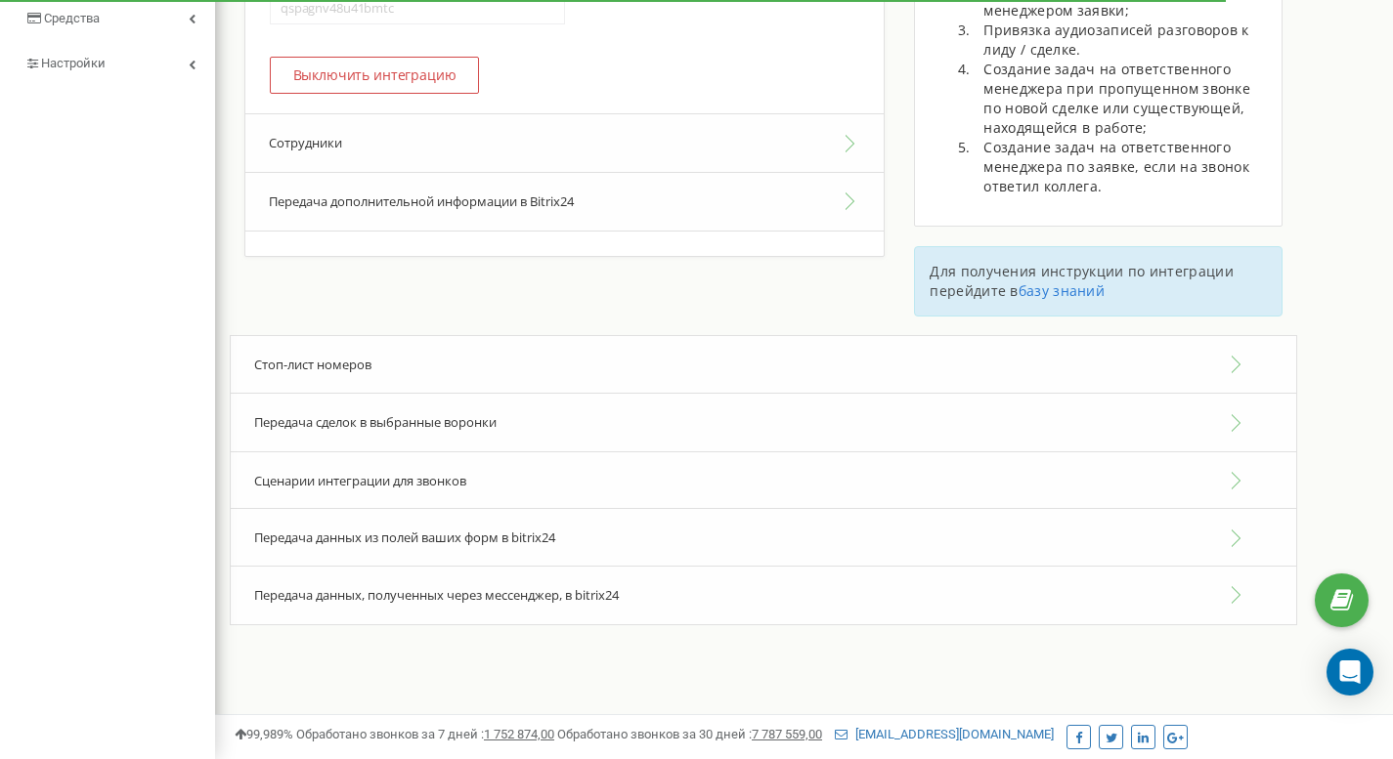
click at [383, 144] on button "Сотрудники" at bounding box center [564, 143] width 638 height 60
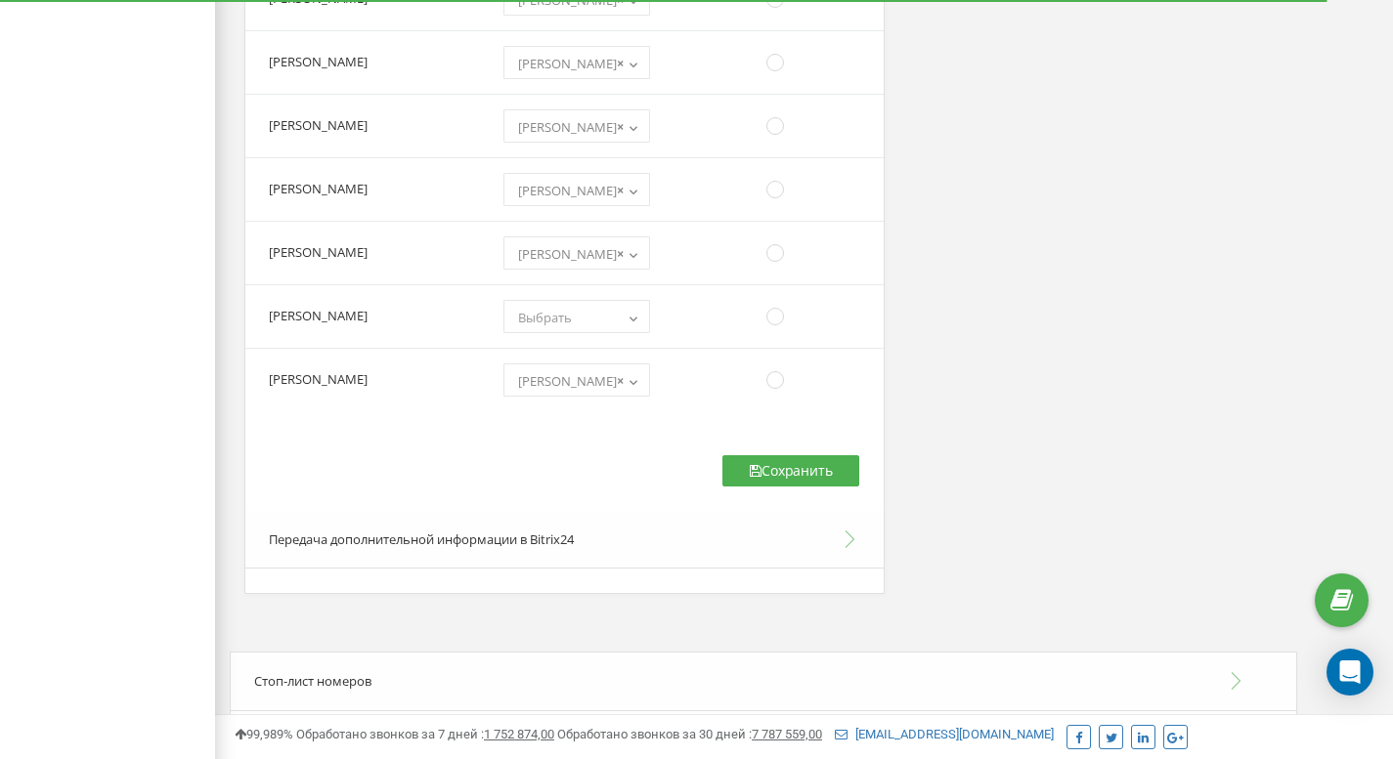
scroll to position [2573, 0]
click at [572, 313] on span "Выбрать" at bounding box center [545, 320] width 54 height 18
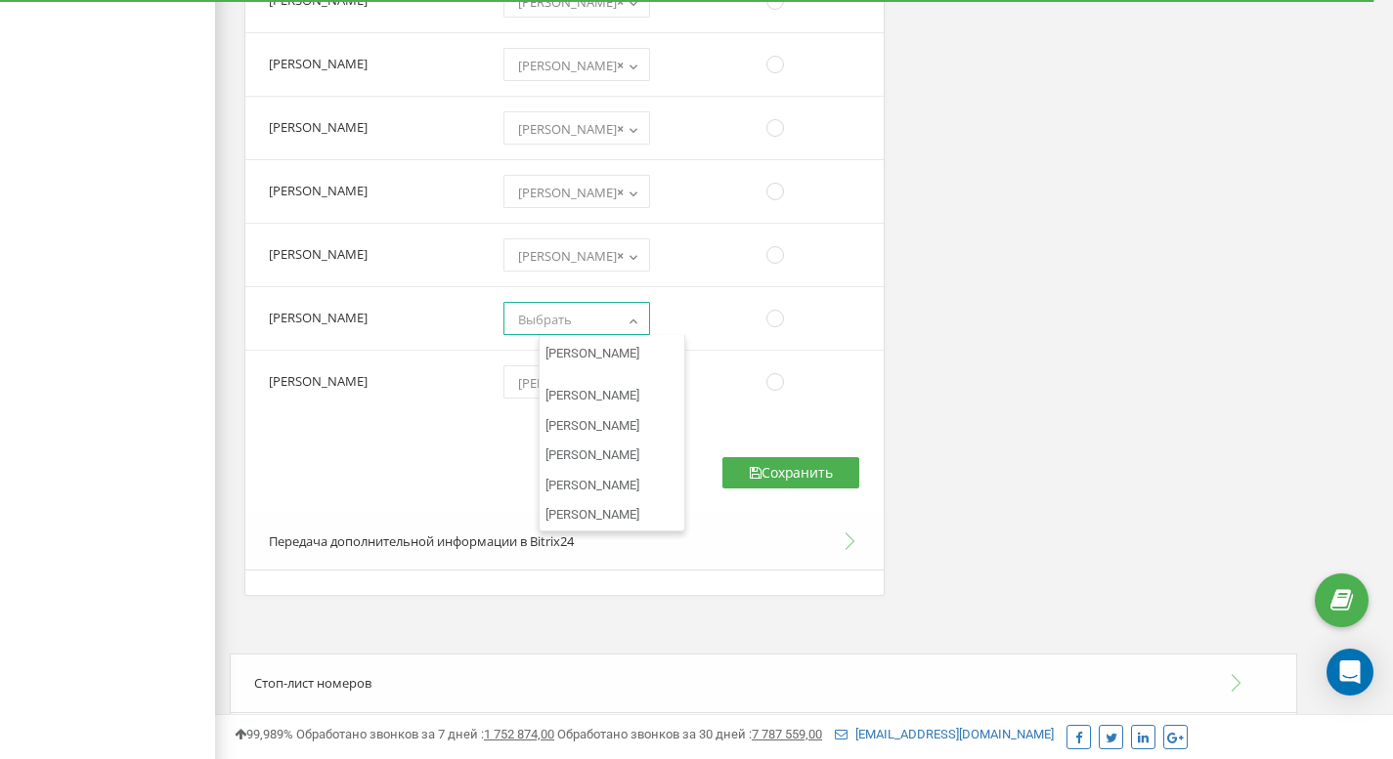
scroll to position [8583, 0]
select select "27264"
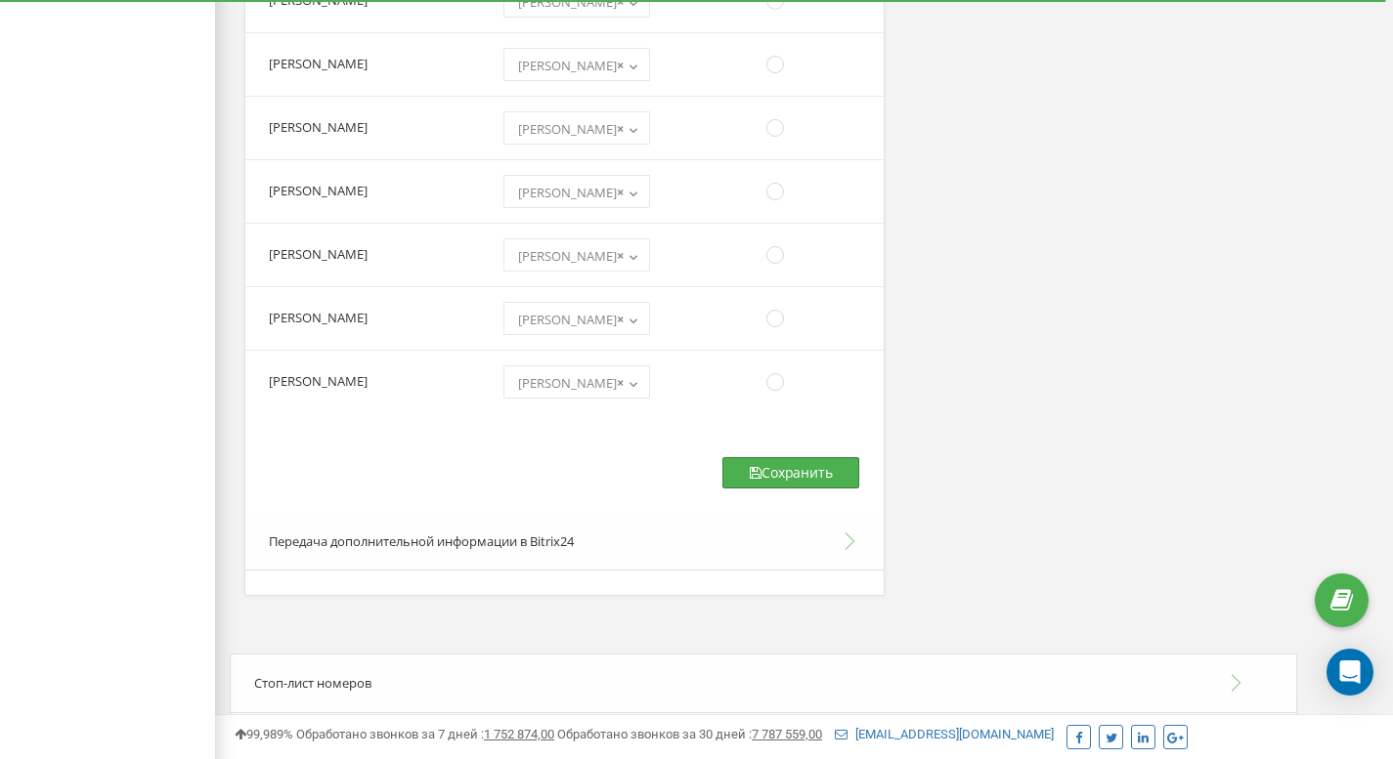
click at [762, 466] on button "Сохранить" at bounding box center [790, 472] width 137 height 31
